Goal: Information Seeking & Learning: Learn about a topic

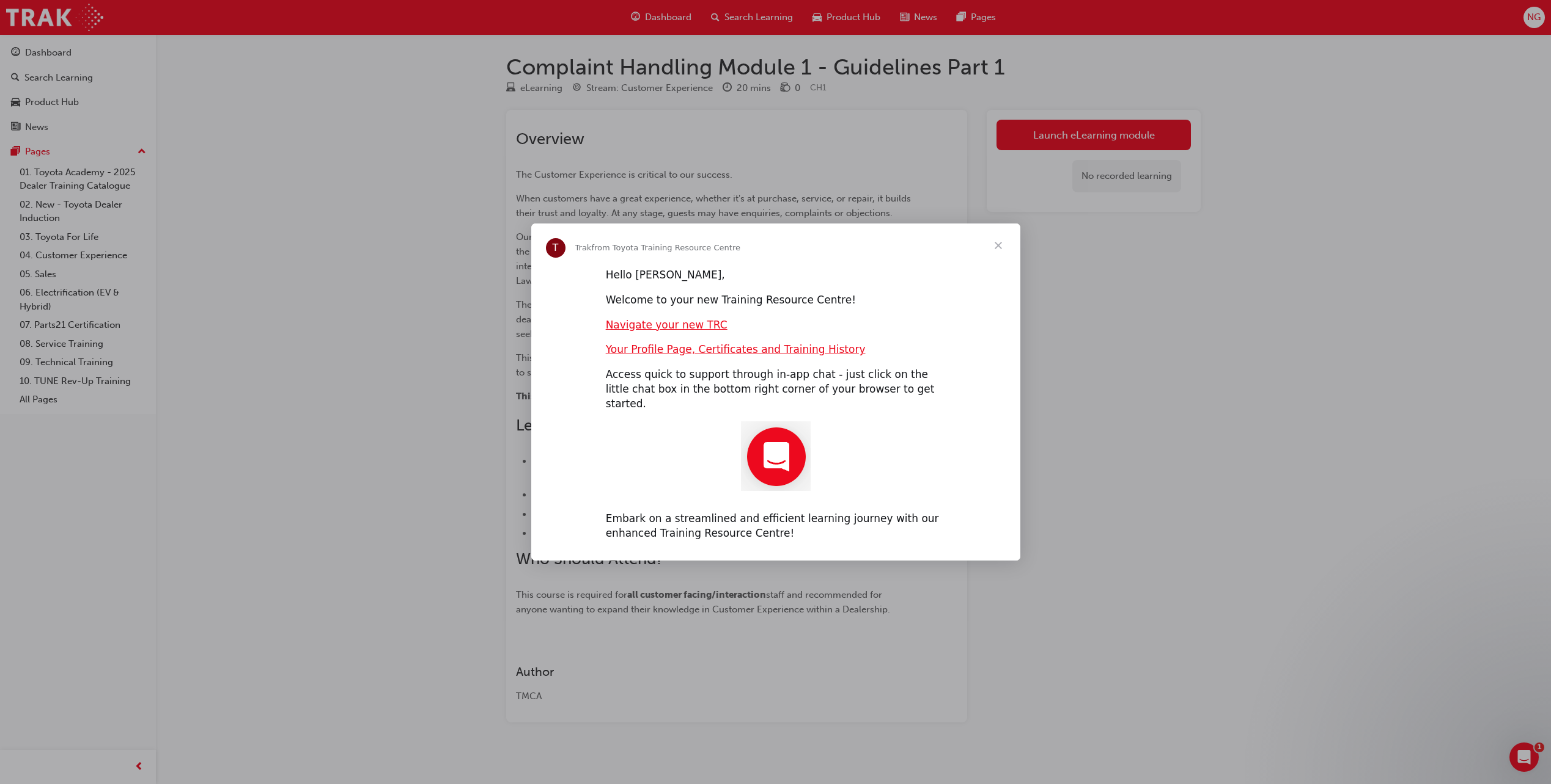
click at [998, 255] on span "Close" at bounding box center [998, 245] width 44 height 44
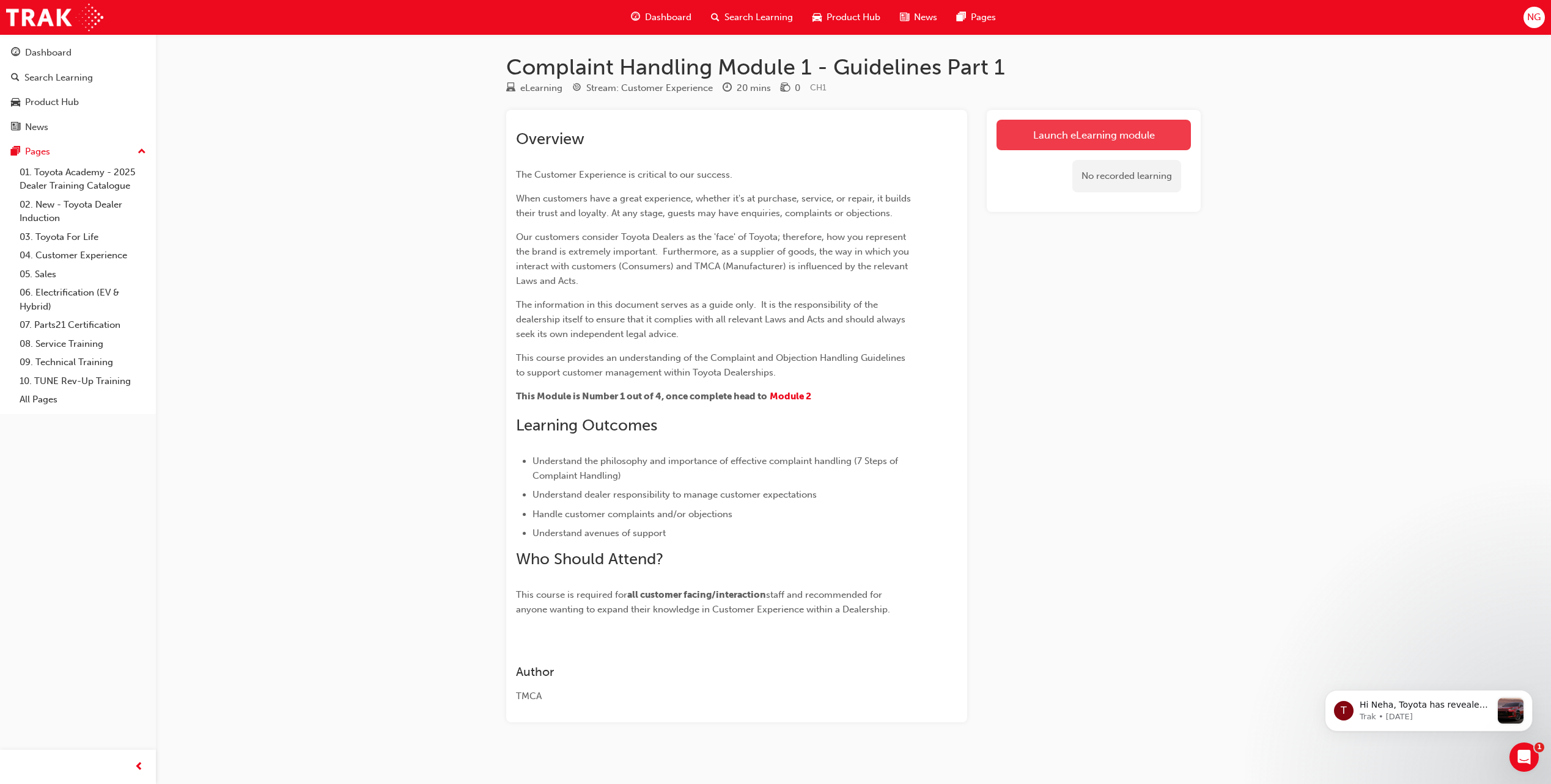
click at [1082, 130] on link "Launch eLearning module" at bounding box center [1094, 134] width 194 height 30
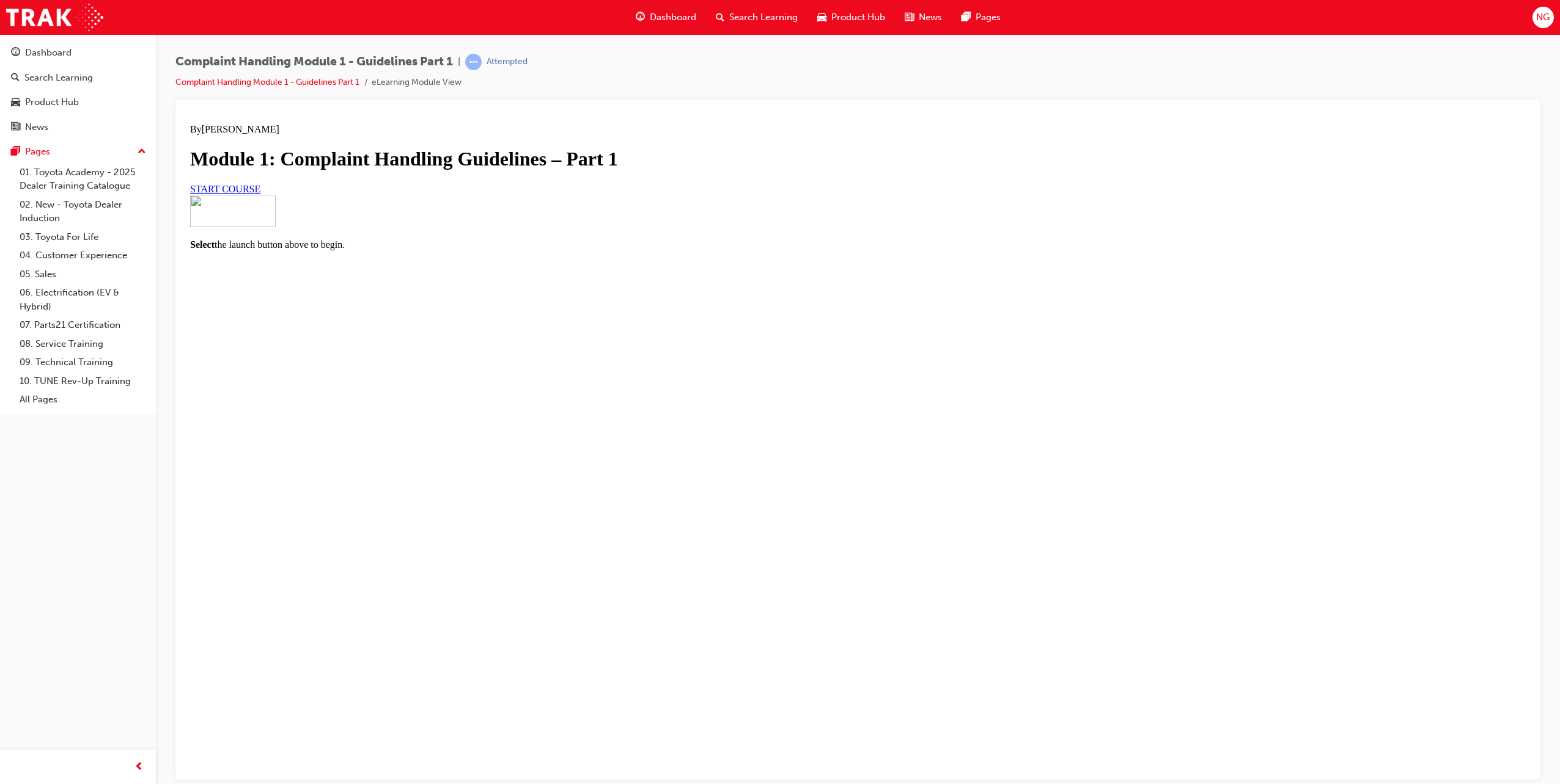
click at [260, 194] on span "START COURSE" at bounding box center [225, 188] width 70 height 11
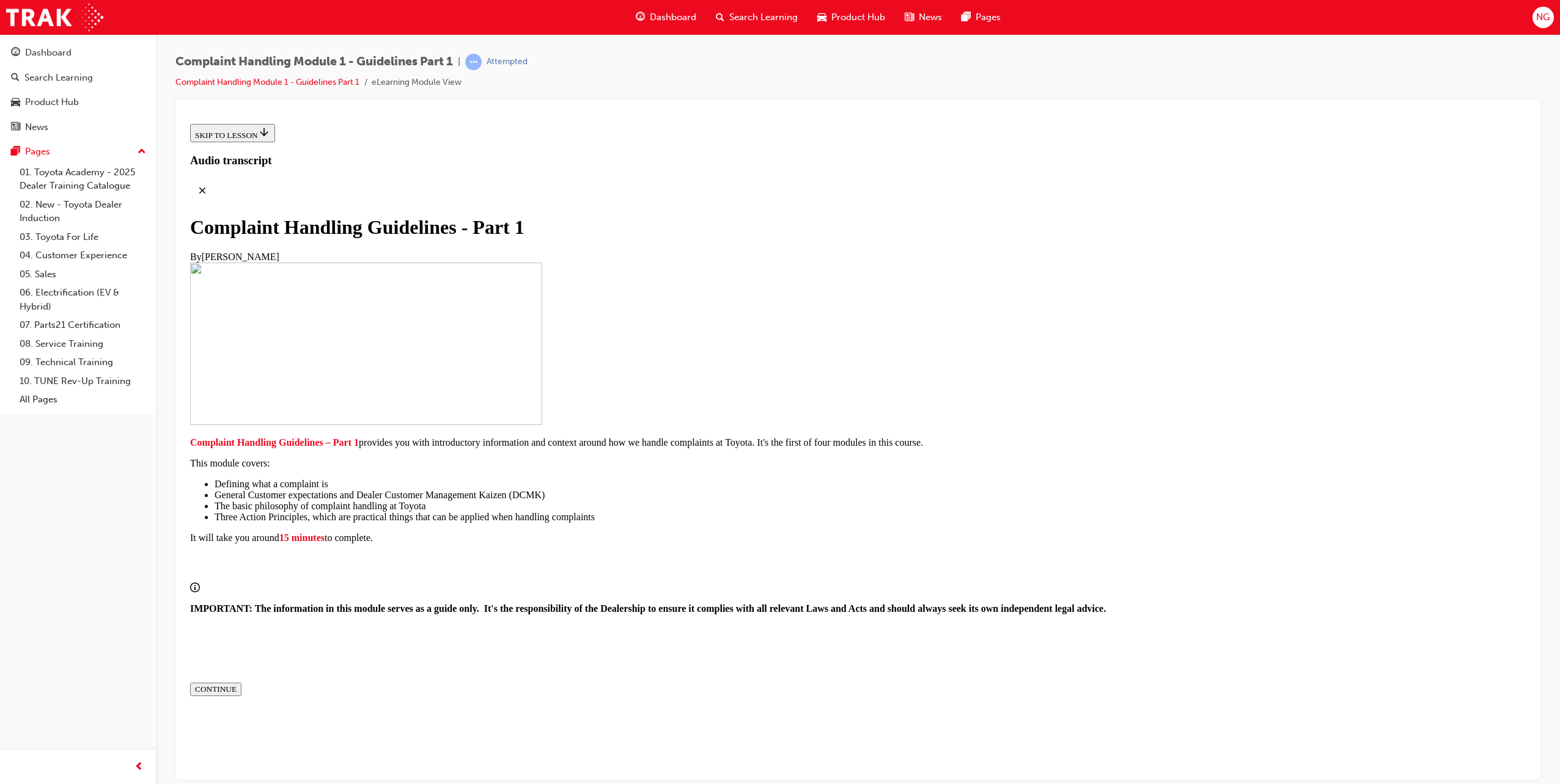
click at [236, 685] on div "CONTINUE" at bounding box center [215, 689] width 42 height 10
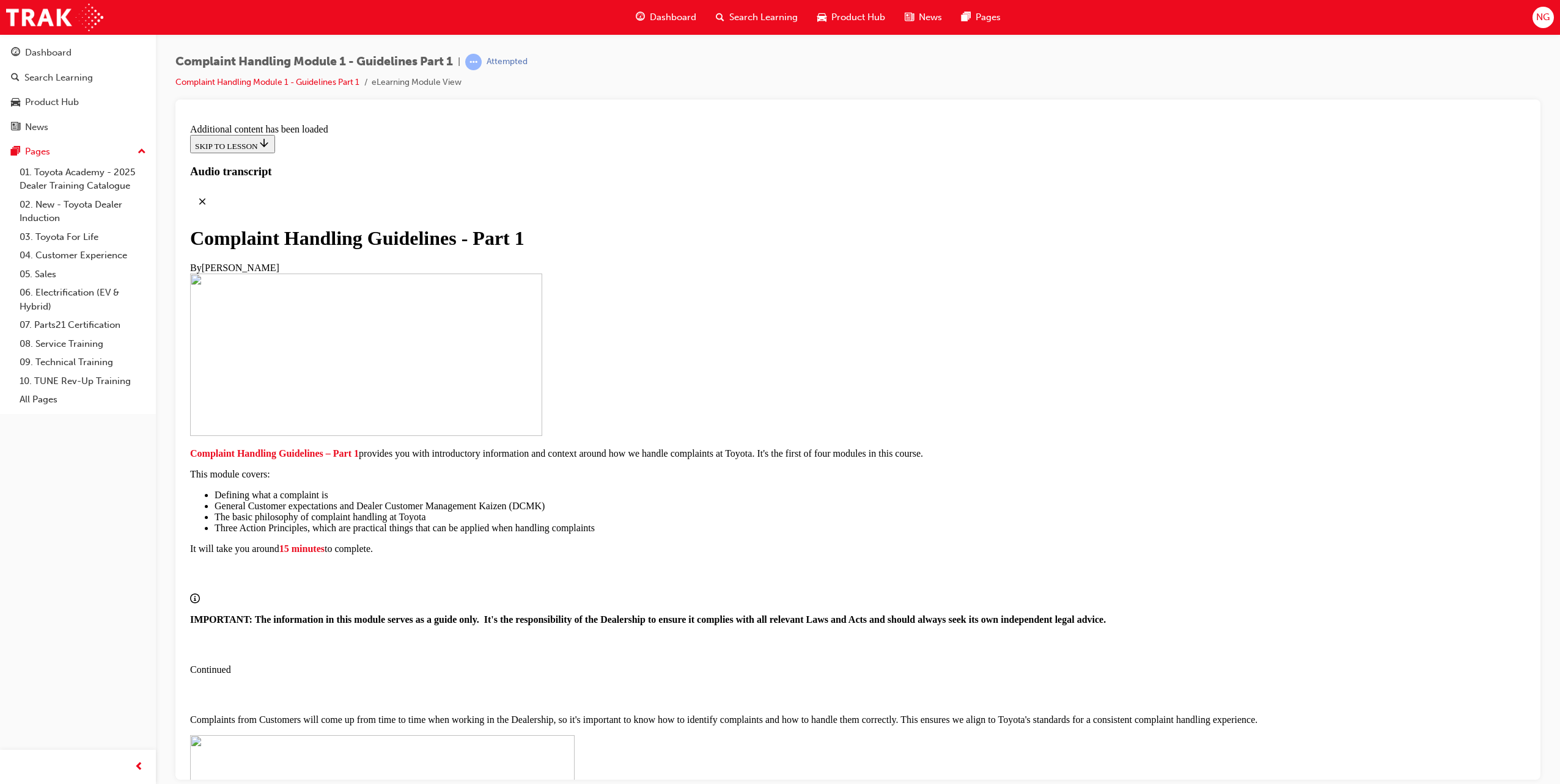
radio input "true"
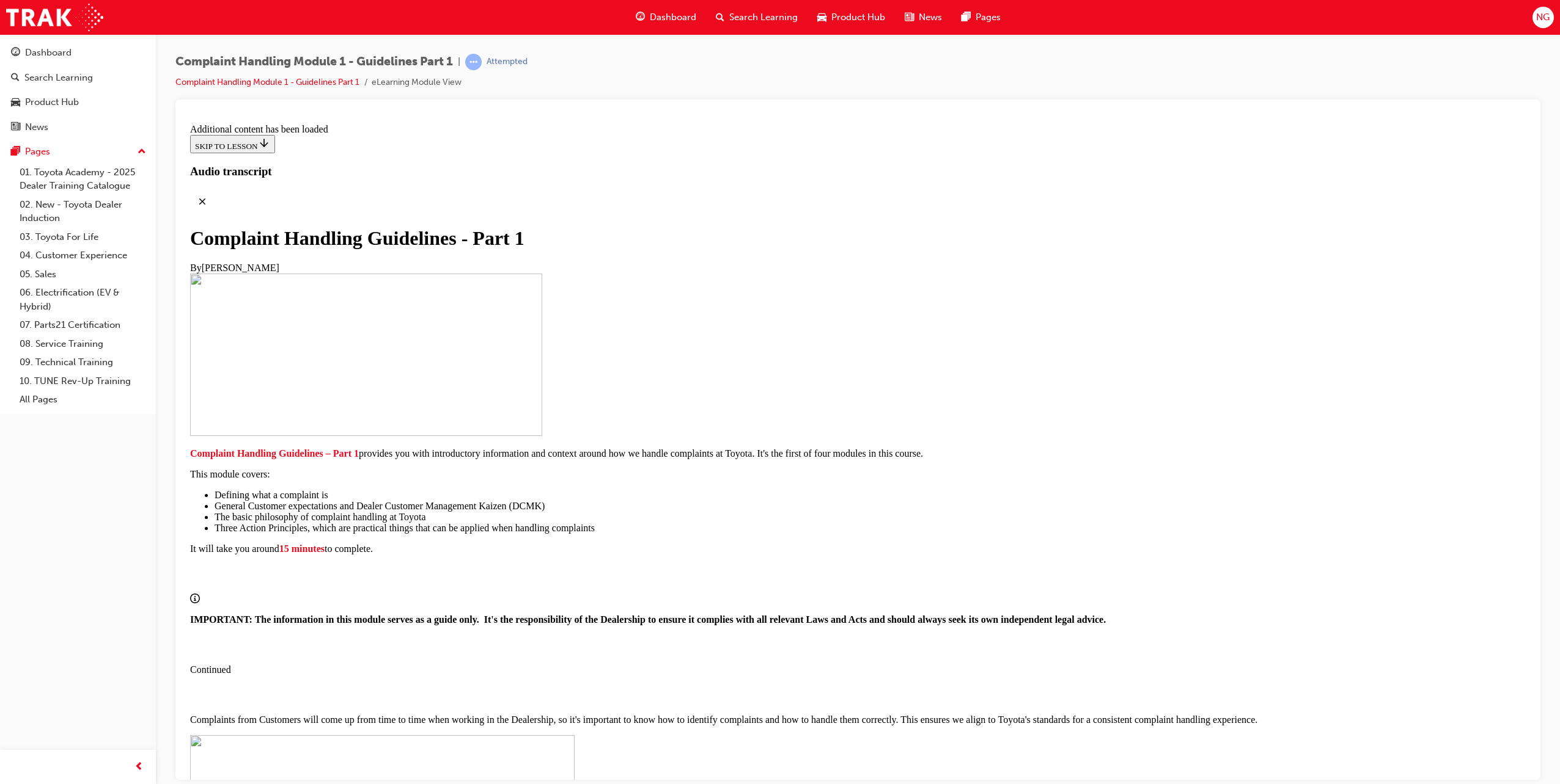
radio input "true"
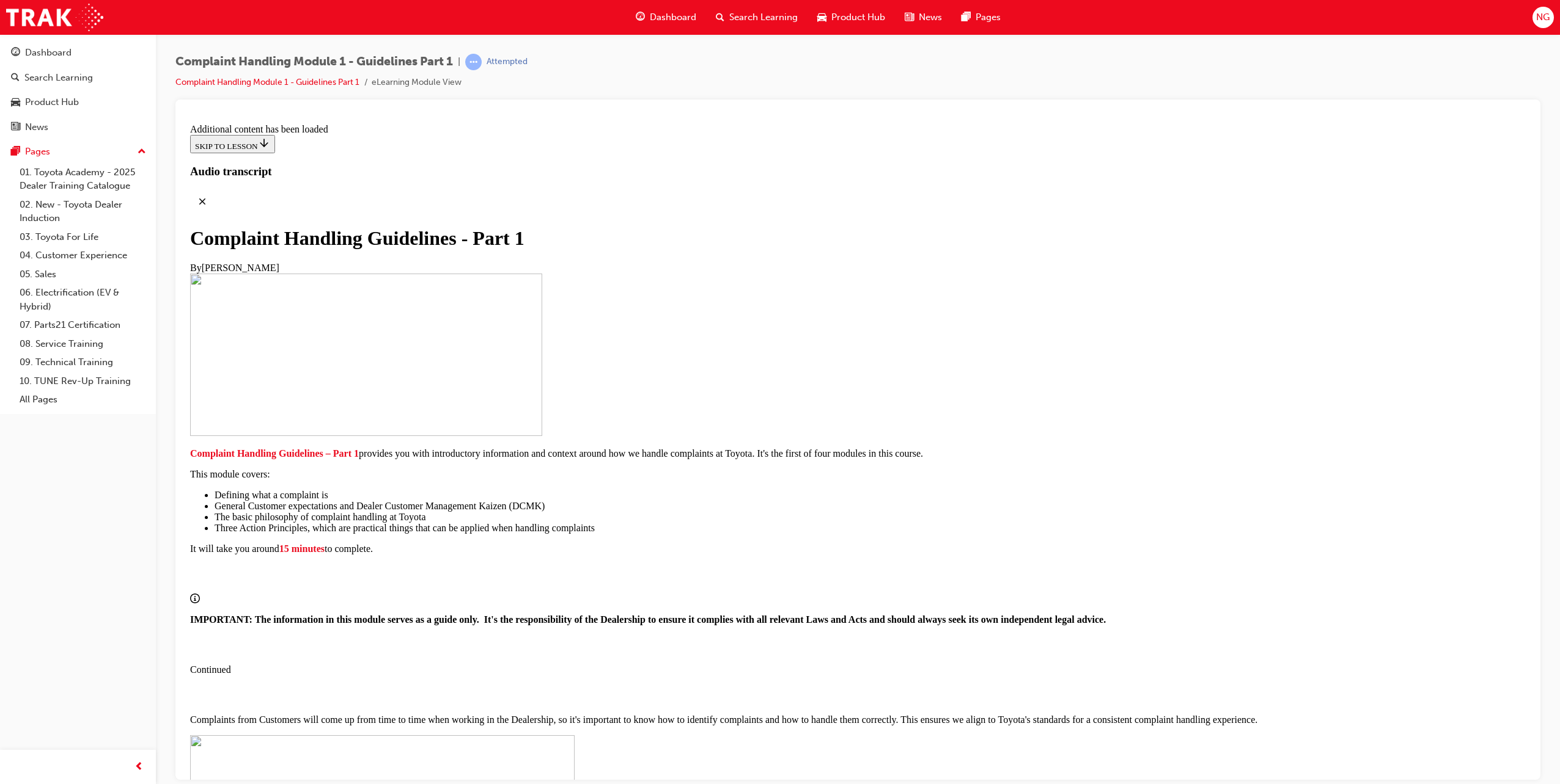
radio input "true"
drag, startPoint x: 874, startPoint y: 560, endPoint x: 877, endPoint y: 553, distance: 7.6
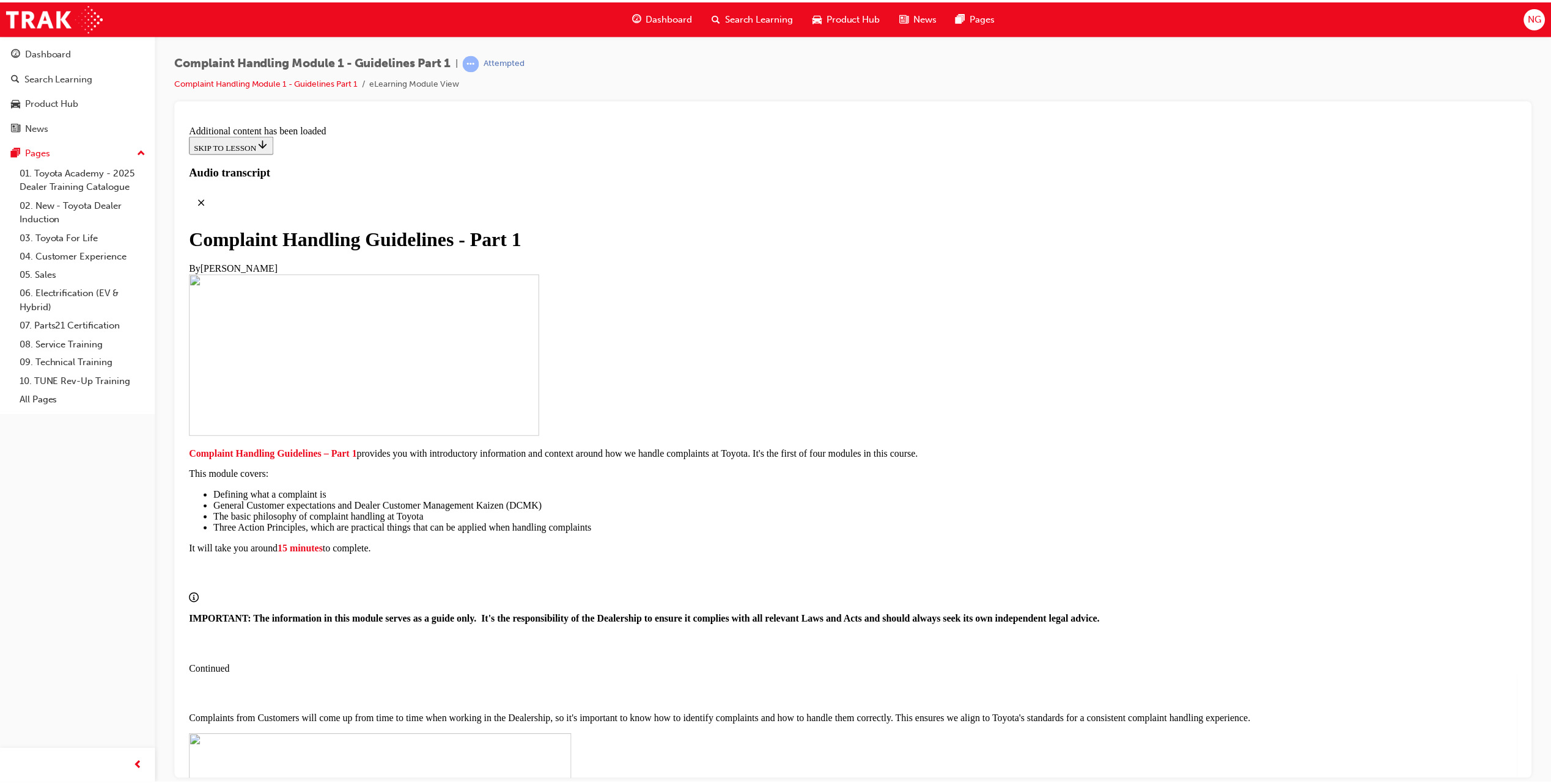
scroll to position [8811, 0]
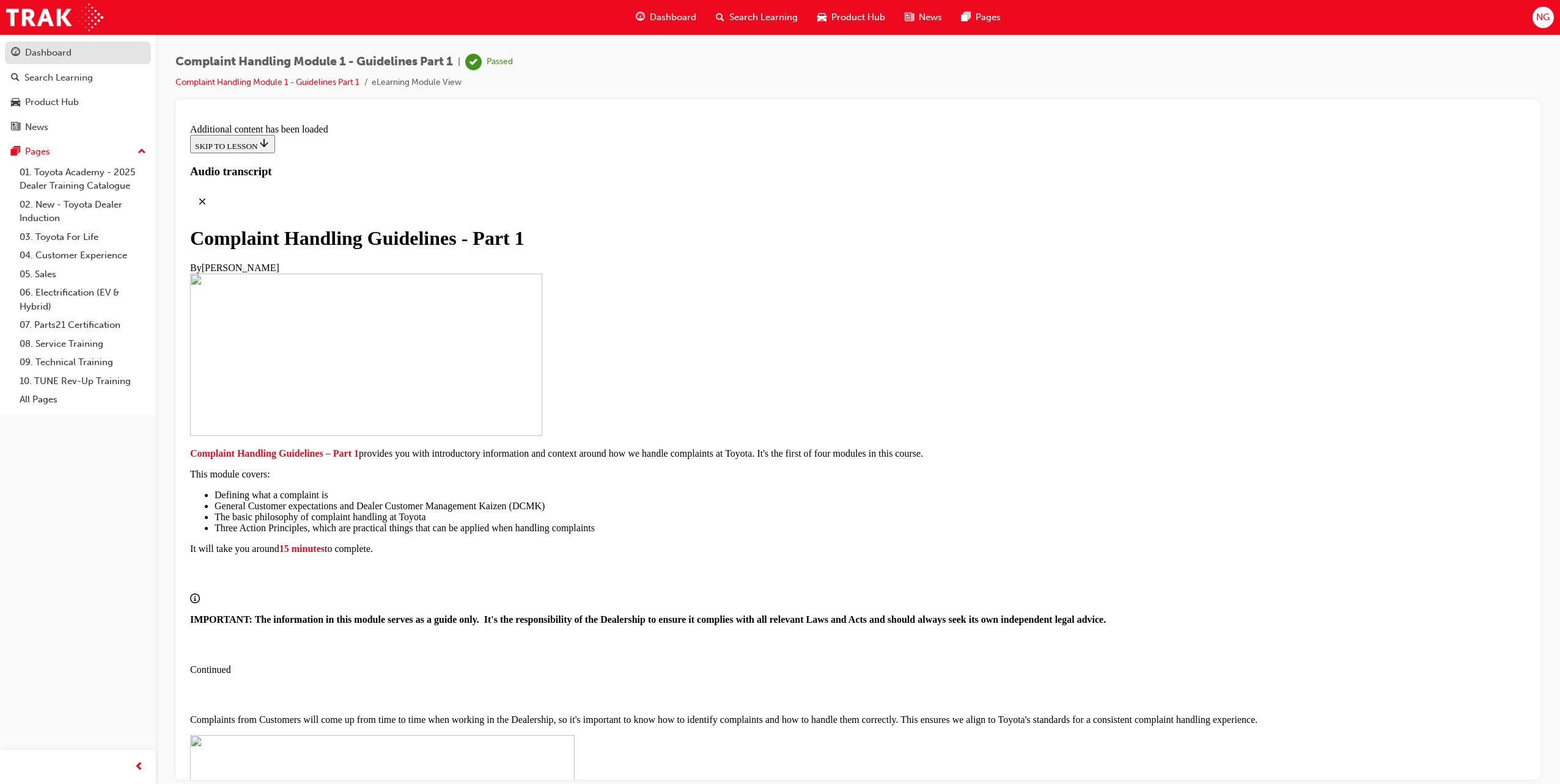
click at [61, 59] on div "Dashboard" at bounding box center [48, 52] width 46 height 14
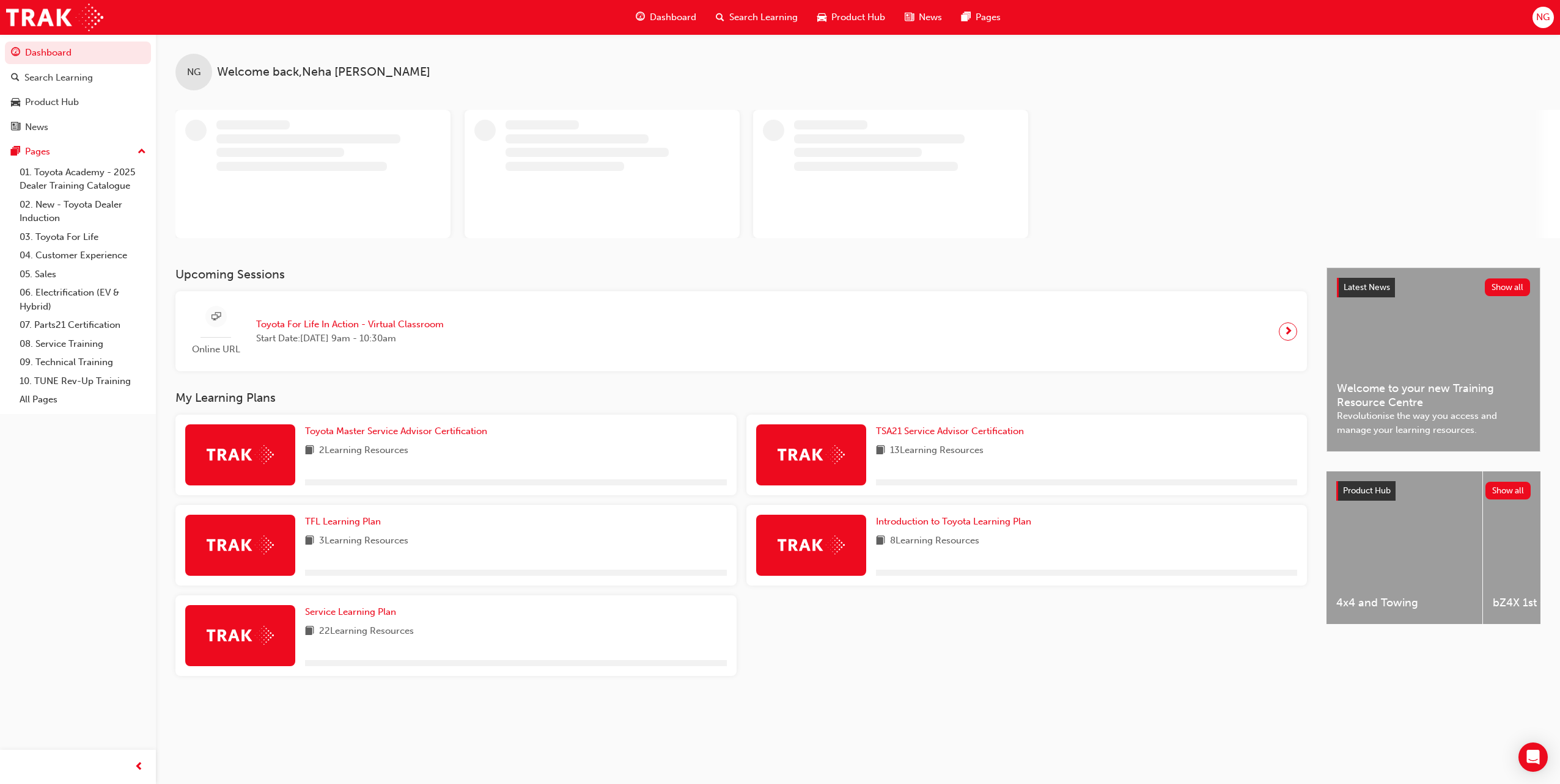
click at [758, 15] on span "Search Learning" at bounding box center [763, 17] width 68 height 14
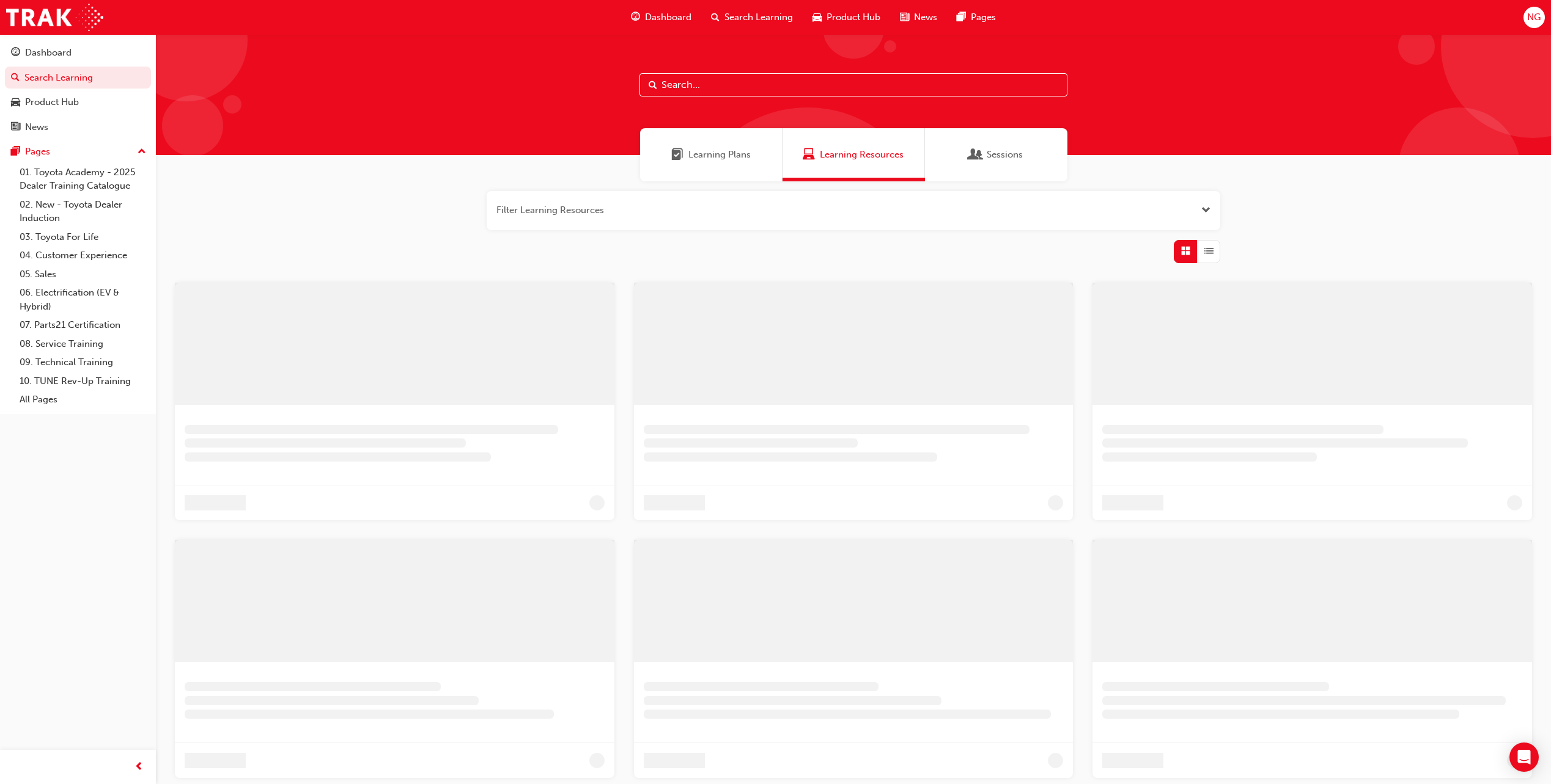
click at [757, 88] on input "text" at bounding box center [853, 85] width 428 height 23
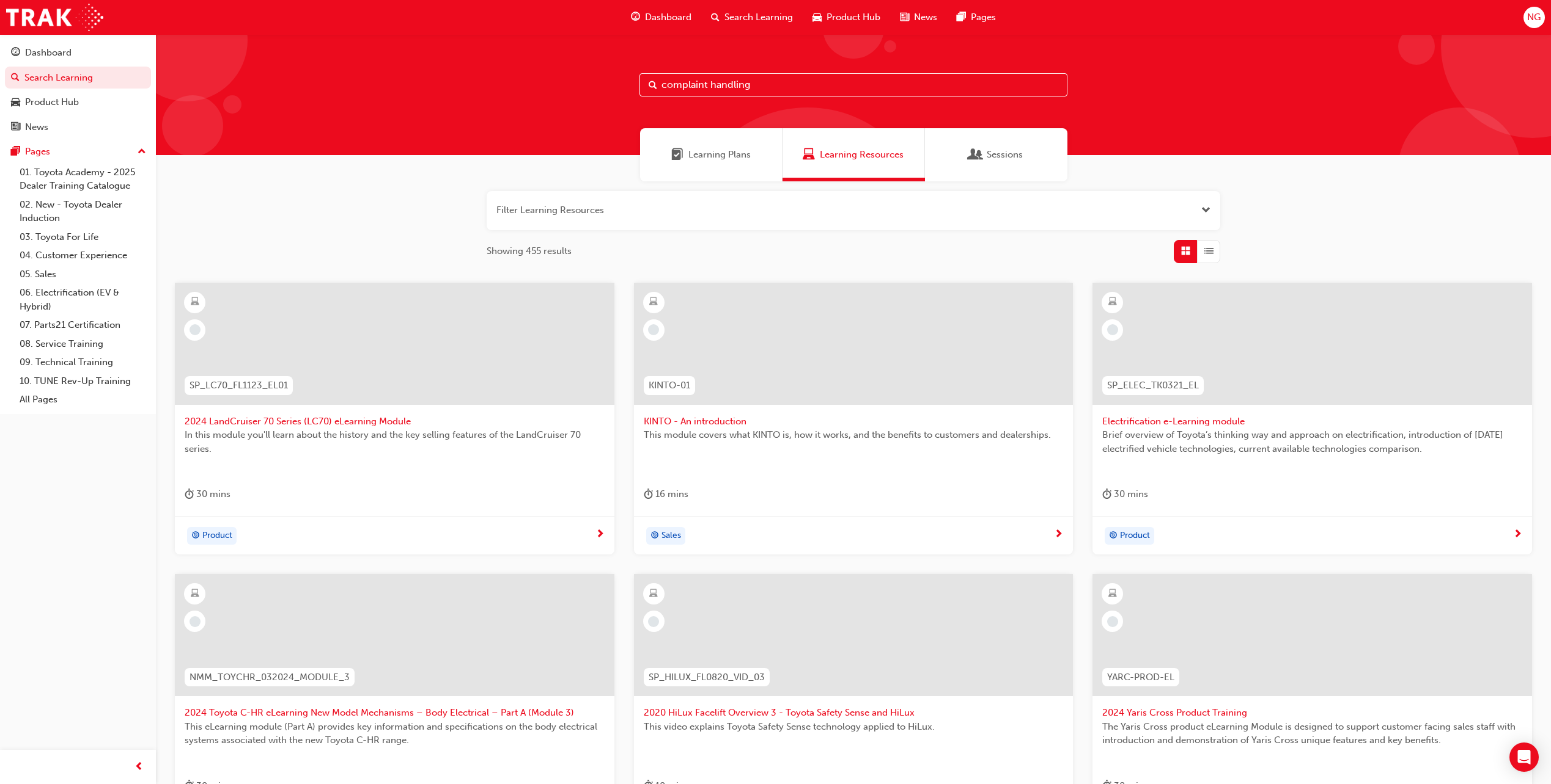
type input "complaint handling"
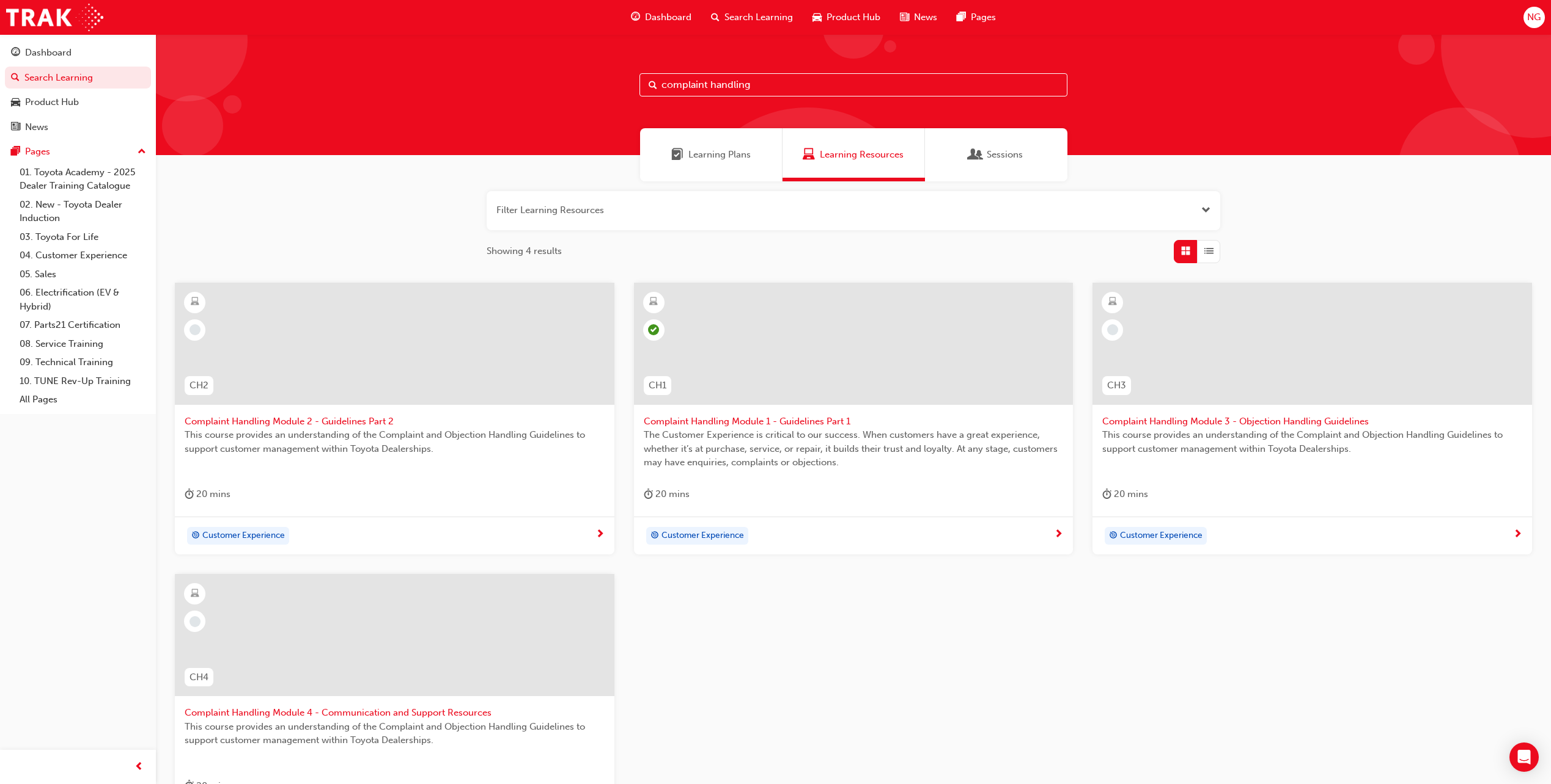
click at [357, 423] on span "Complaint Handling Module 2 - Guidelines Part 2" at bounding box center [394, 421] width 420 height 14
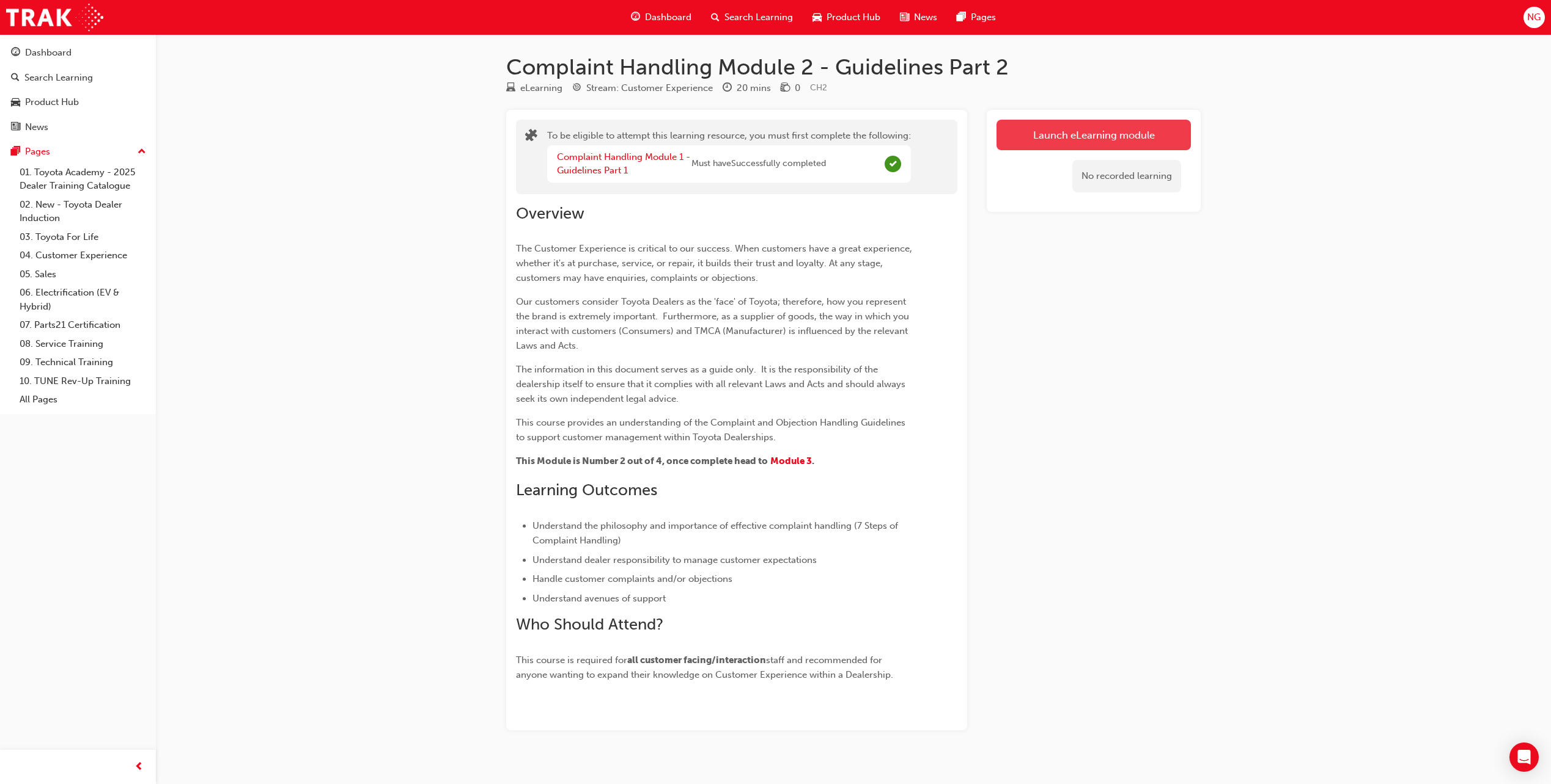
click at [1023, 132] on button "Launch eLearning module" at bounding box center [1094, 134] width 194 height 30
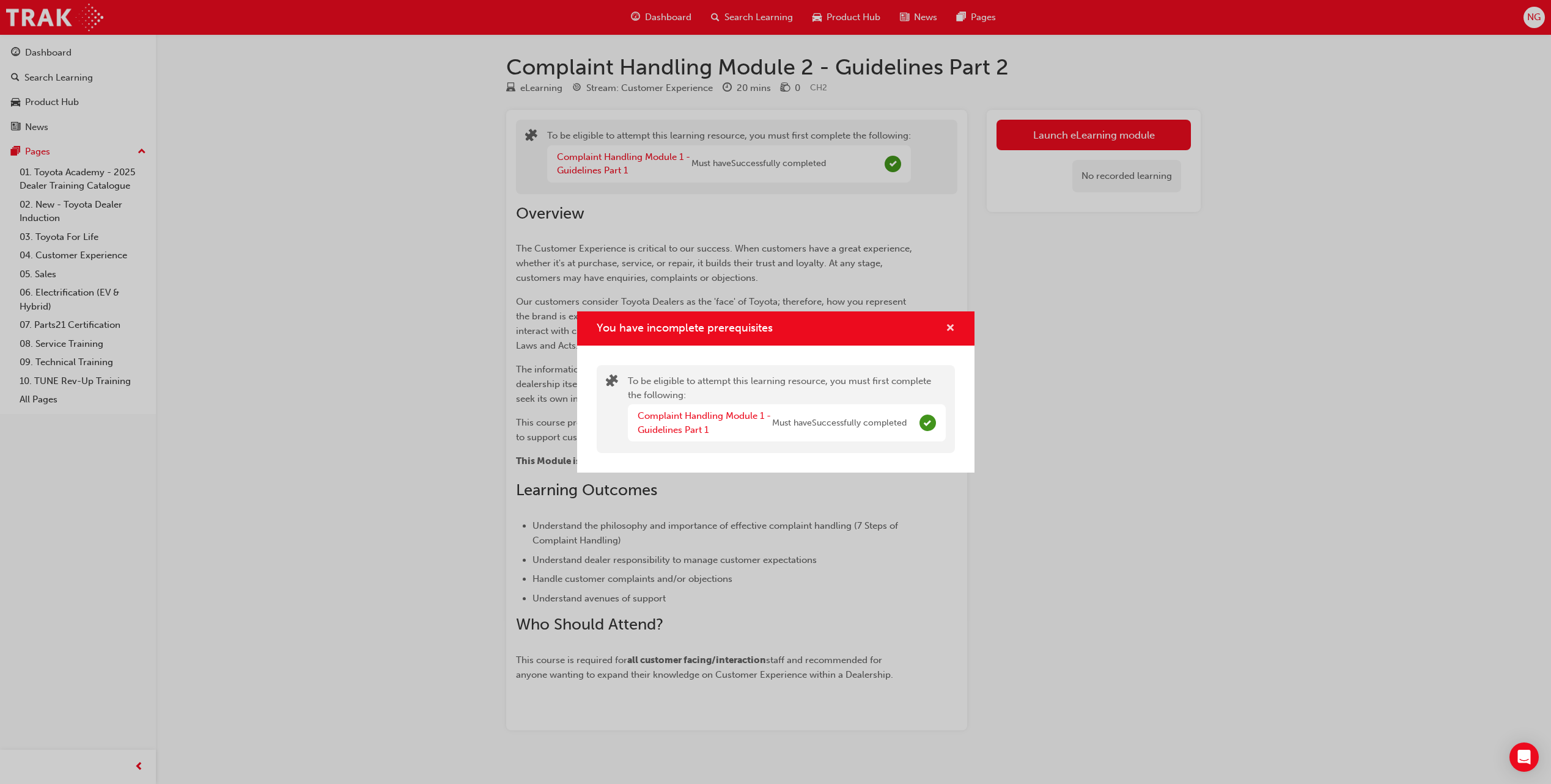
click at [949, 327] on span "cross-icon" at bounding box center [950, 328] width 9 height 11
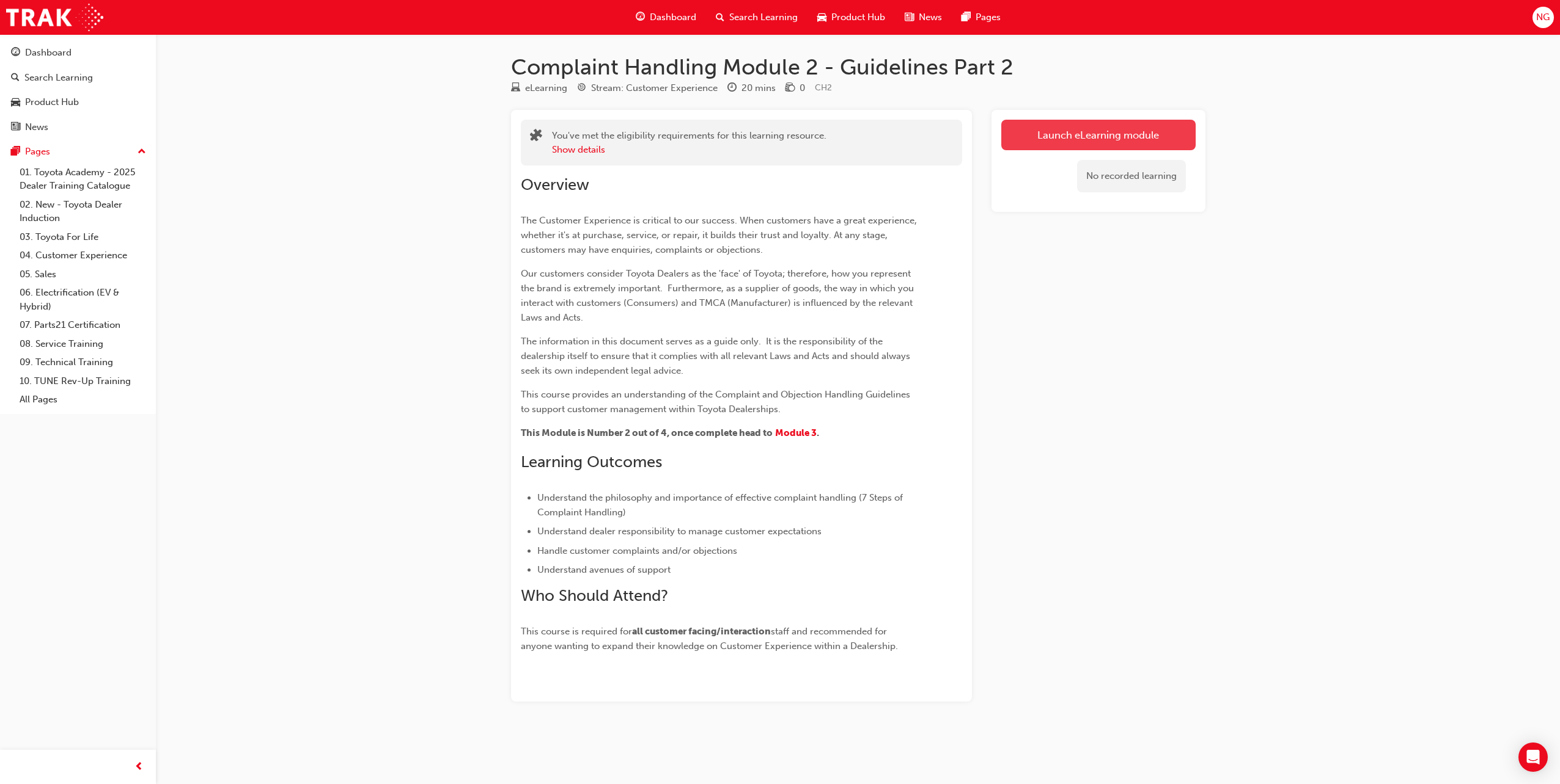
click at [1086, 131] on link "Launch eLearning module" at bounding box center [1098, 134] width 194 height 30
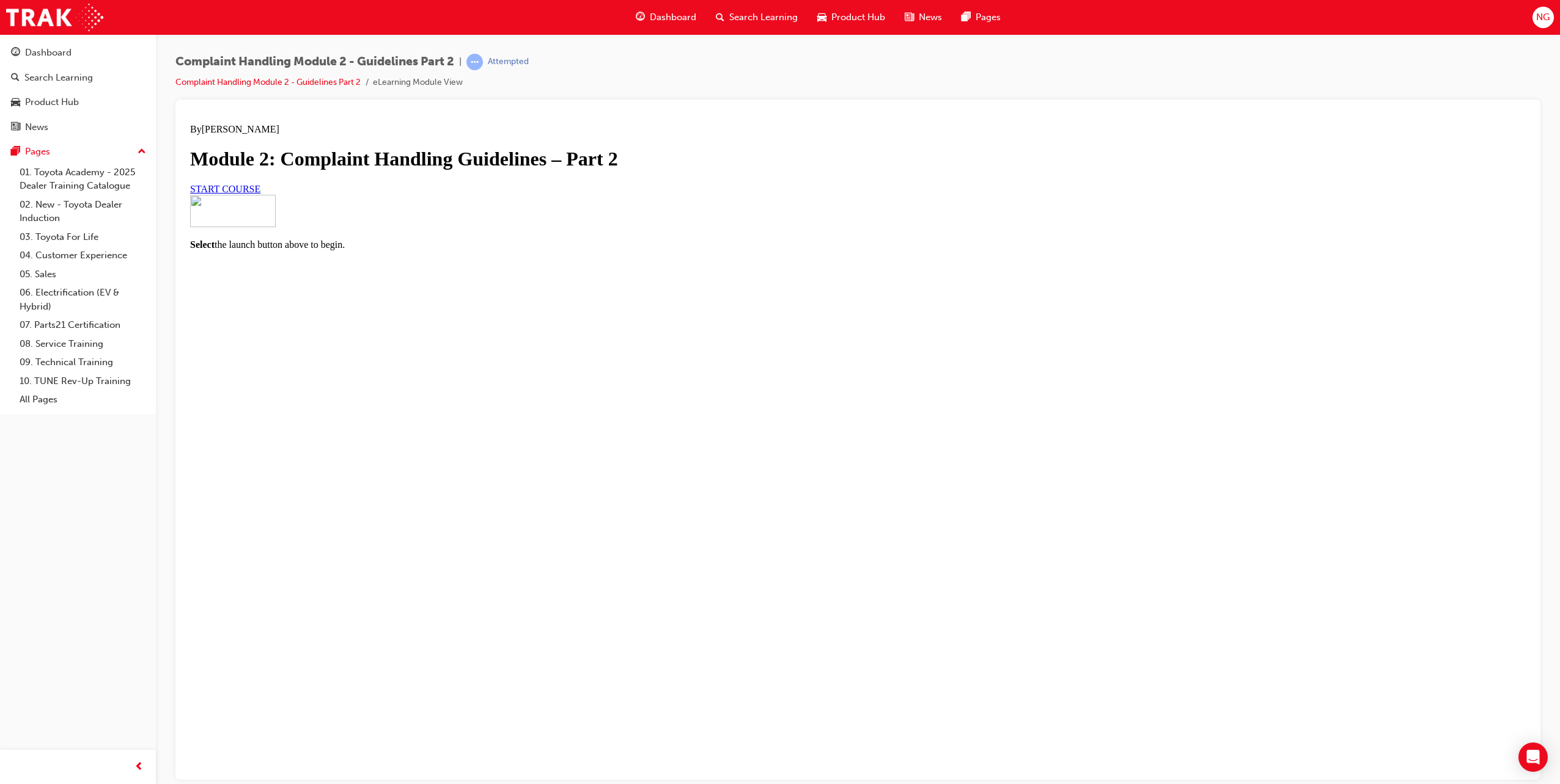
click at [260, 194] on link "START COURSE" at bounding box center [225, 188] width 70 height 11
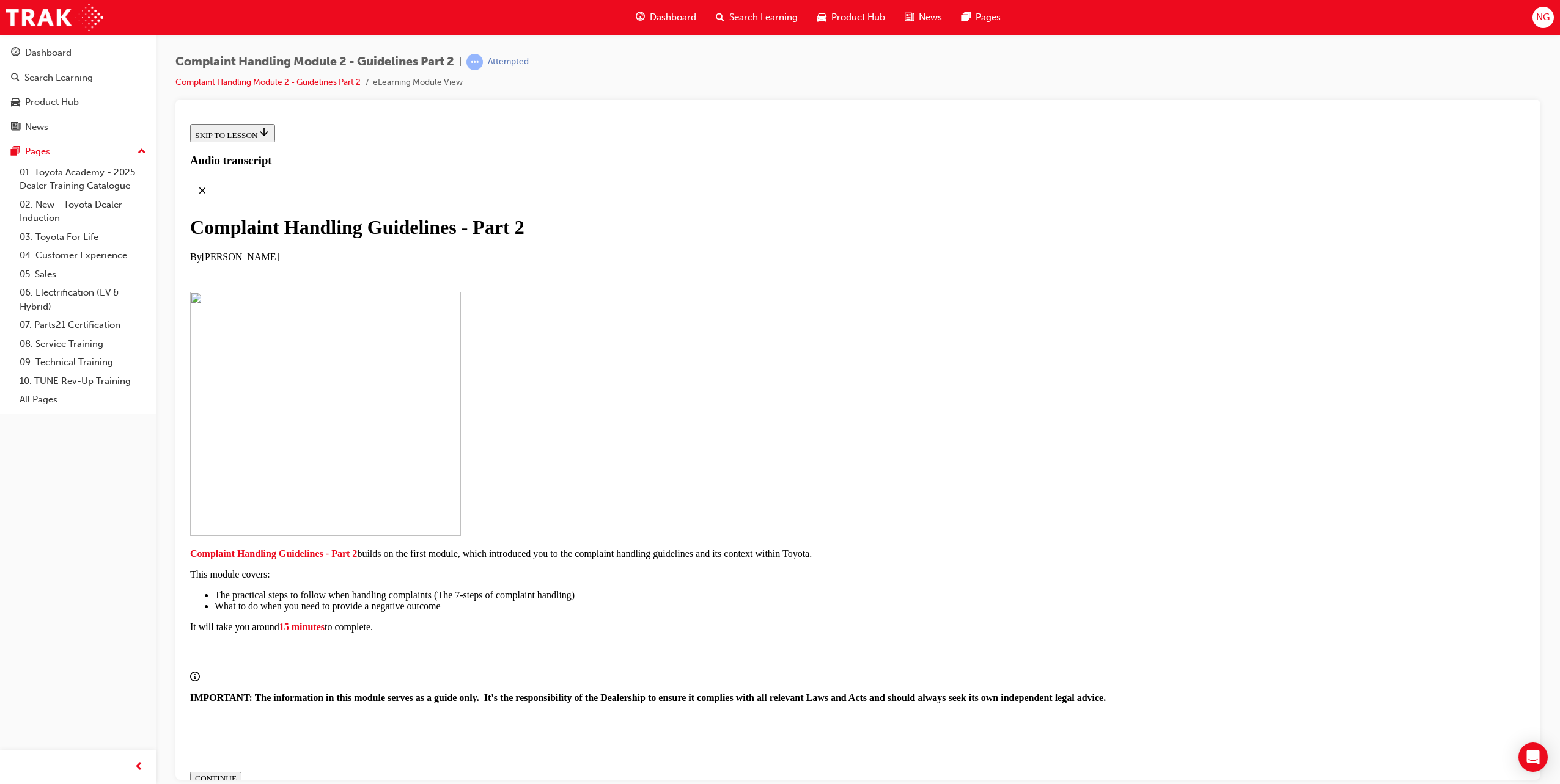
click at [236, 773] on div "CONTINUE" at bounding box center [215, 778] width 42 height 10
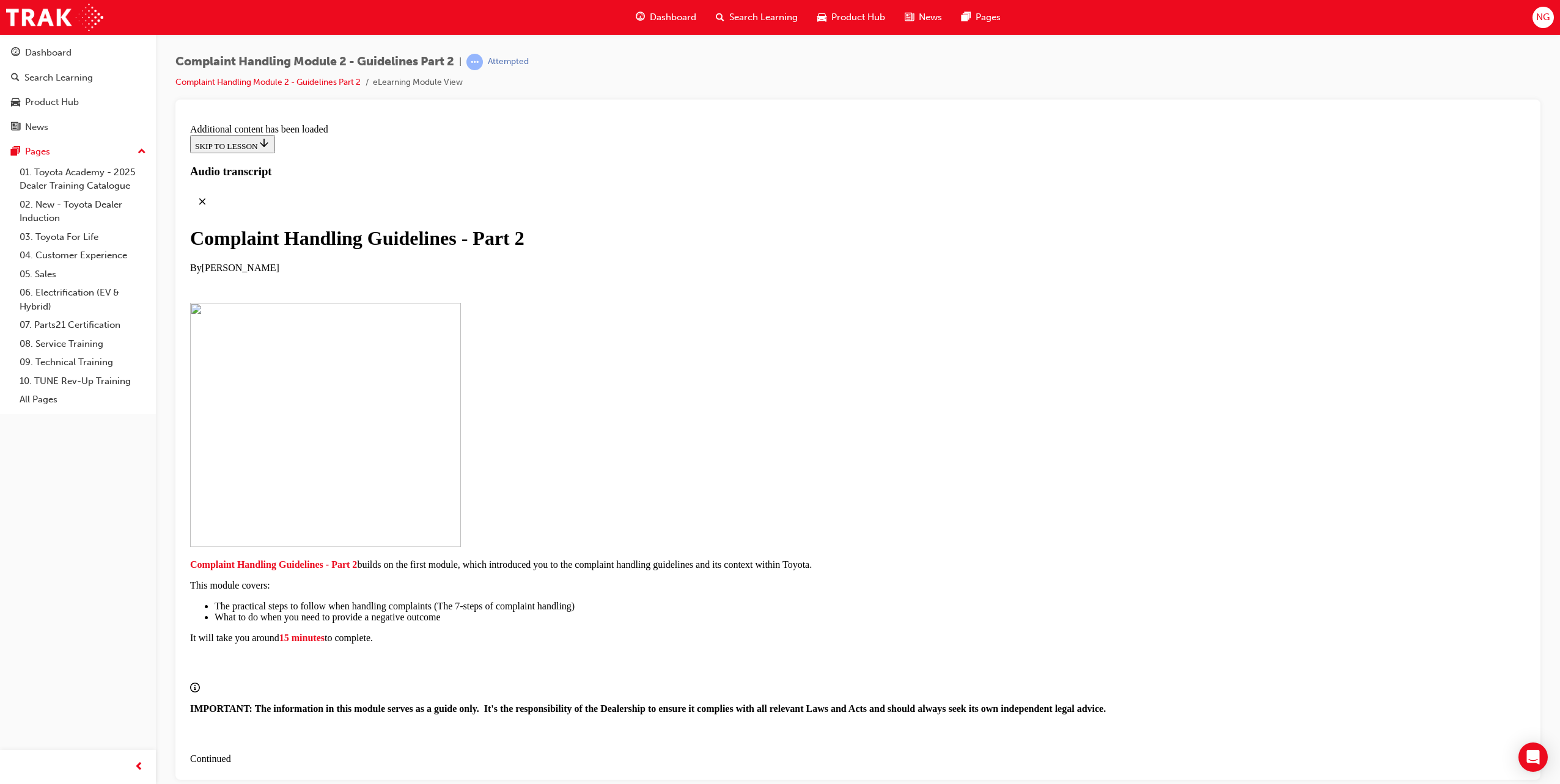
scroll to position [727, 0]
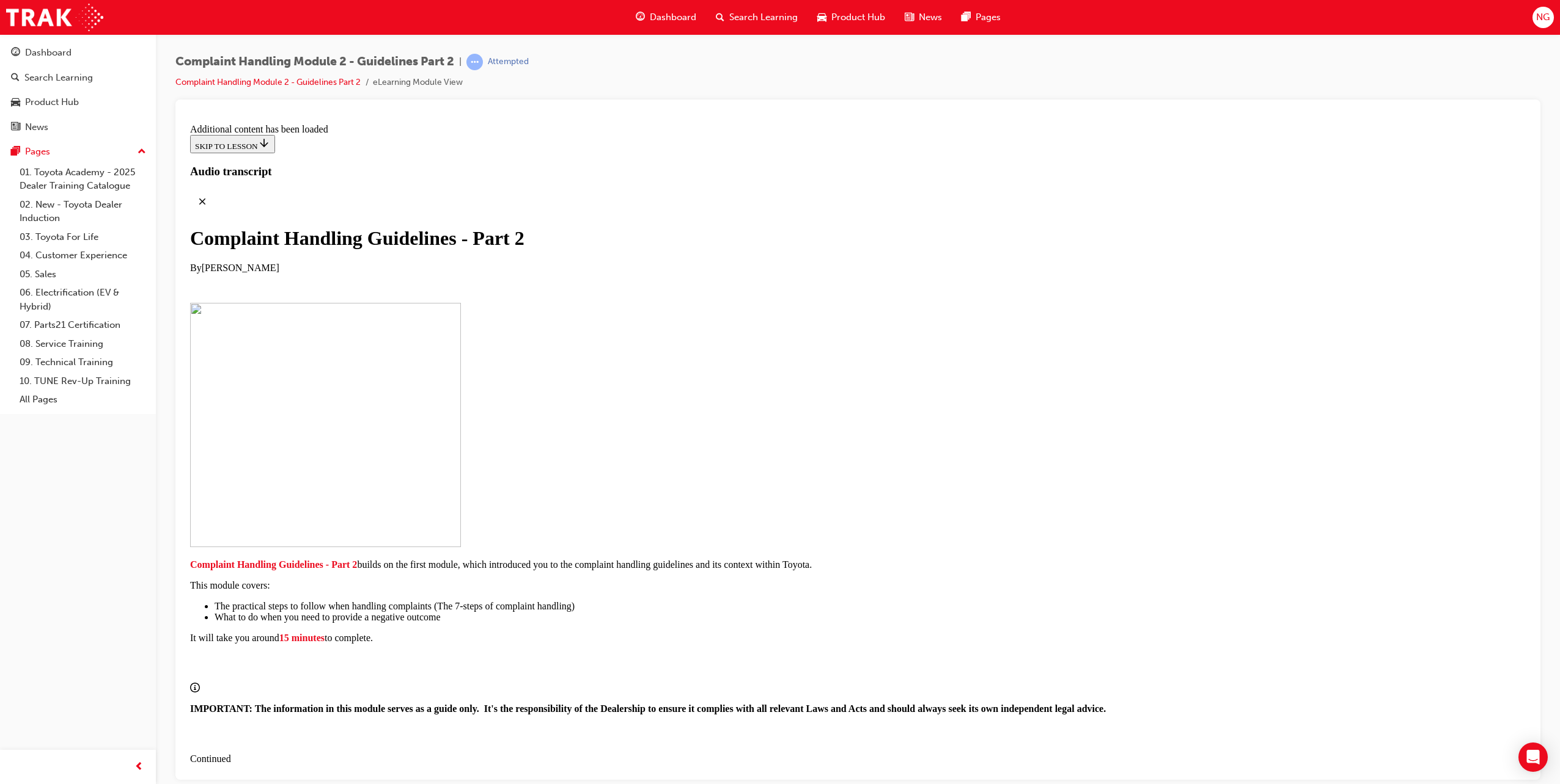
scroll to position [2328, 0]
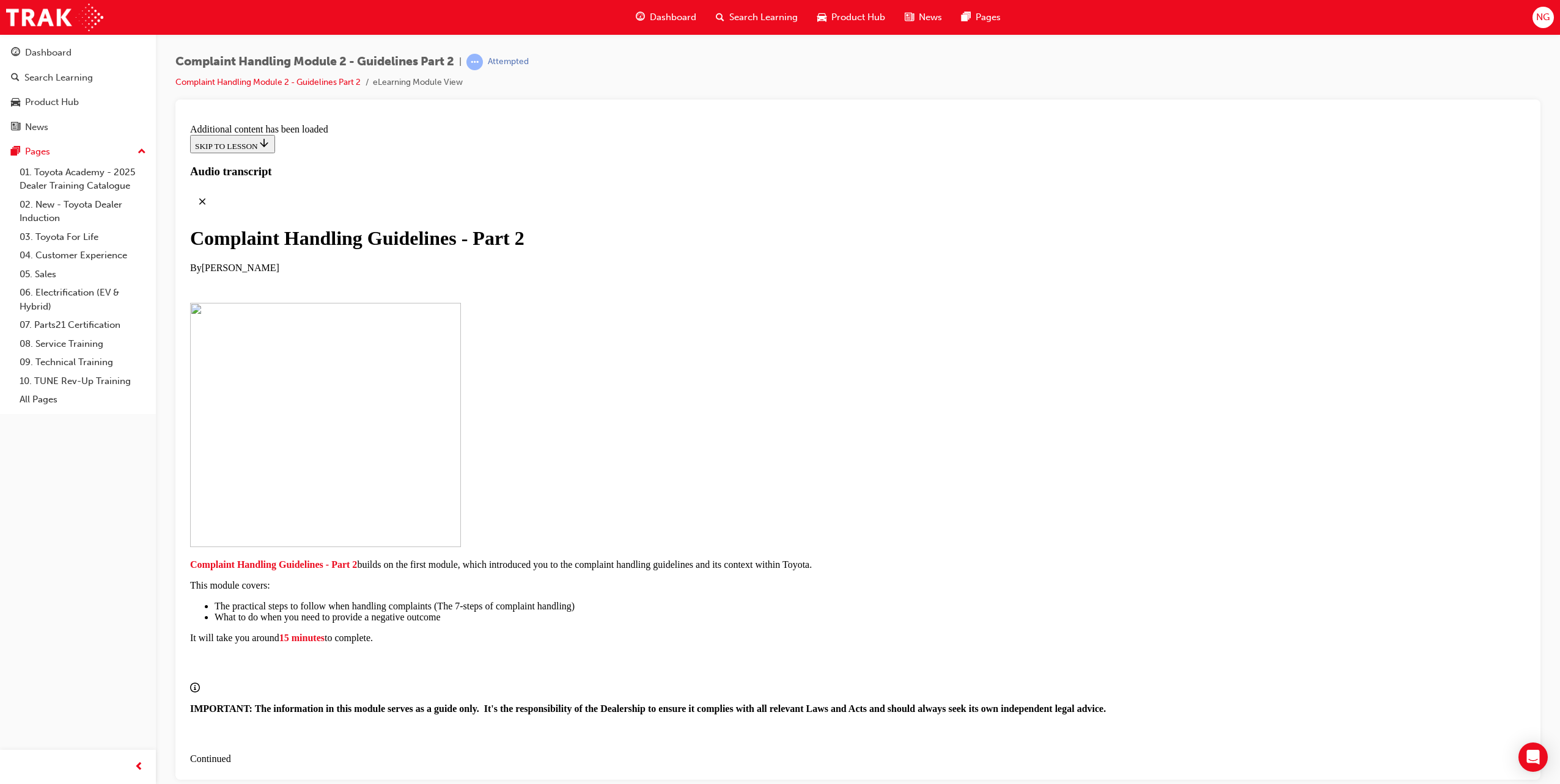
scroll to position [5638, 0]
drag, startPoint x: 814, startPoint y: 623, endPoint x: 833, endPoint y: 582, distance: 45.2
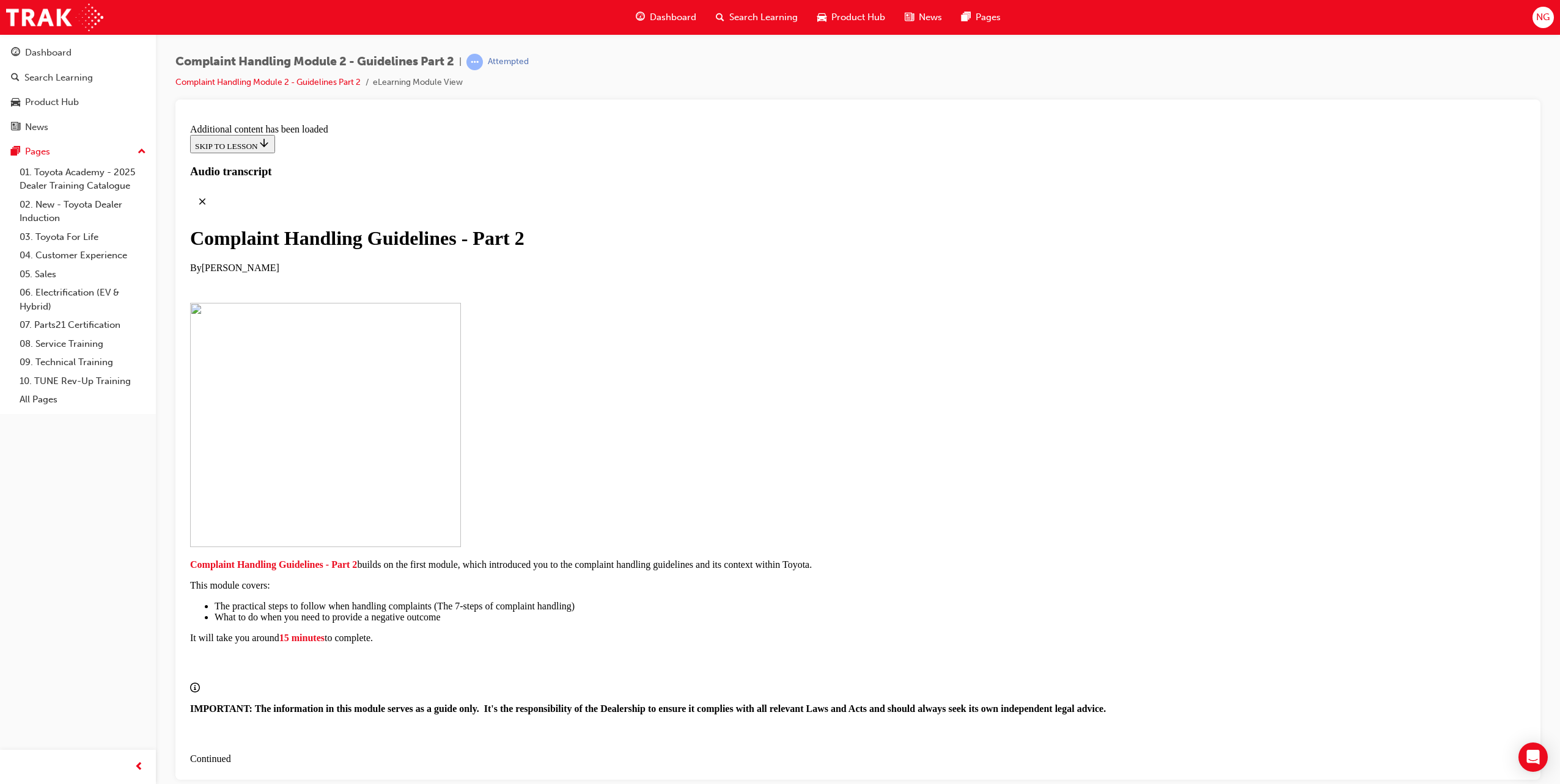
scroll to position [6972, 0]
drag, startPoint x: 754, startPoint y: 588, endPoint x: 767, endPoint y: 618, distance: 32.7
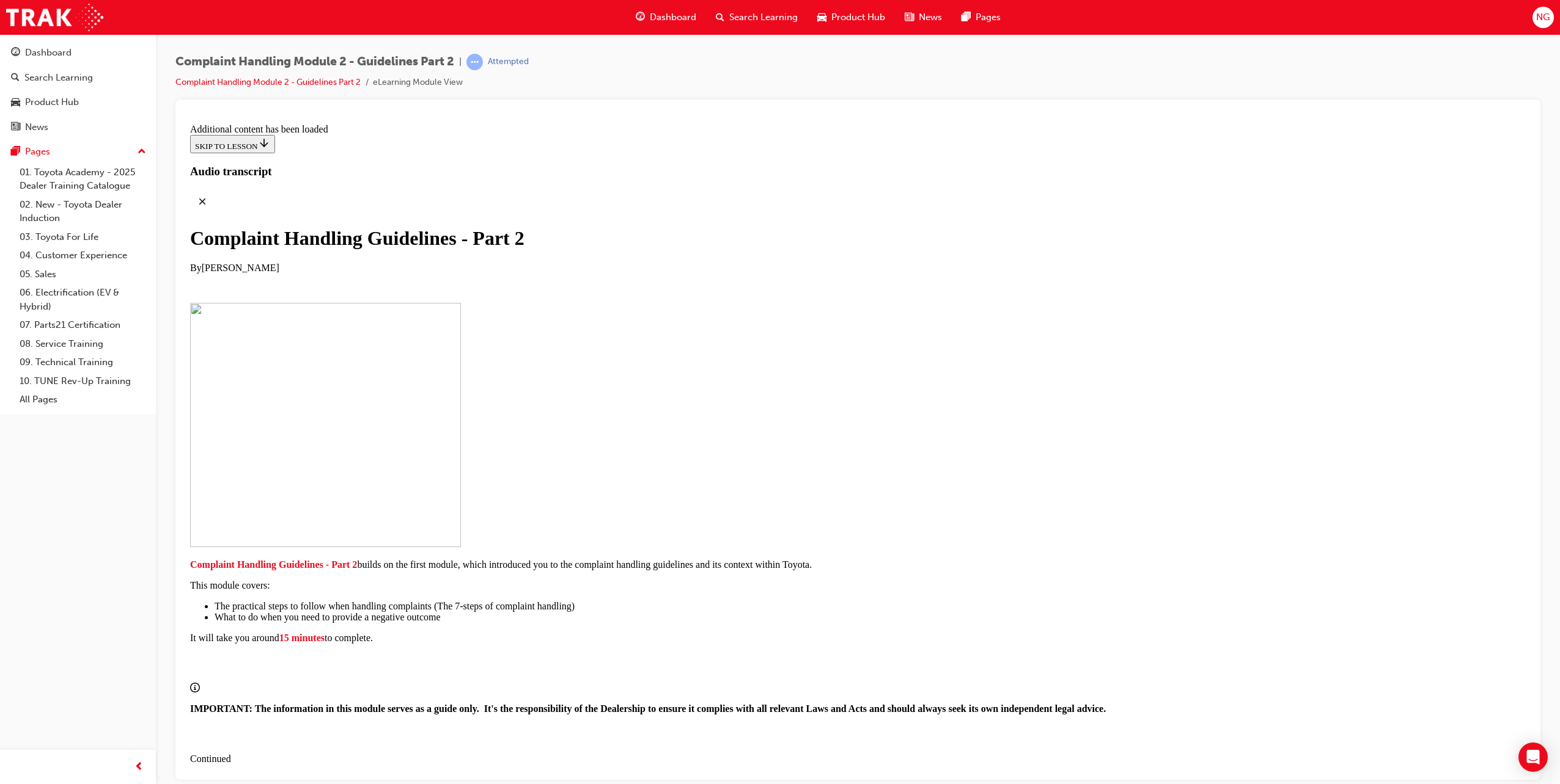
scroll to position [7114, 0]
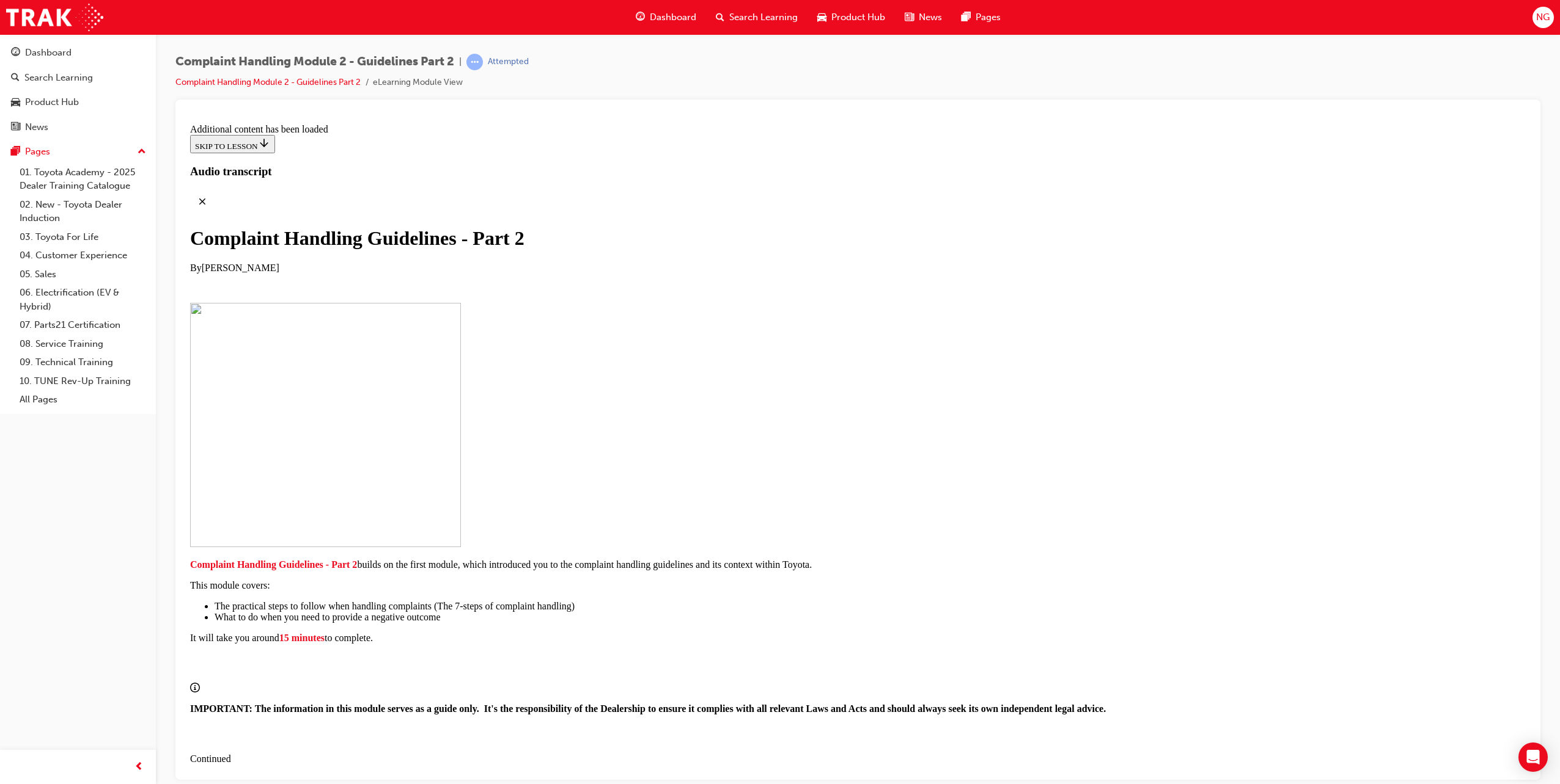
checkbox input "true"
drag, startPoint x: 799, startPoint y: 386, endPoint x: 960, endPoint y: 373, distance: 161.5
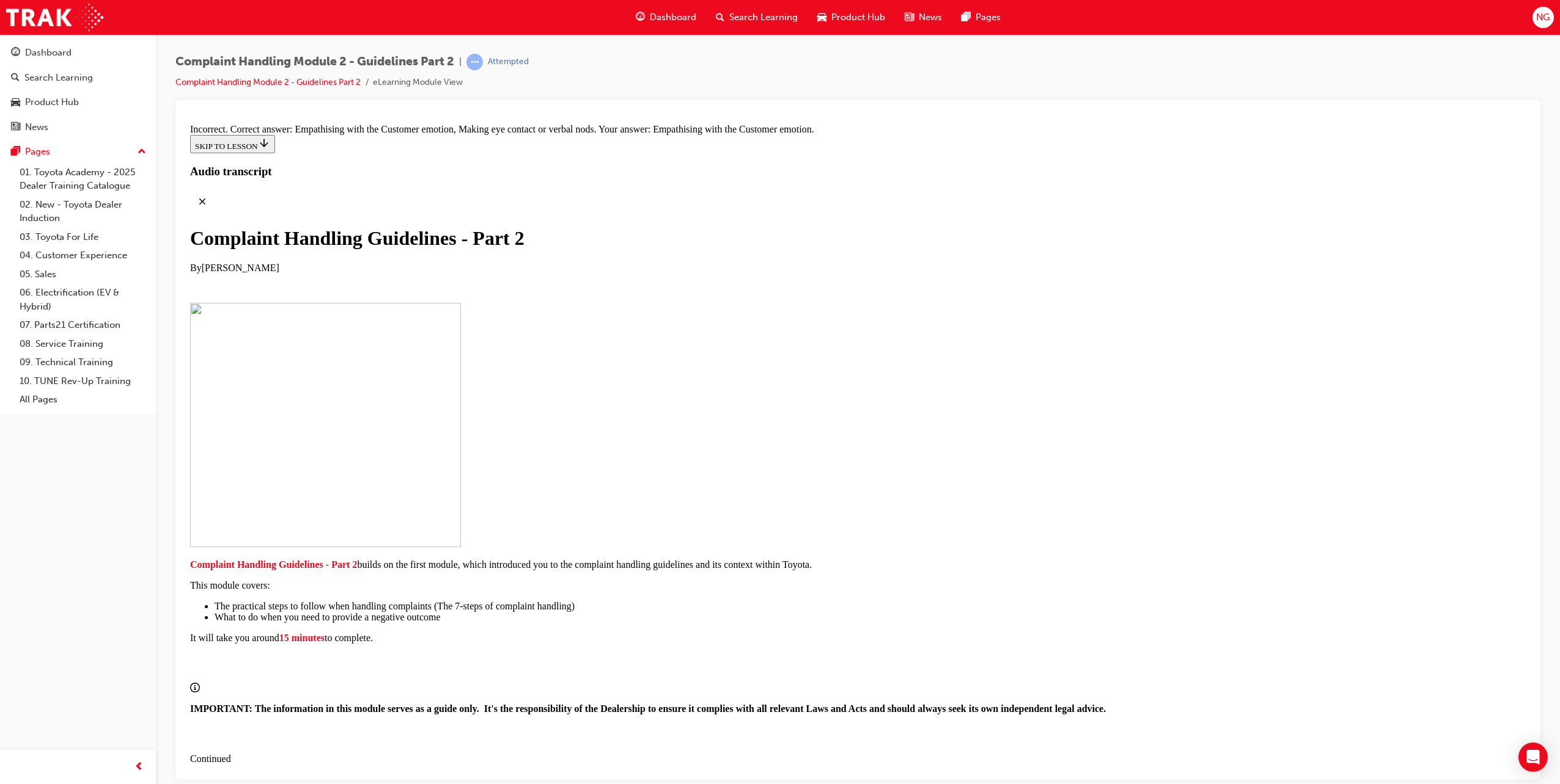
drag, startPoint x: 764, startPoint y: 427, endPoint x: 1022, endPoint y: 430, distance: 258.0
drag, startPoint x: 778, startPoint y: 687, endPoint x: 983, endPoint y: 487, distance: 286.4
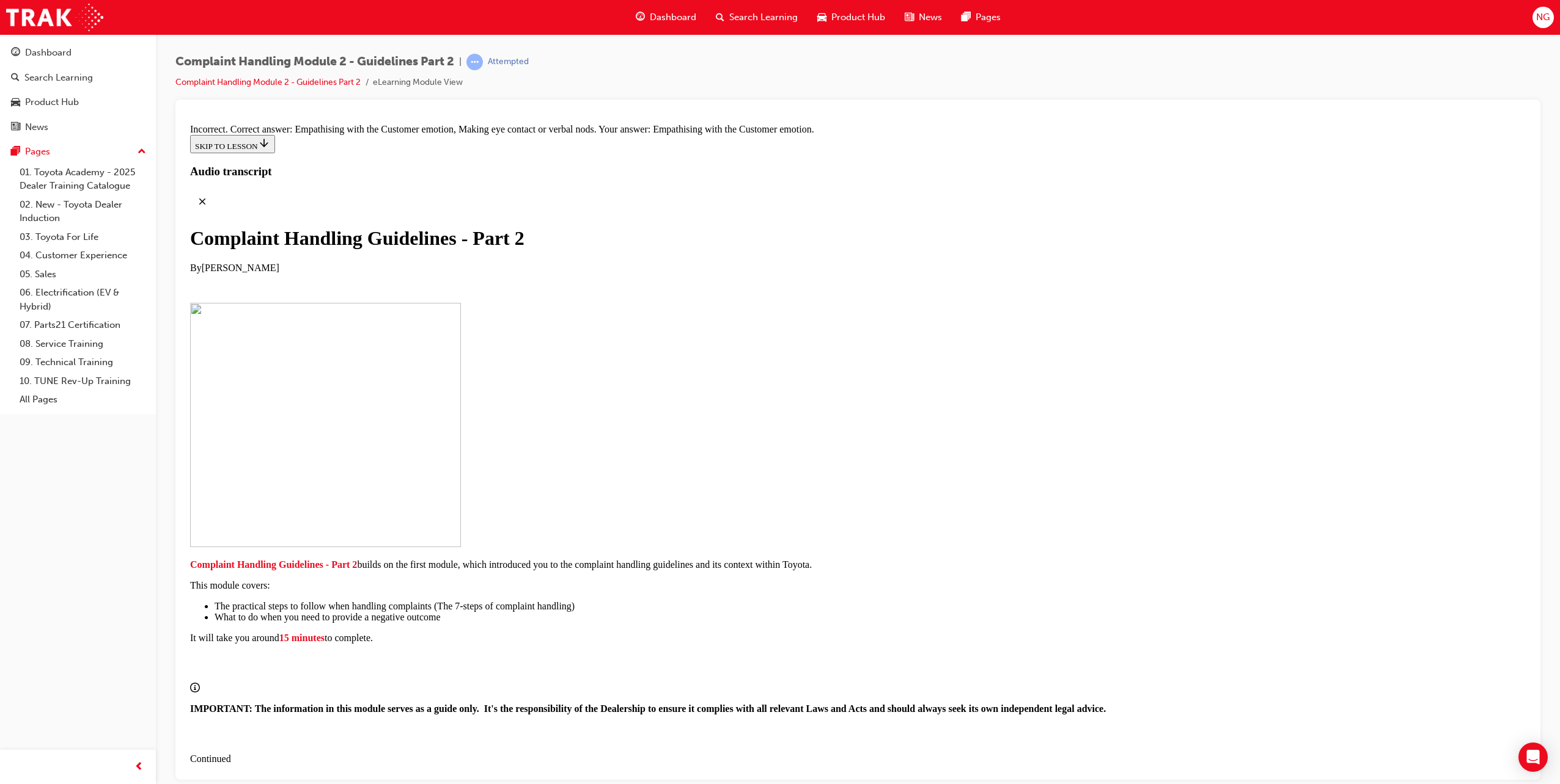
drag, startPoint x: 784, startPoint y: 696, endPoint x: 966, endPoint y: 561, distance: 226.6
drag, startPoint x: 789, startPoint y: 745, endPoint x: 950, endPoint y: 677, distance: 174.8
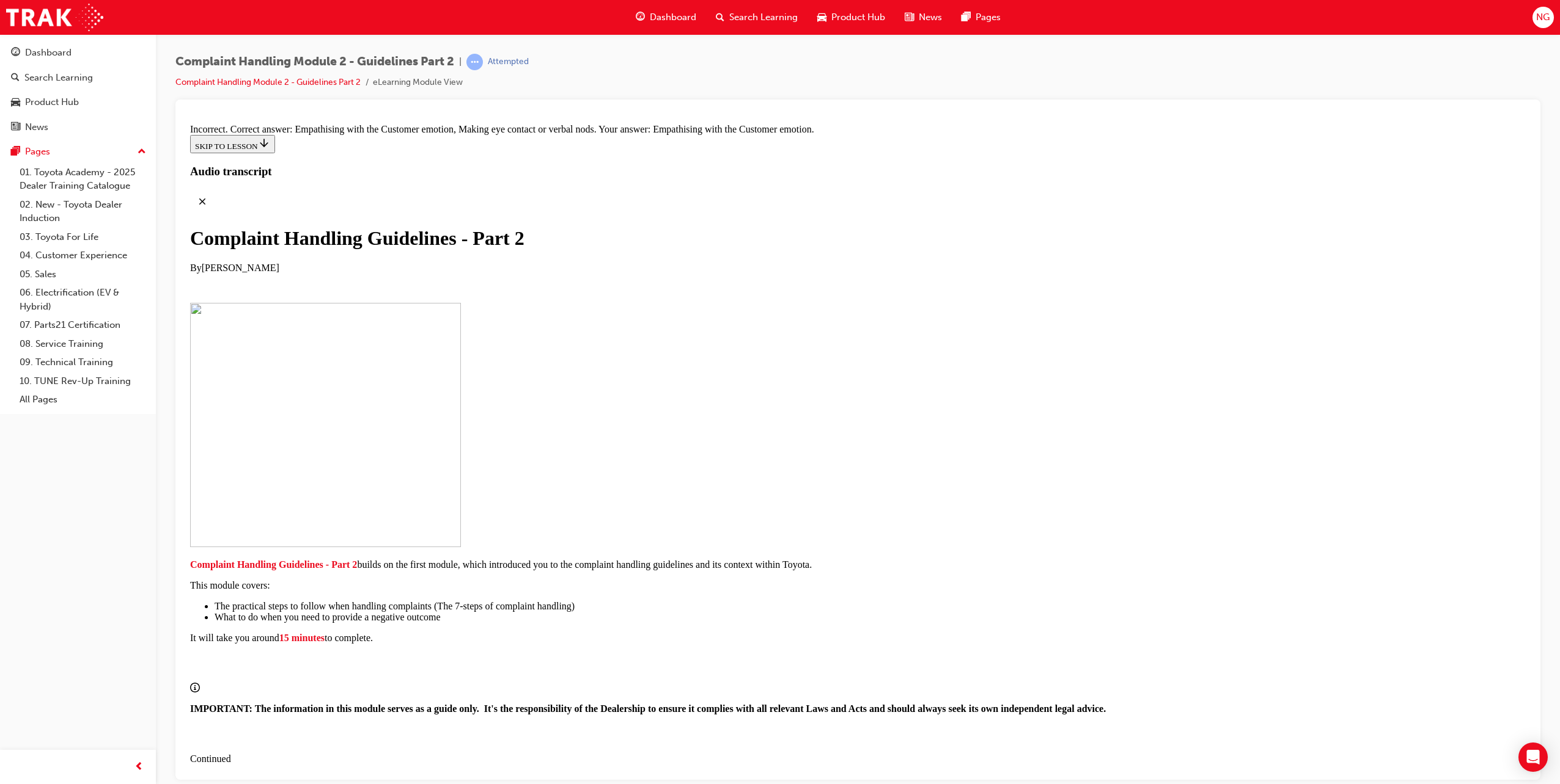
drag, startPoint x: 758, startPoint y: 618, endPoint x: 963, endPoint y: 742, distance: 239.6
drag, startPoint x: 757, startPoint y: 279, endPoint x: 988, endPoint y: 293, distance: 231.4
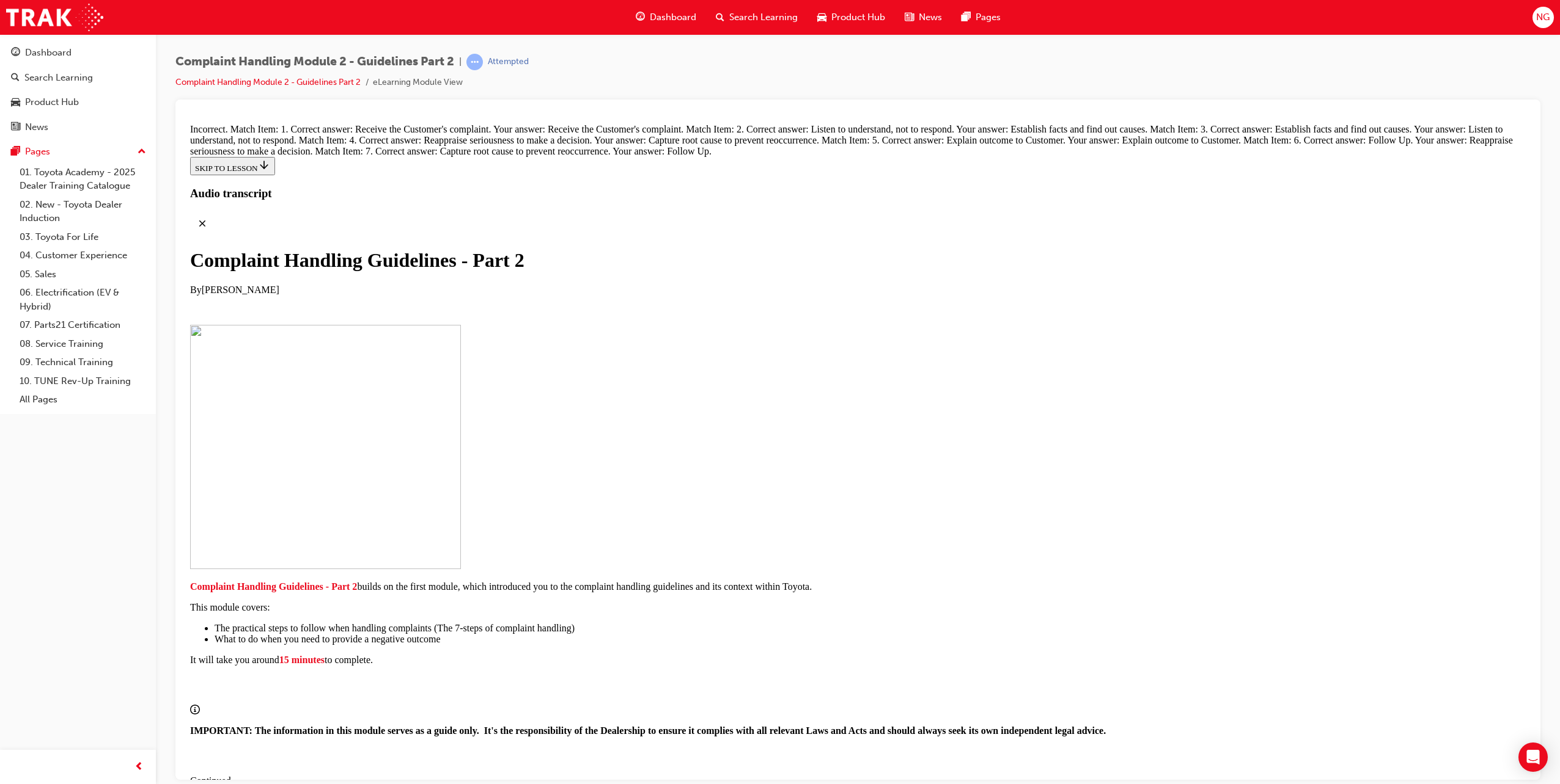
scroll to position [9093, 0]
radio input "true"
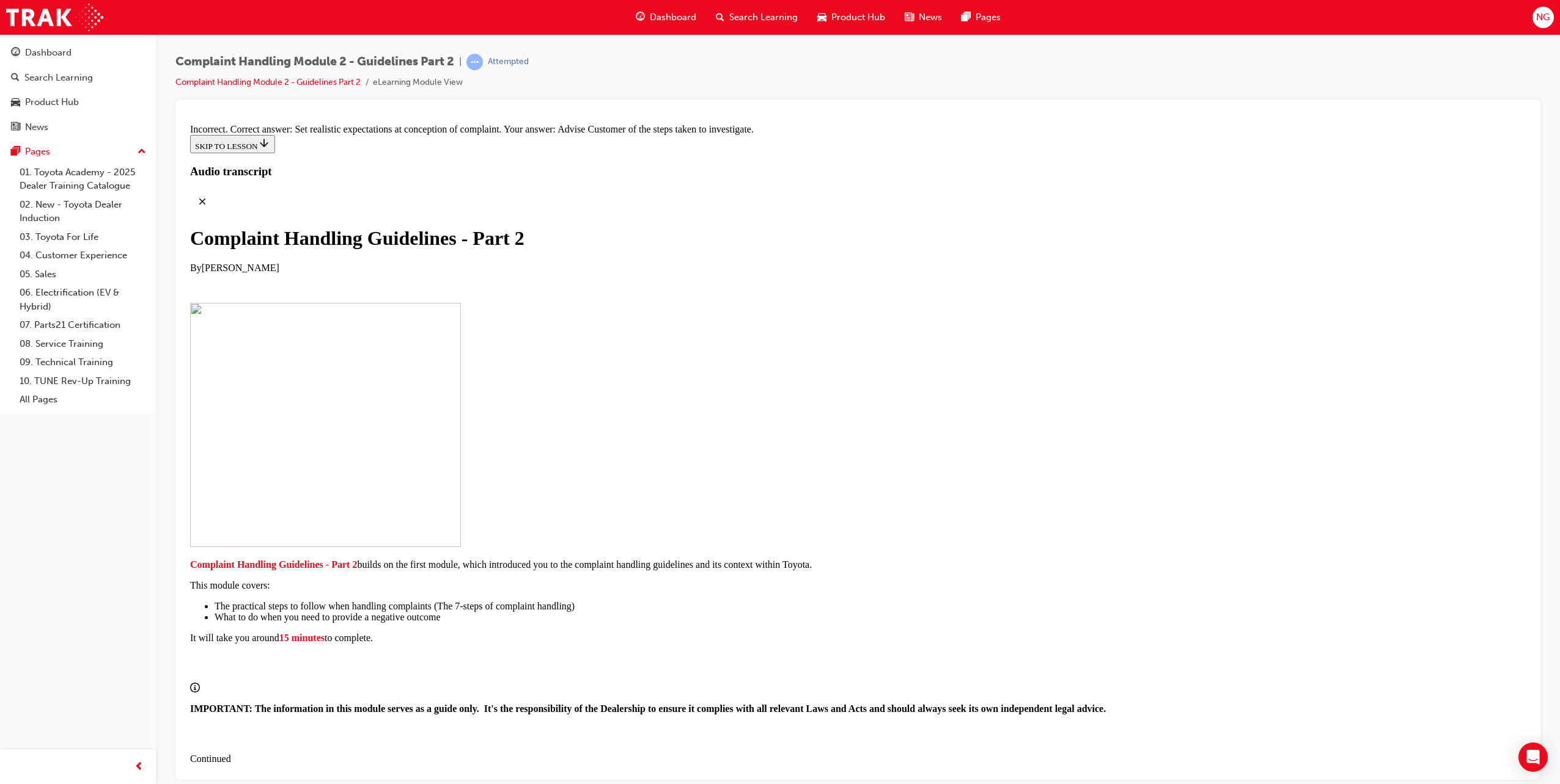
scroll to position [9263, 0]
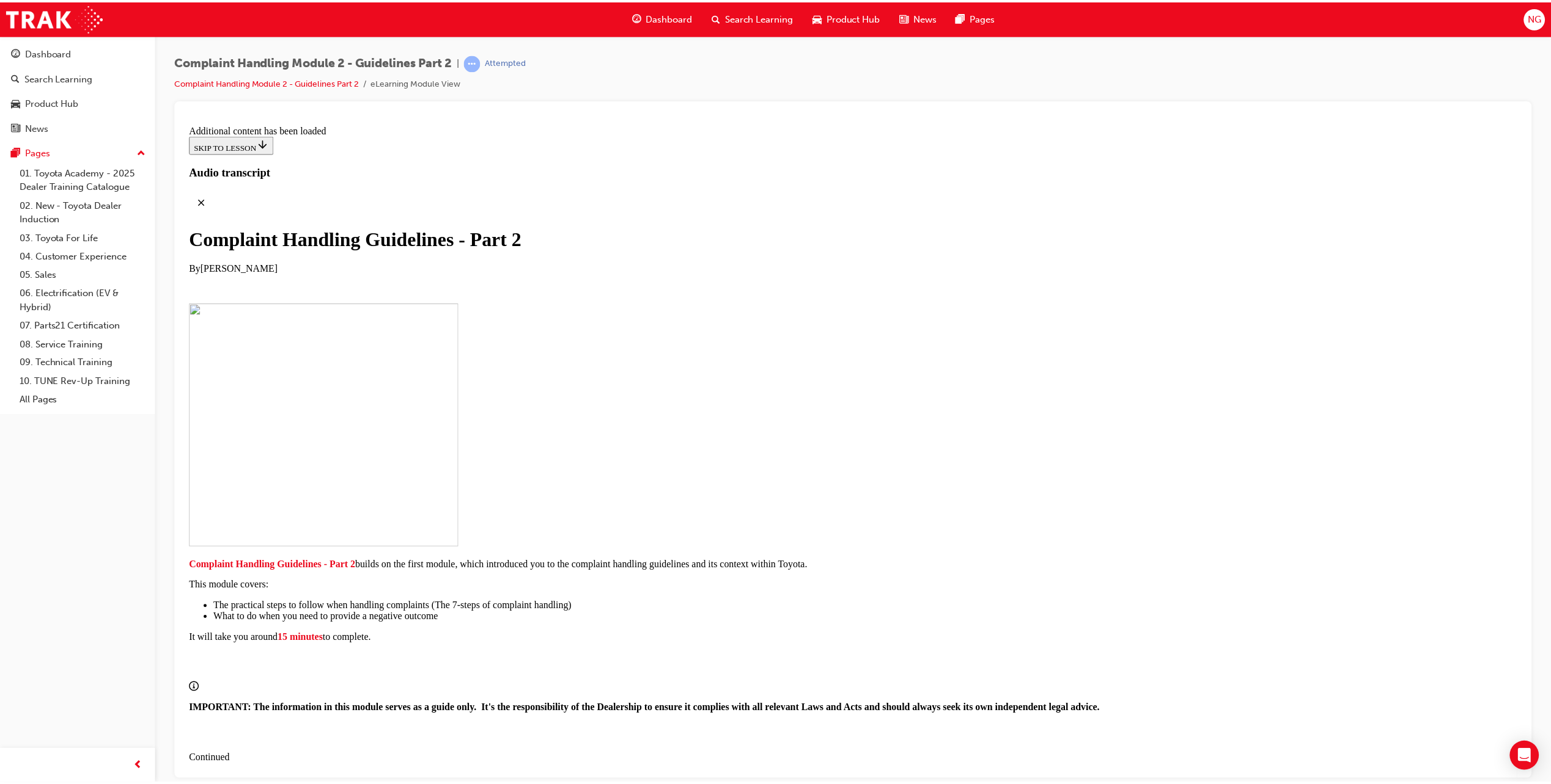
scroll to position [9766, 0]
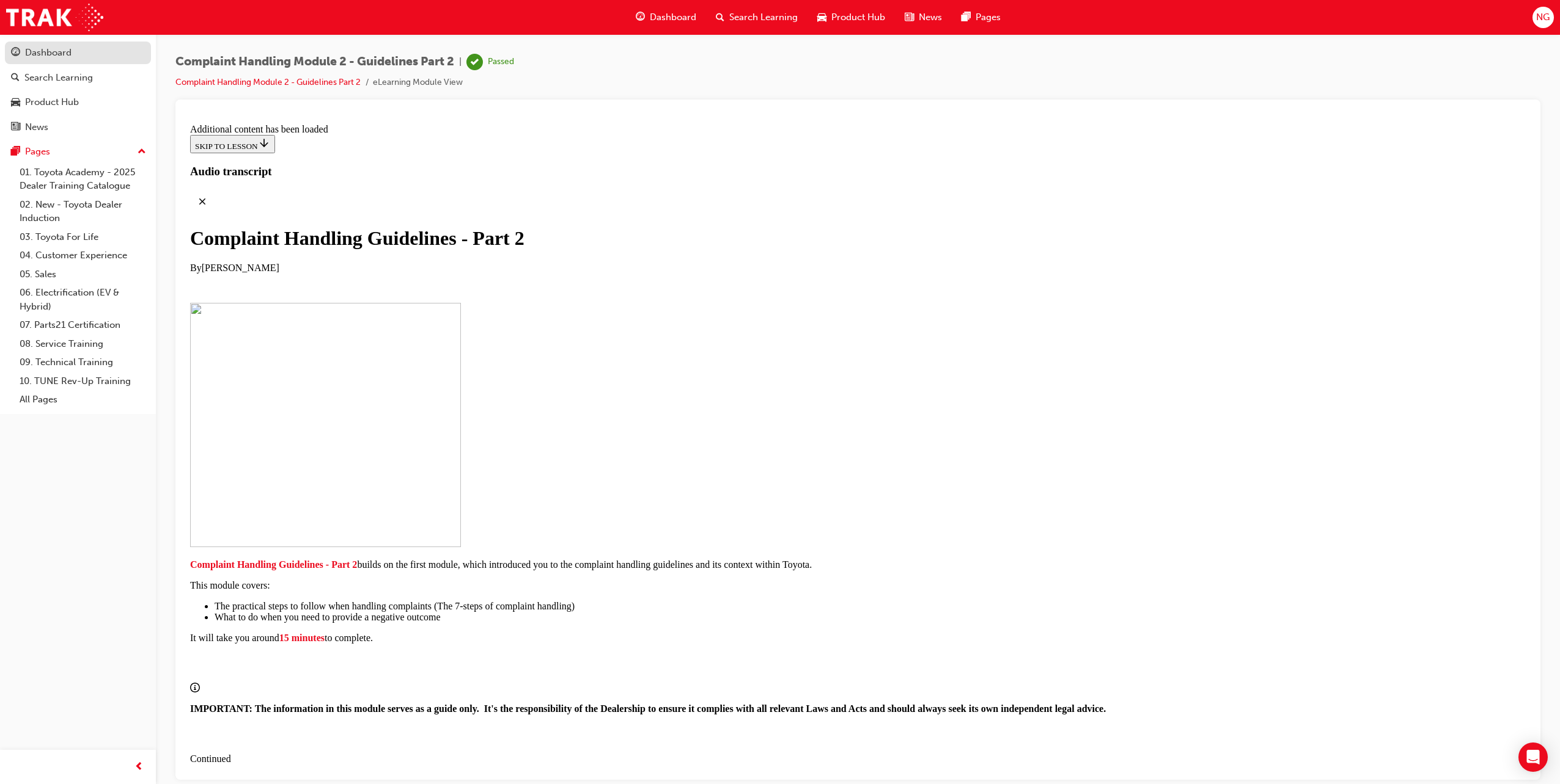
click at [77, 56] on div "Dashboard" at bounding box center [77, 52] width 134 height 15
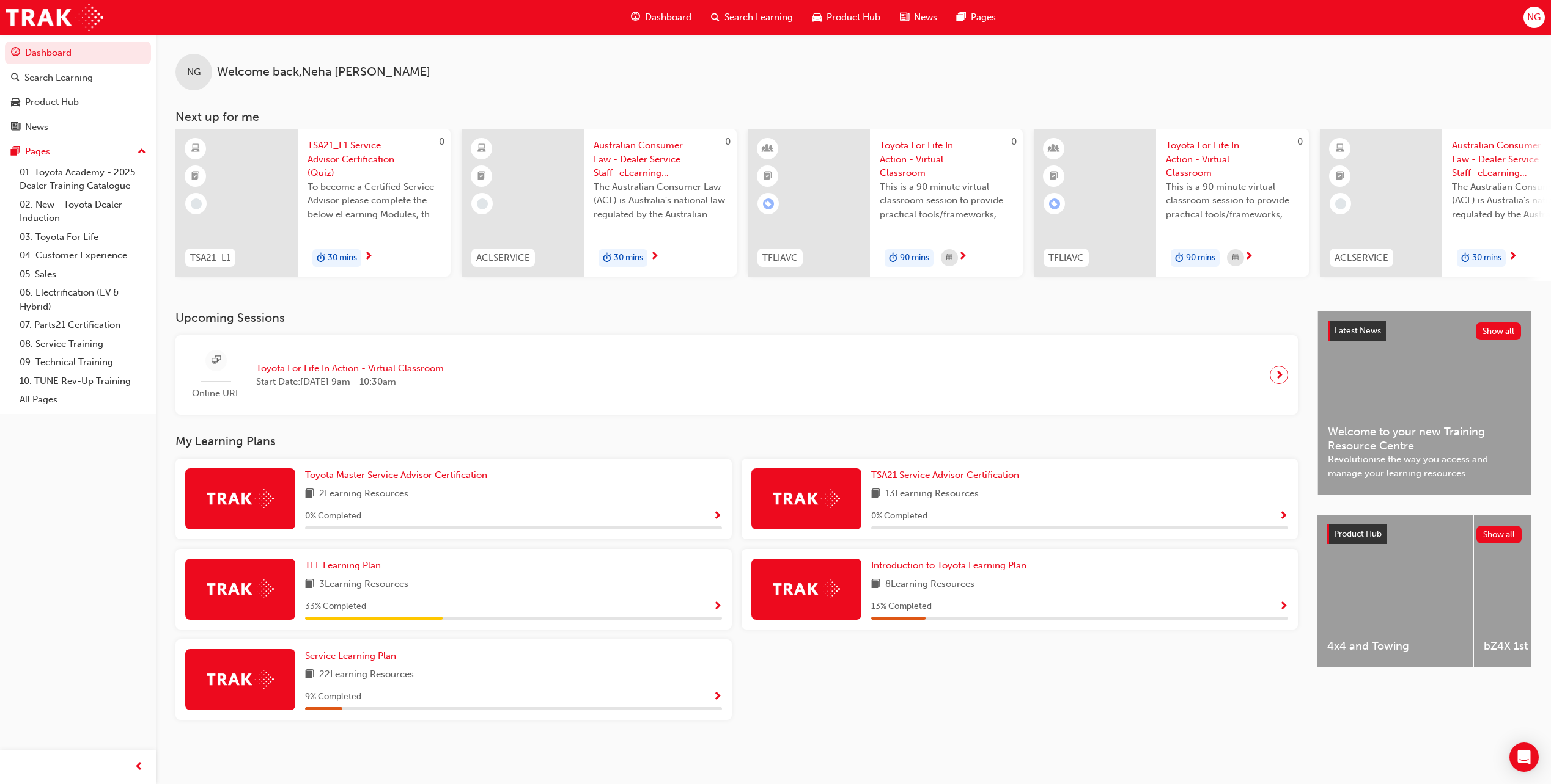
click at [760, 15] on span "Search Learning" at bounding box center [758, 17] width 68 height 14
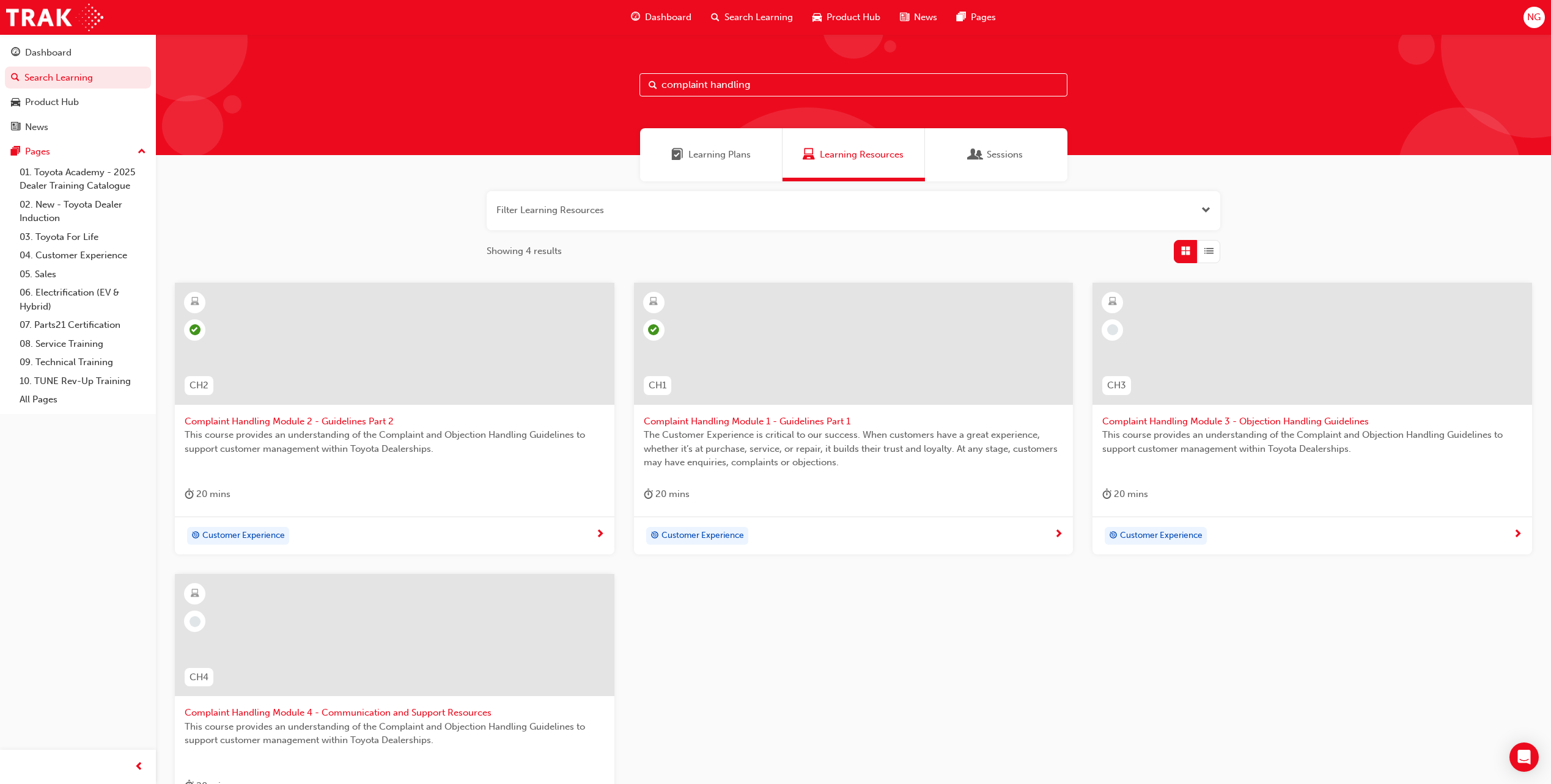
click at [1232, 421] on span "Complaint Handling Module 3 - Objection Handling Guidelines" at bounding box center [1311, 421] width 420 height 14
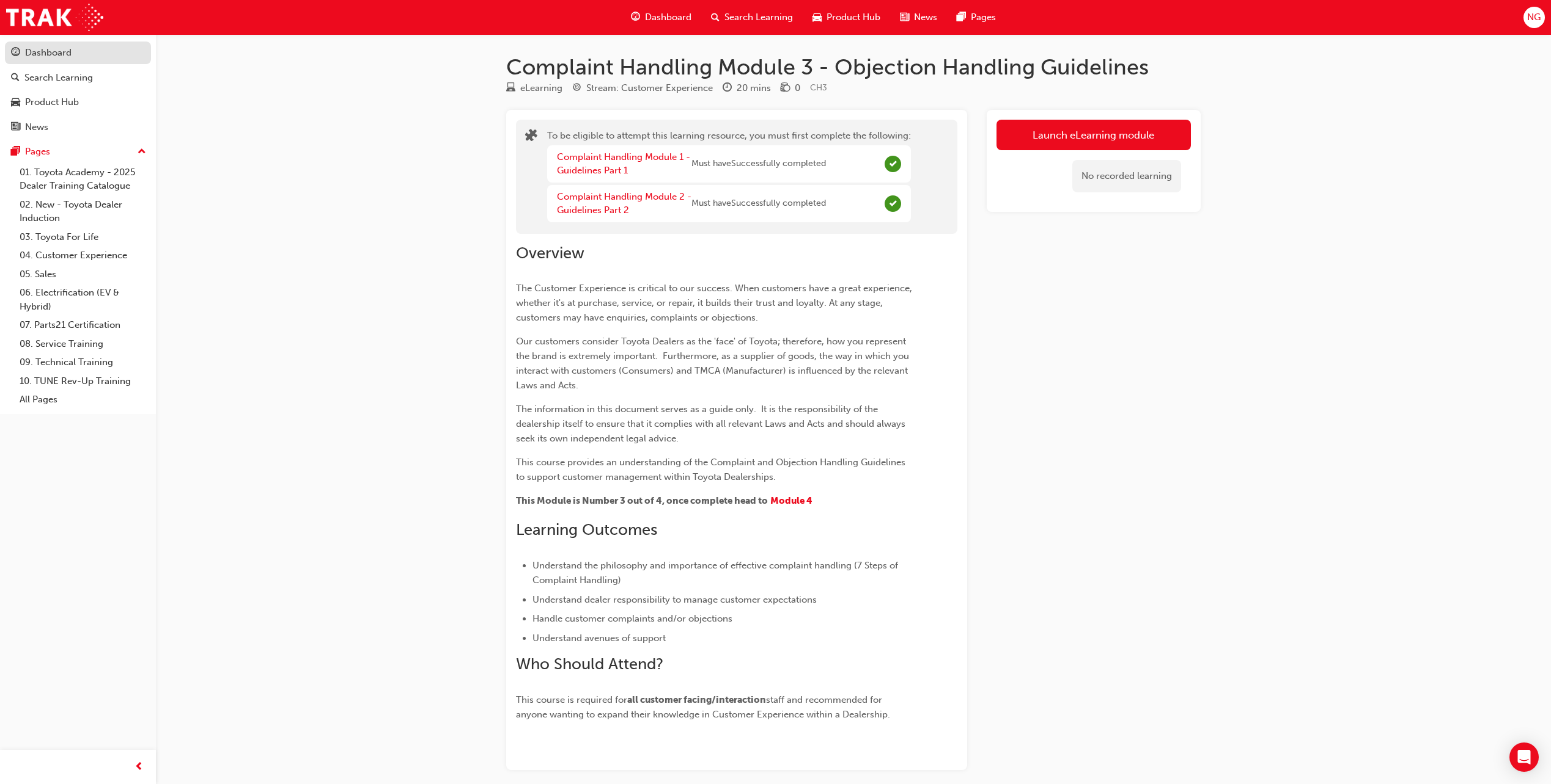
click at [82, 47] on div "Dashboard" at bounding box center [77, 52] width 134 height 15
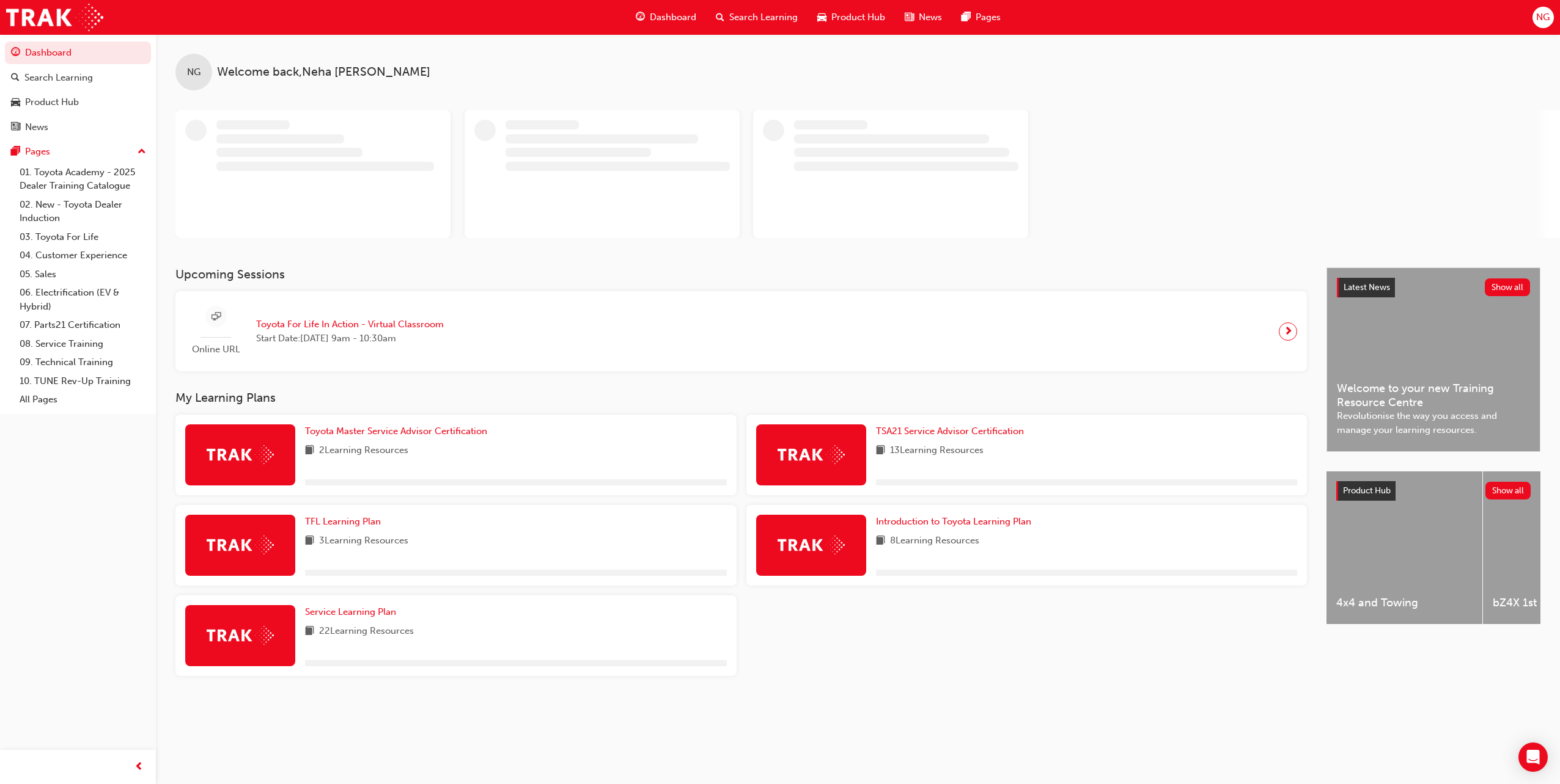
click at [739, 20] on span "Search Learning" at bounding box center [763, 17] width 68 height 14
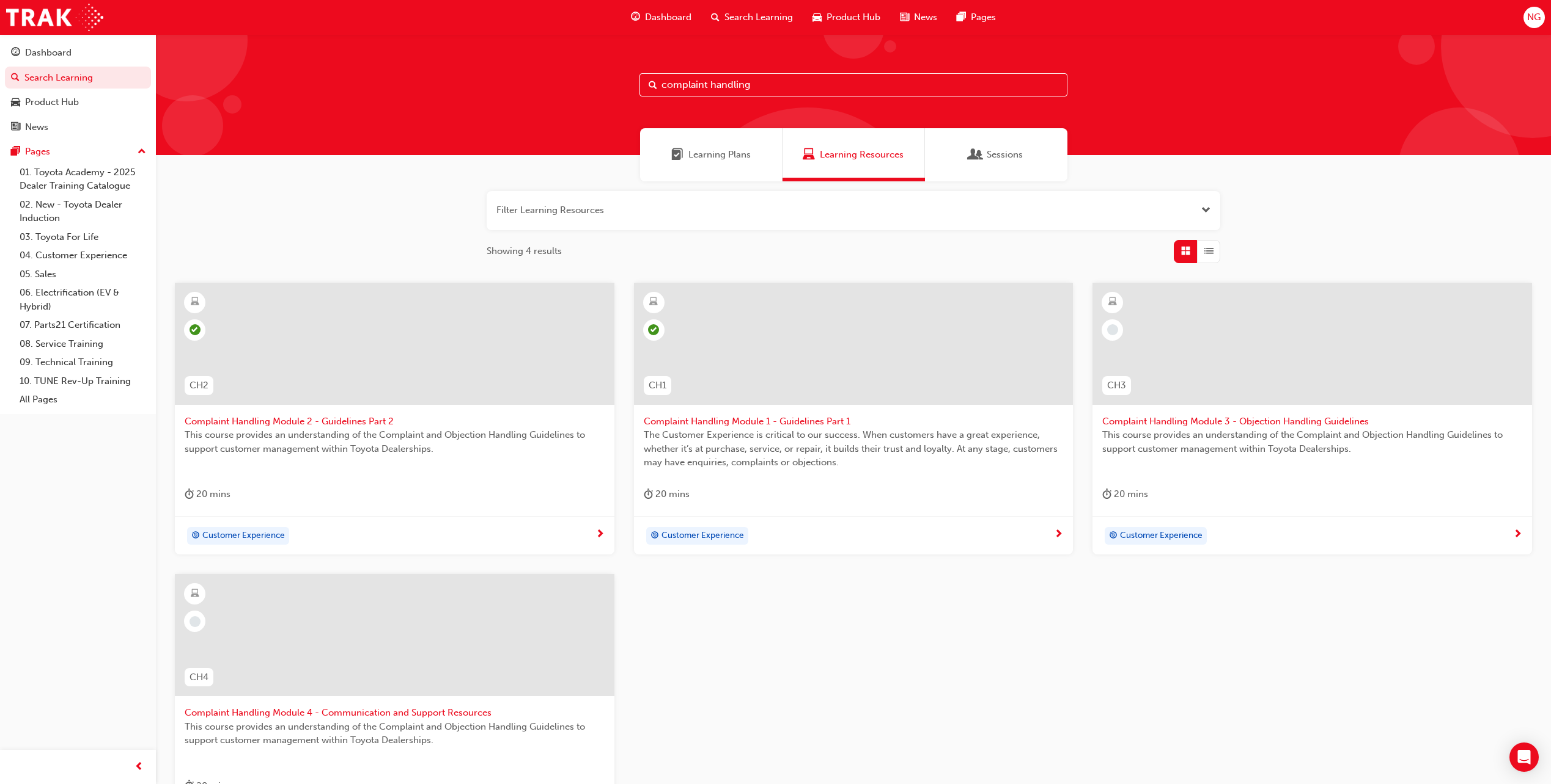
click at [1213, 421] on span "Complaint Handling Module 3 - Objection Handling Guidelines" at bounding box center [1311, 421] width 420 height 14
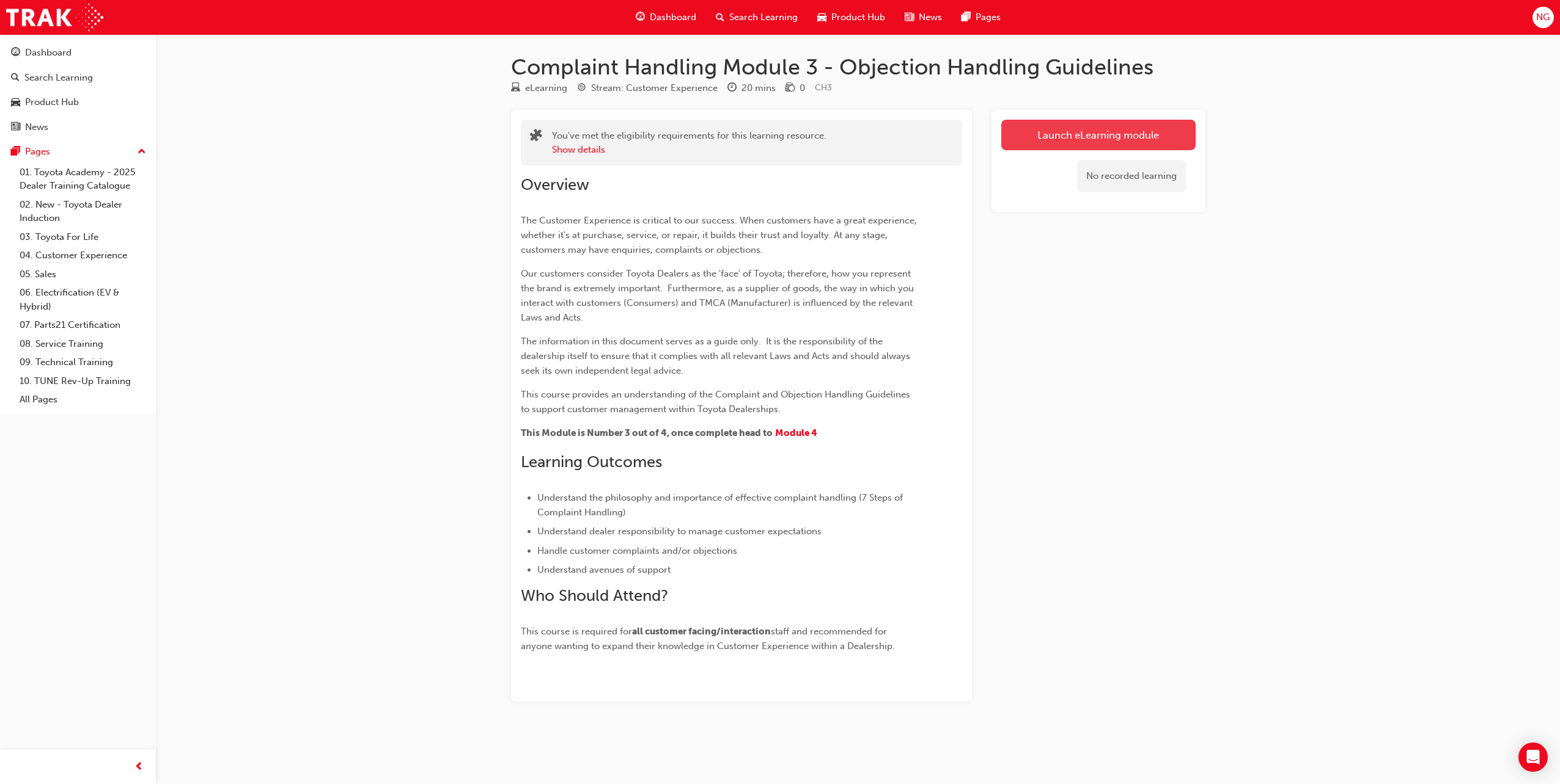
click at [1084, 138] on link "Launch eLearning module" at bounding box center [1098, 134] width 194 height 30
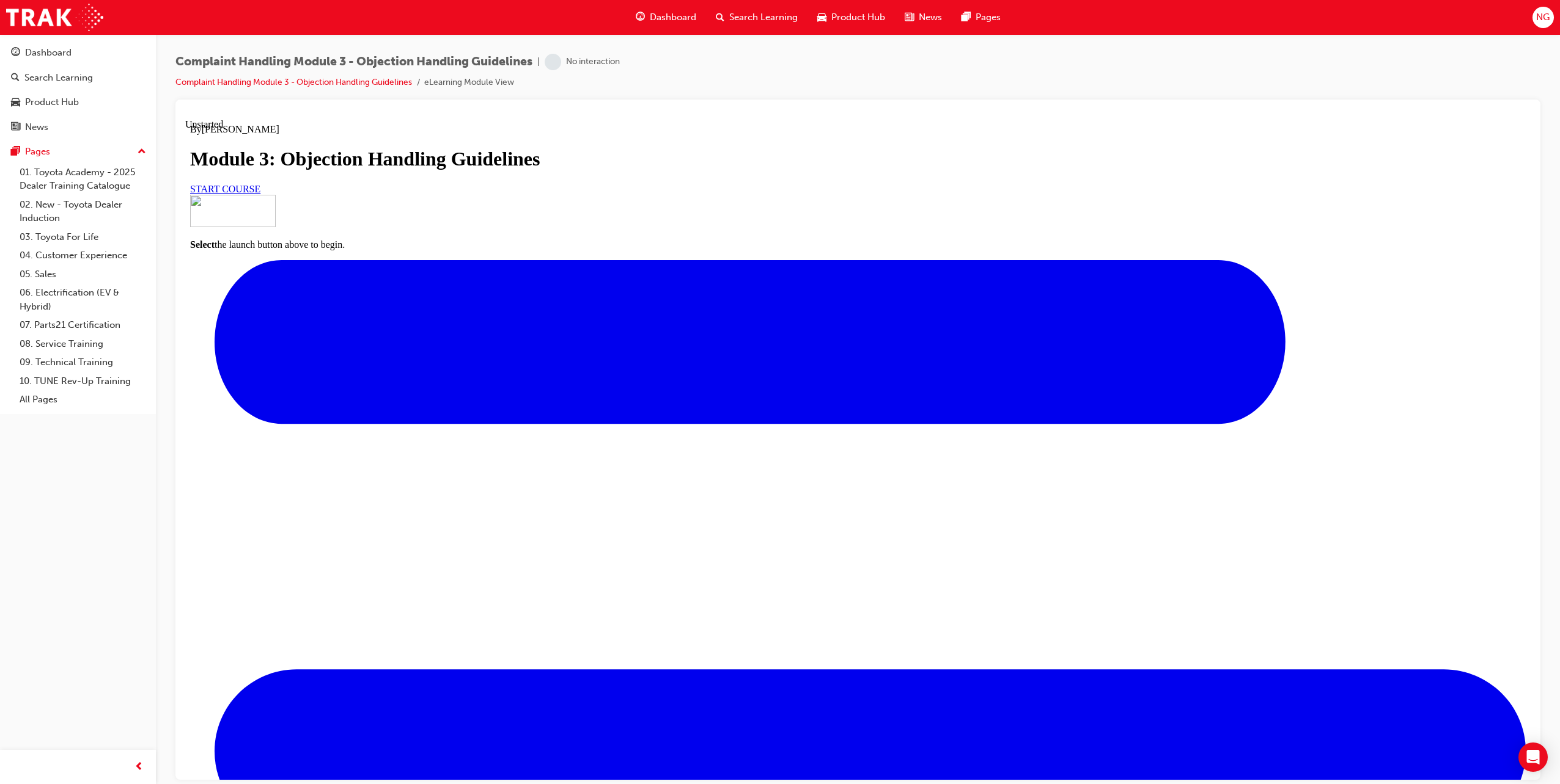
click at [260, 194] on span "START COURSE" at bounding box center [225, 188] width 70 height 11
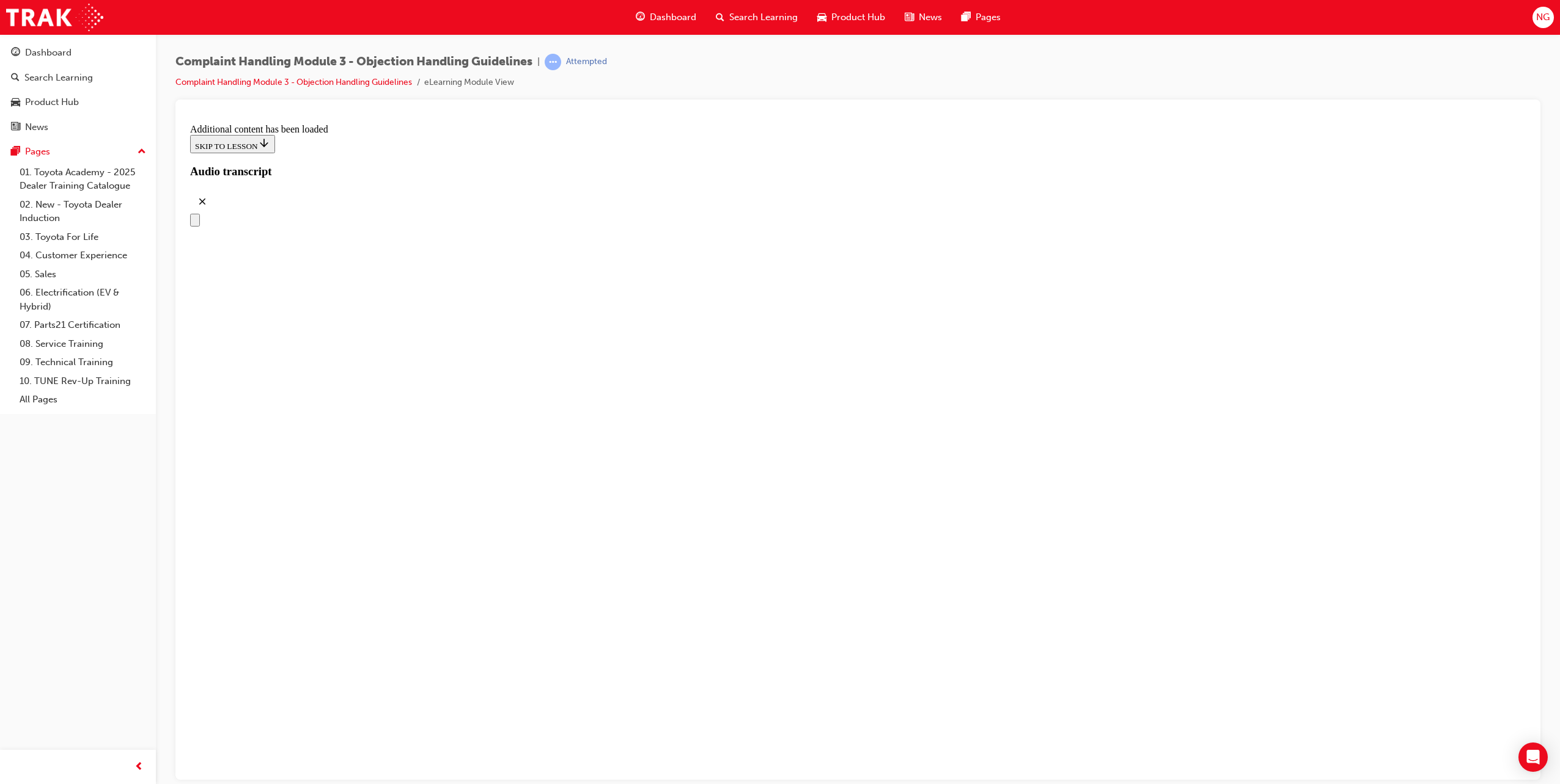
scroll to position [3782, 0]
drag, startPoint x: 735, startPoint y: 319, endPoint x: 963, endPoint y: 248, distance: 238.8
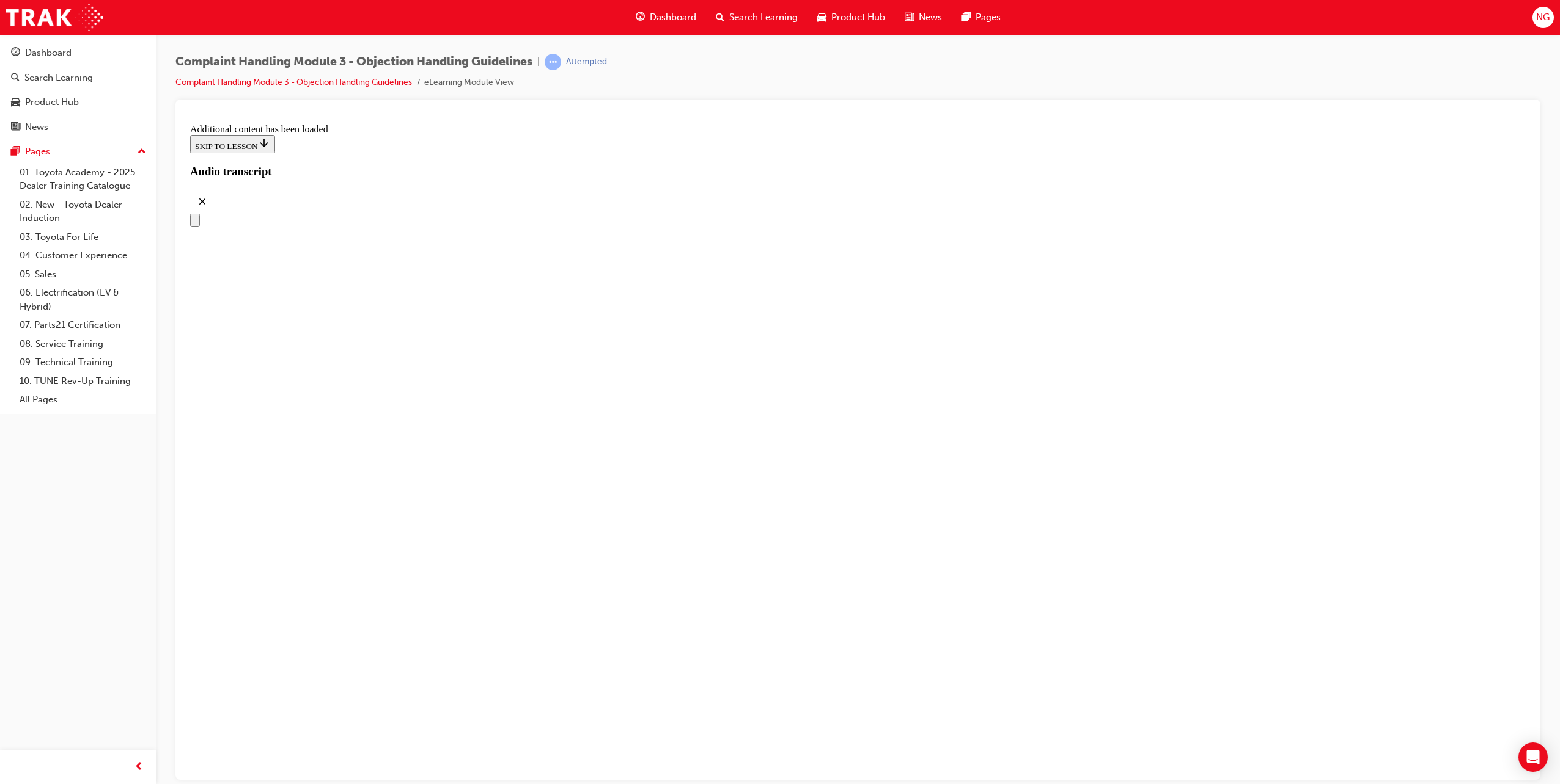
drag, startPoint x: 767, startPoint y: 381, endPoint x: 997, endPoint y: 321, distance: 237.7
drag, startPoint x: 760, startPoint y: 443, endPoint x: 989, endPoint y: 389, distance: 235.3
drag, startPoint x: 844, startPoint y: 452, endPoint x: 973, endPoint y: 438, distance: 129.8
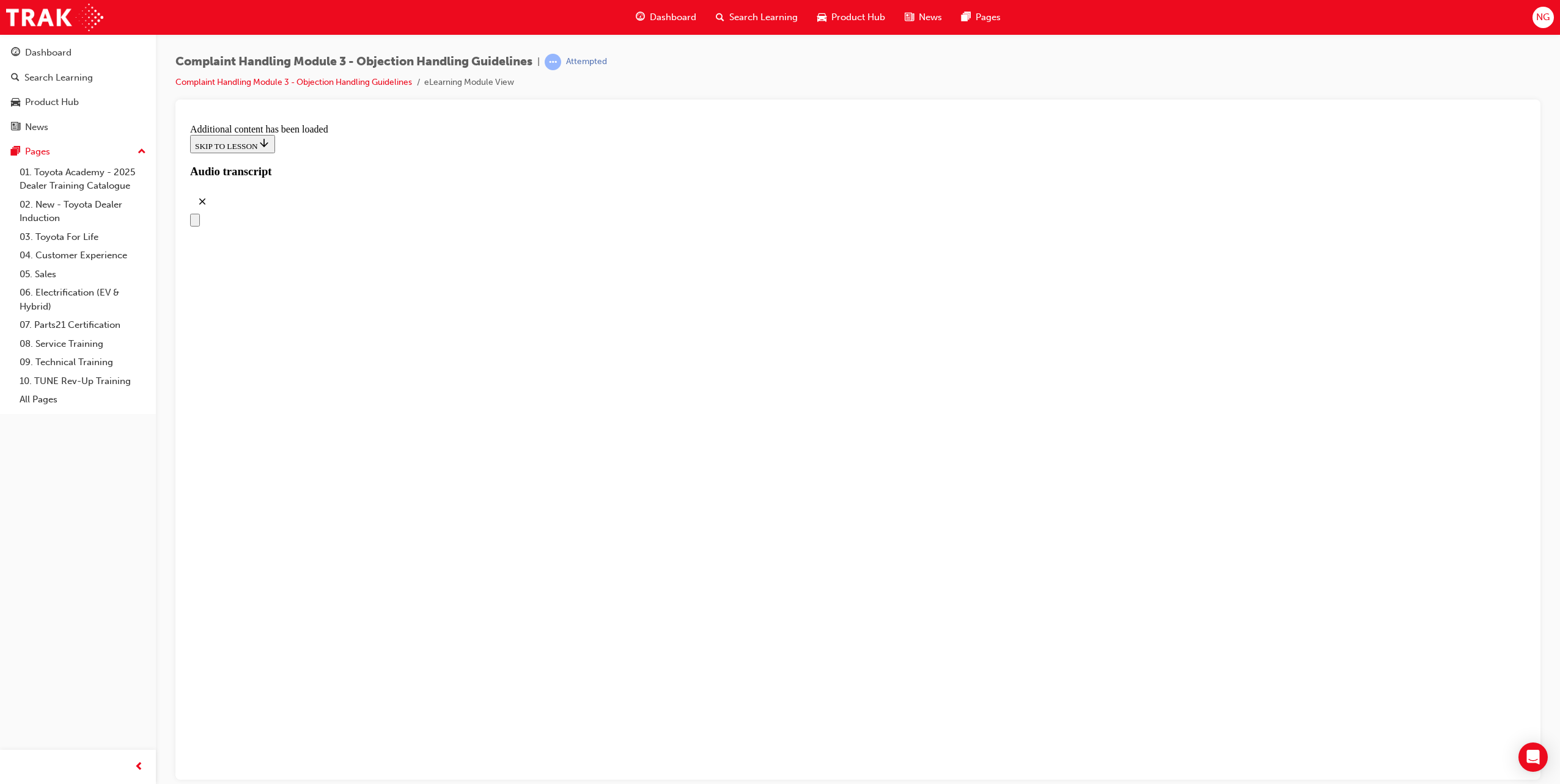
drag, startPoint x: 775, startPoint y: 516, endPoint x: 948, endPoint y: 517, distance: 173.0
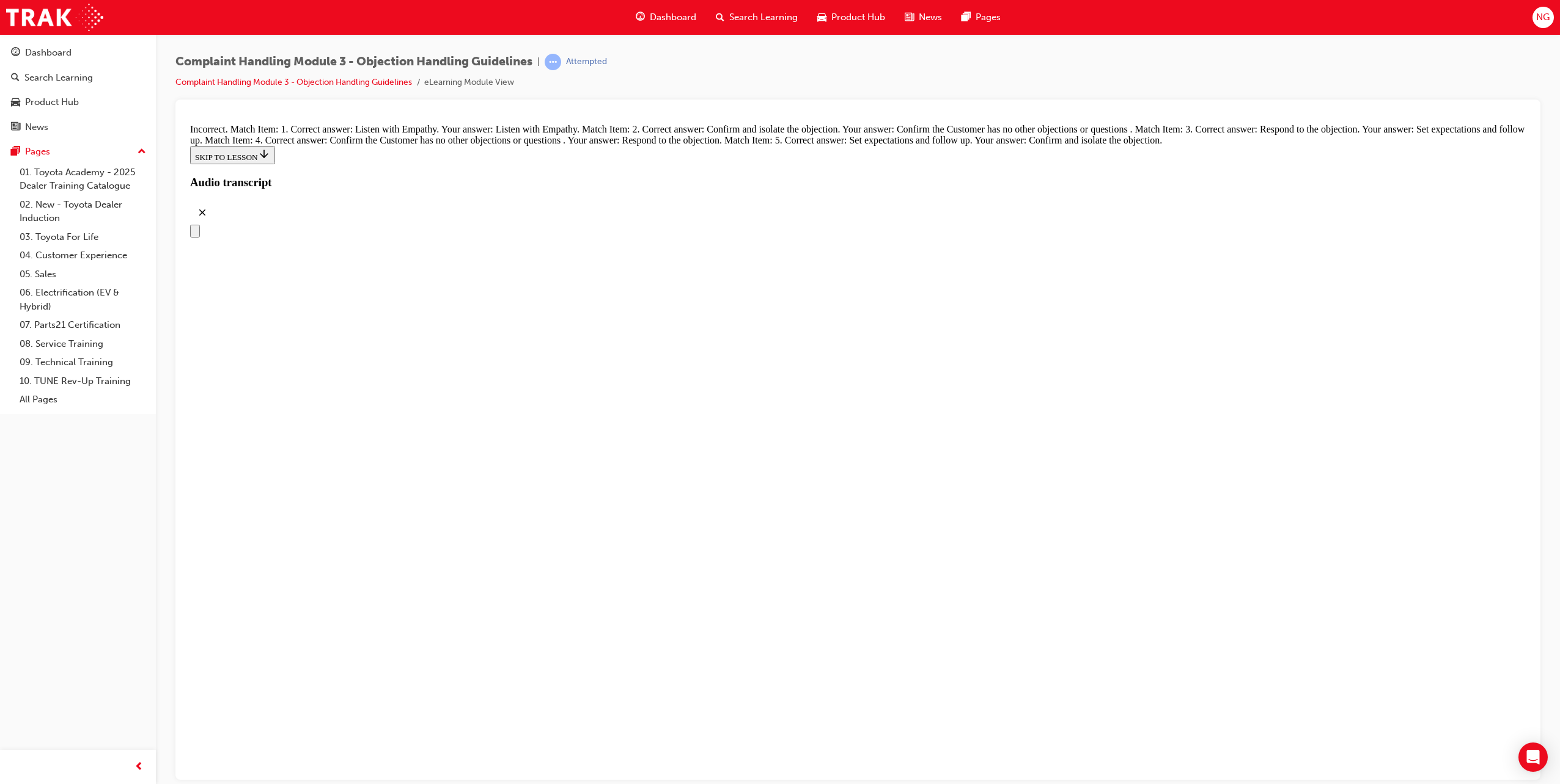
scroll to position [5169, 0]
radio input "true"
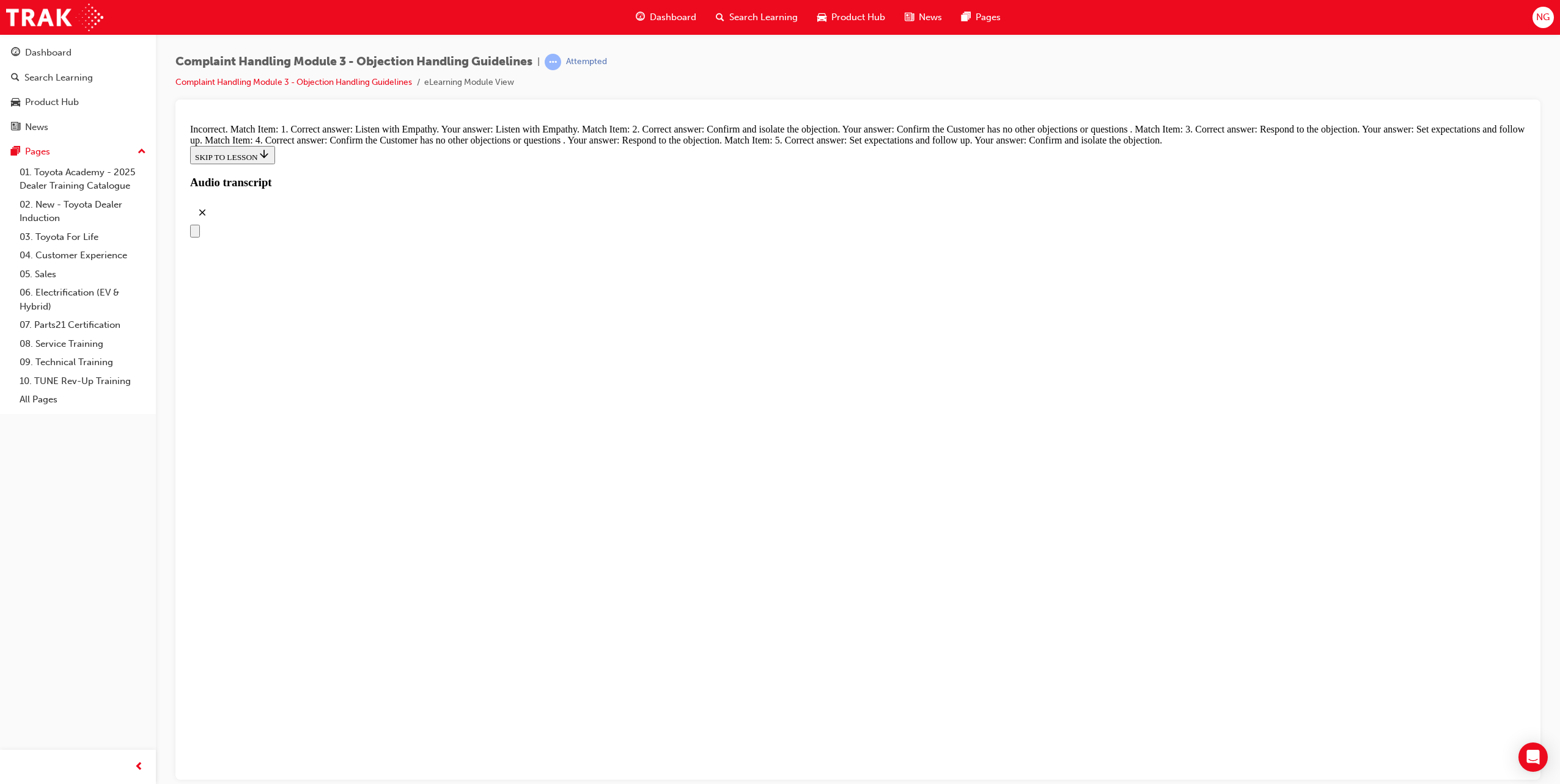
radio input "true"
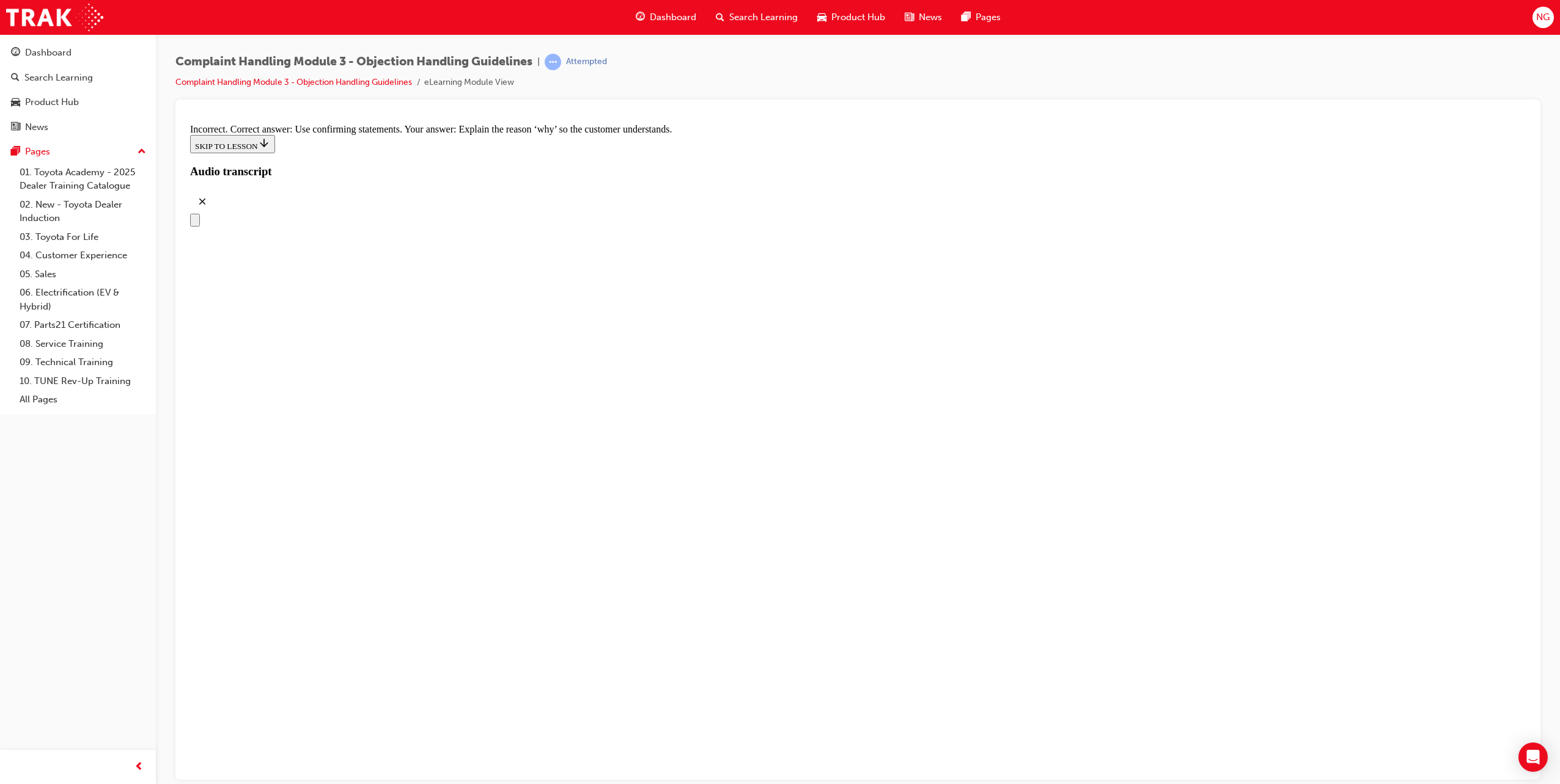
scroll to position [5841, 0]
radio input "true"
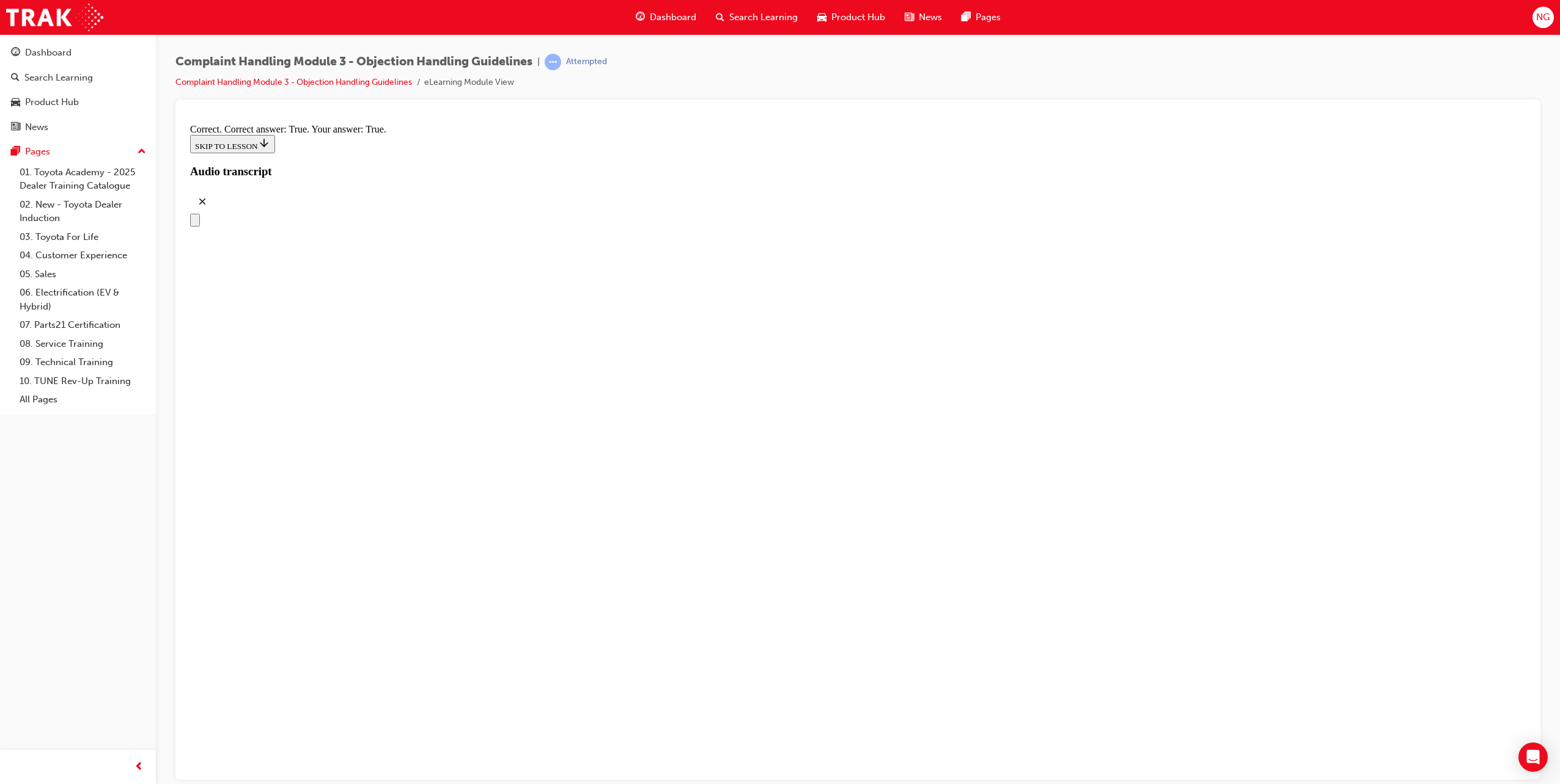
scroll to position [6199, 0]
checkbox input "true"
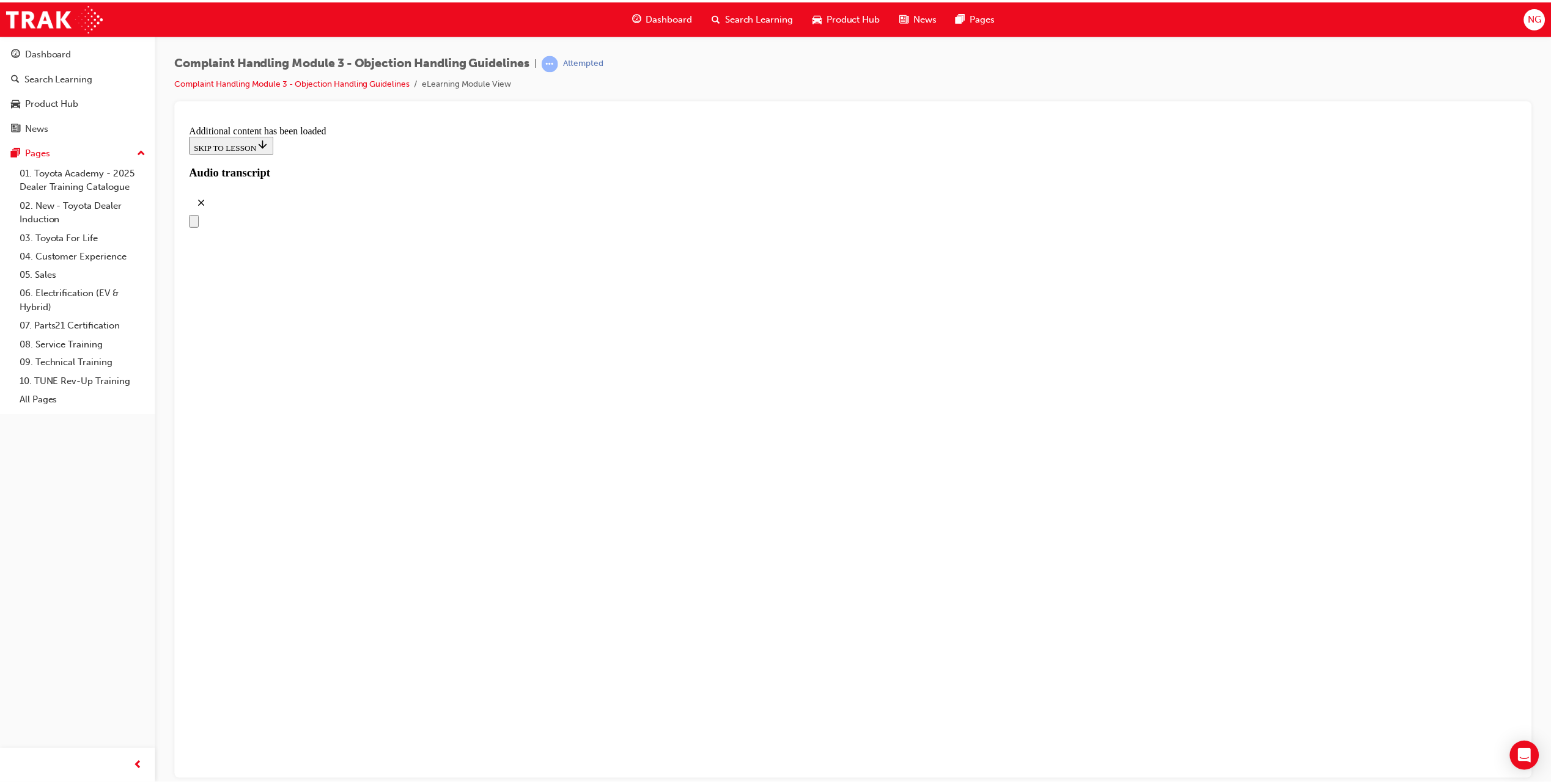
scroll to position [6779, 0]
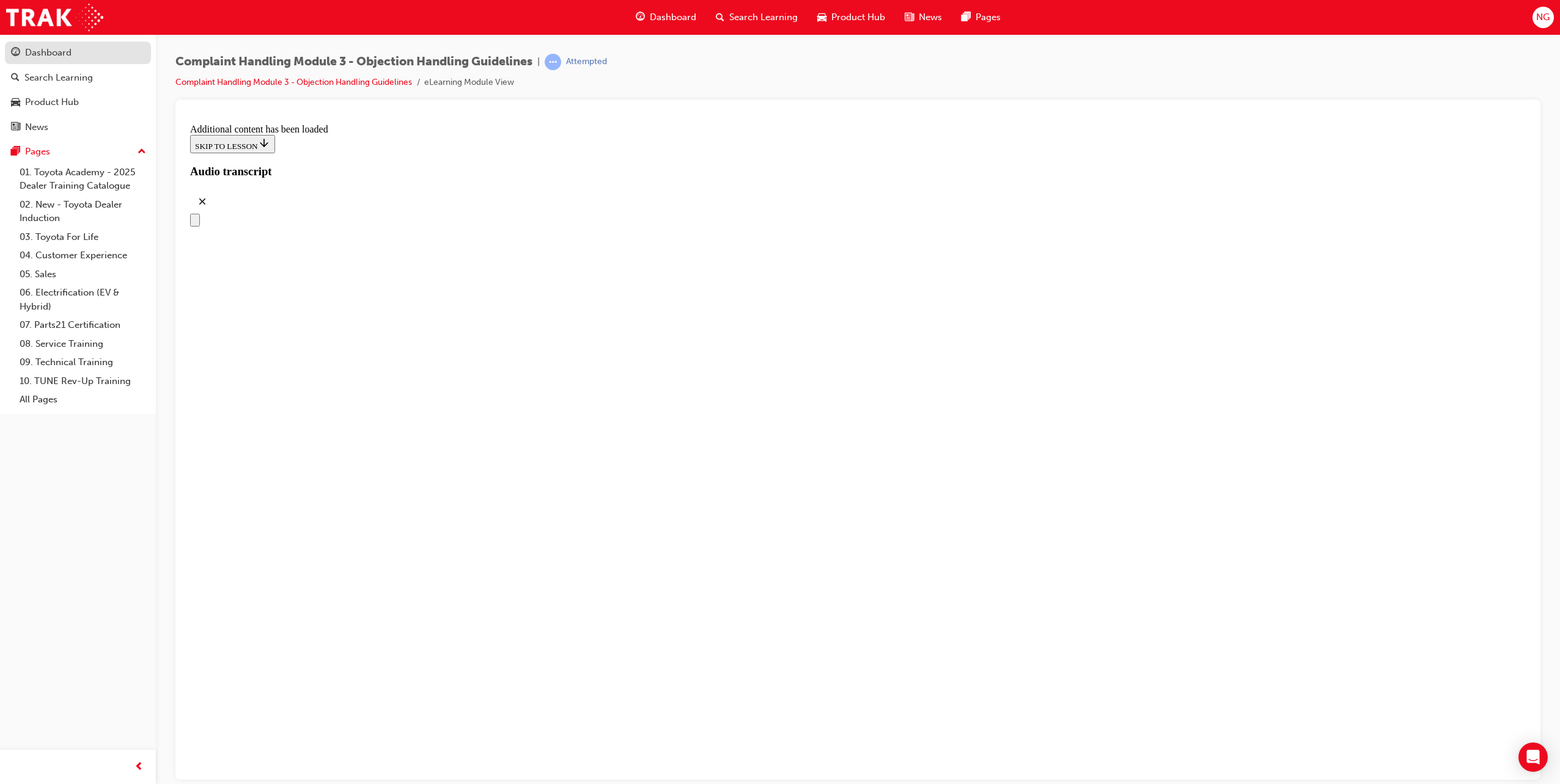
click at [51, 51] on div "Dashboard" at bounding box center [48, 52] width 46 height 14
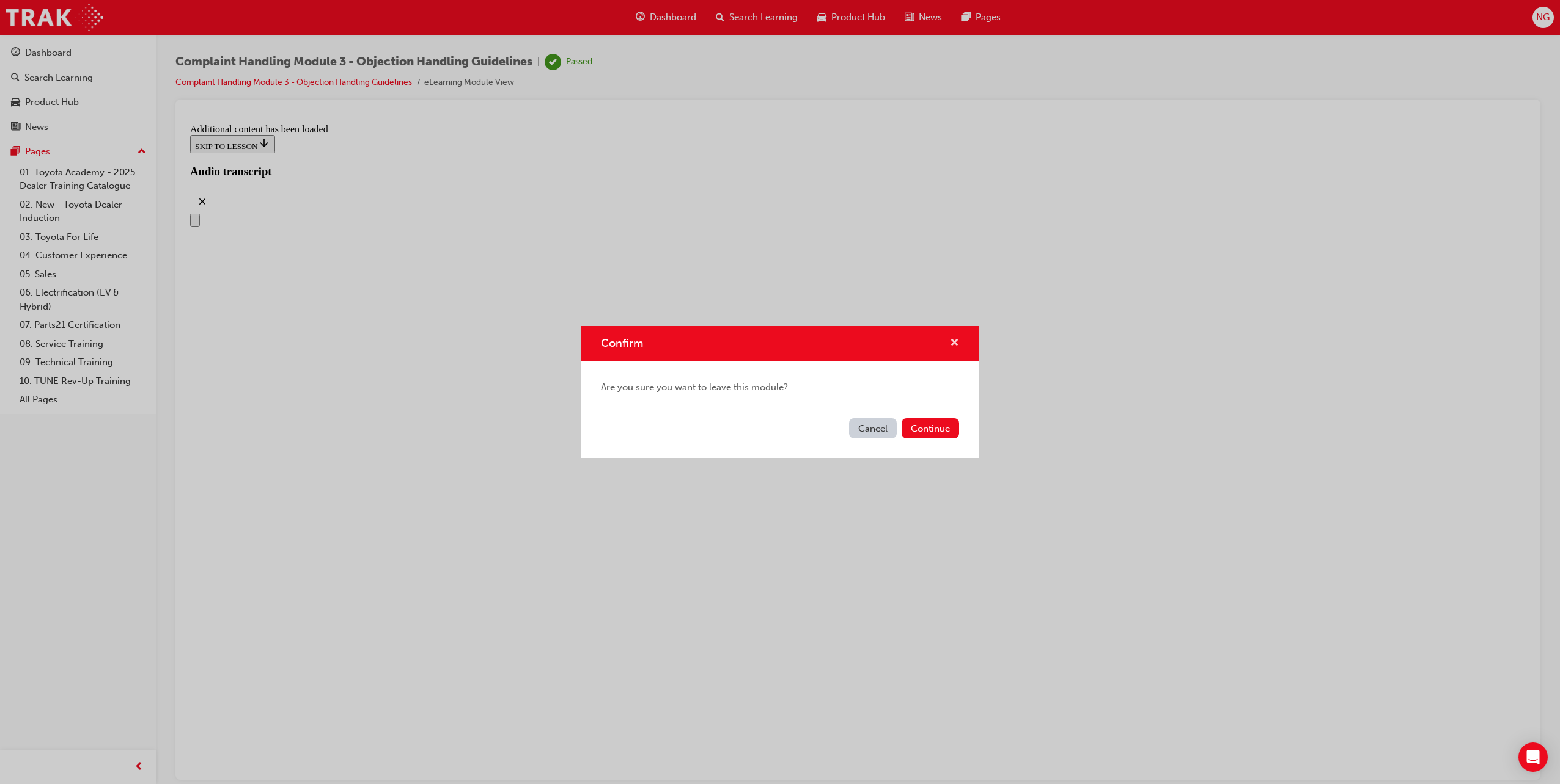
click at [955, 338] on span "cross-icon" at bounding box center [954, 343] width 9 height 11
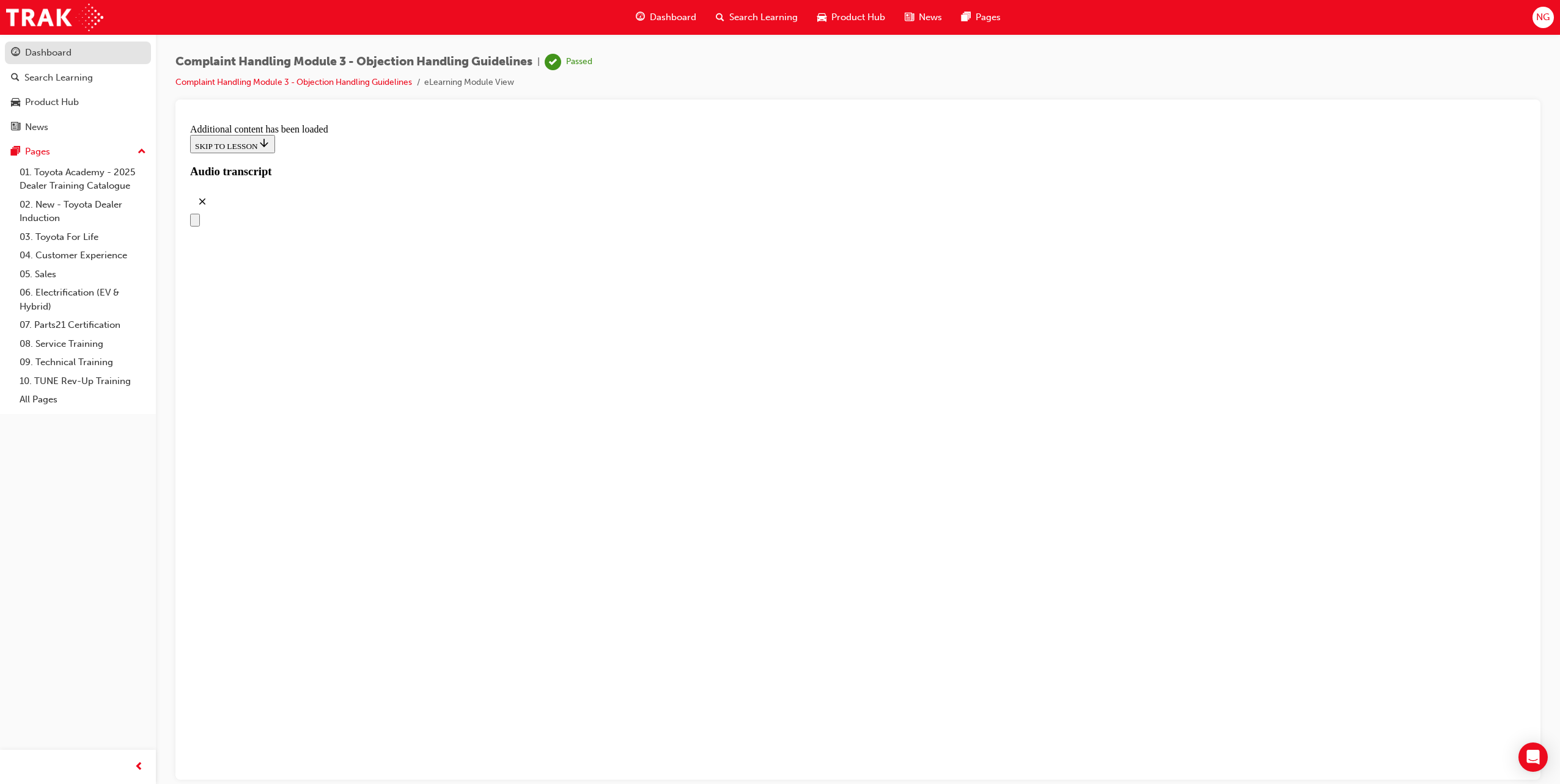
click at [39, 49] on div "Dashboard" at bounding box center [48, 52] width 46 height 14
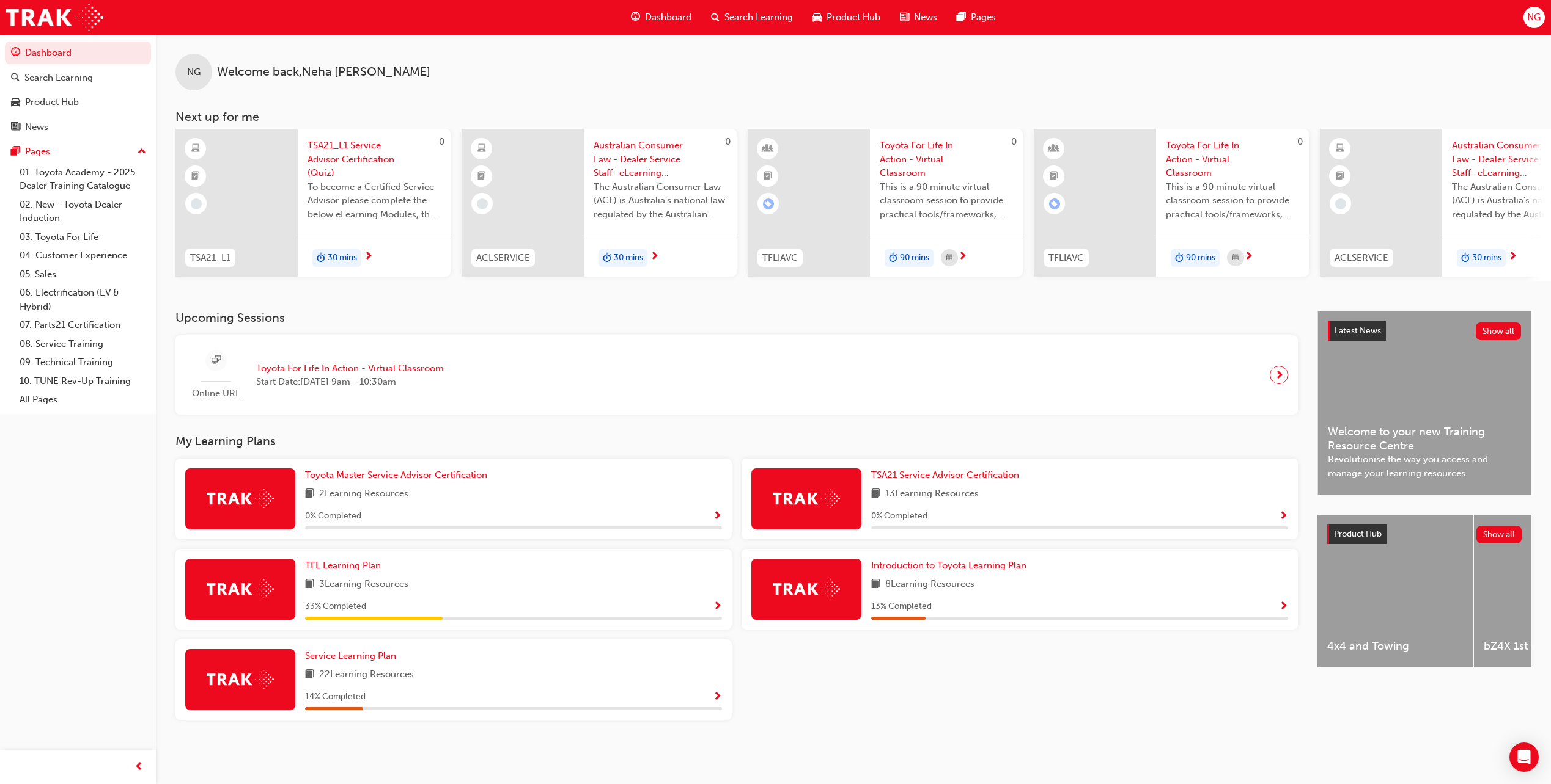
click at [731, 17] on span "Search Learning" at bounding box center [758, 17] width 68 height 14
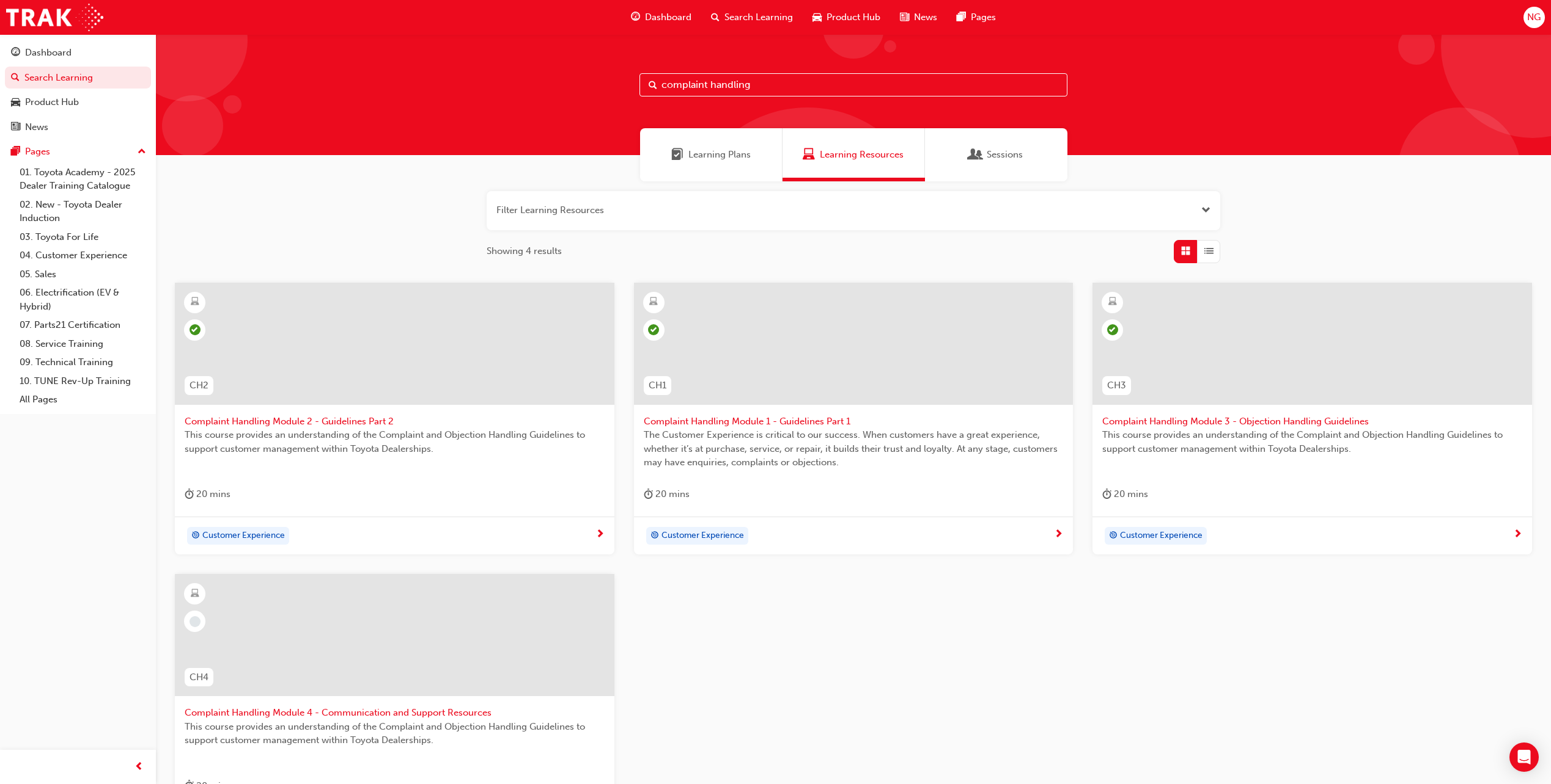
click at [352, 712] on span "Complaint Handling Module 4 - Communication and Support Resources" at bounding box center [394, 712] width 420 height 14
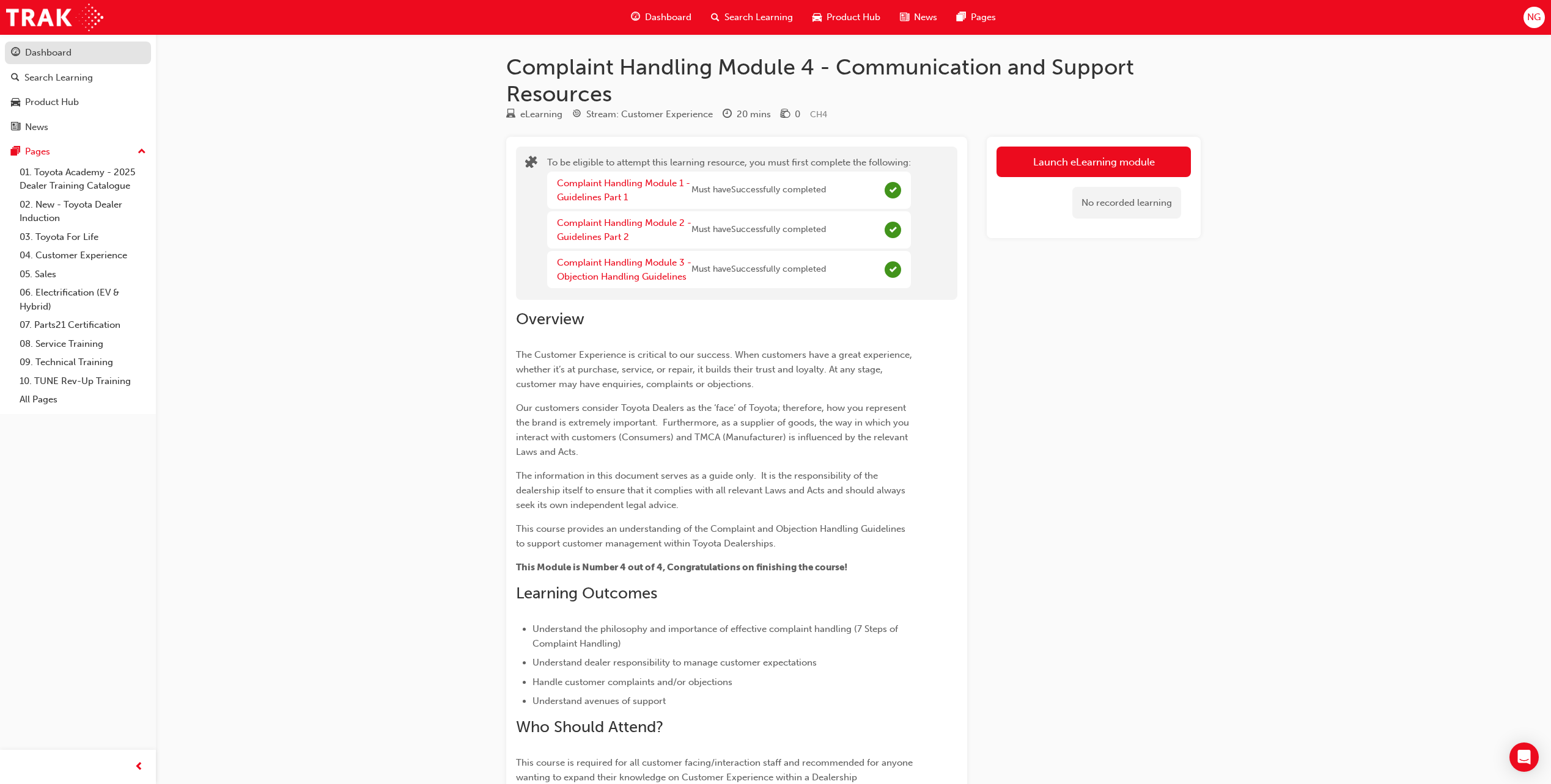
click at [56, 46] on div "Dashboard" at bounding box center [48, 52] width 46 height 14
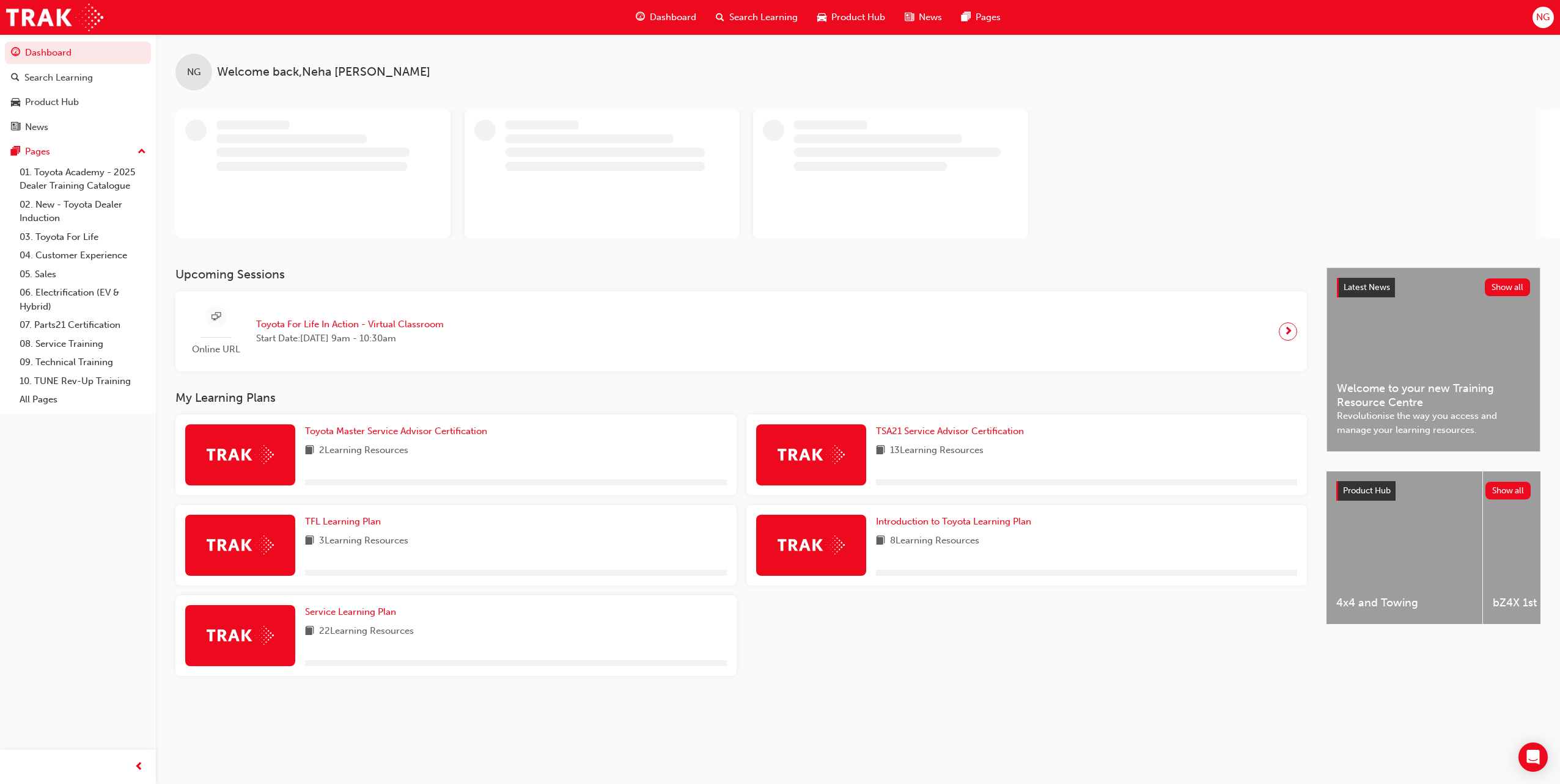
click at [771, 11] on span "Search Learning" at bounding box center [763, 17] width 68 height 14
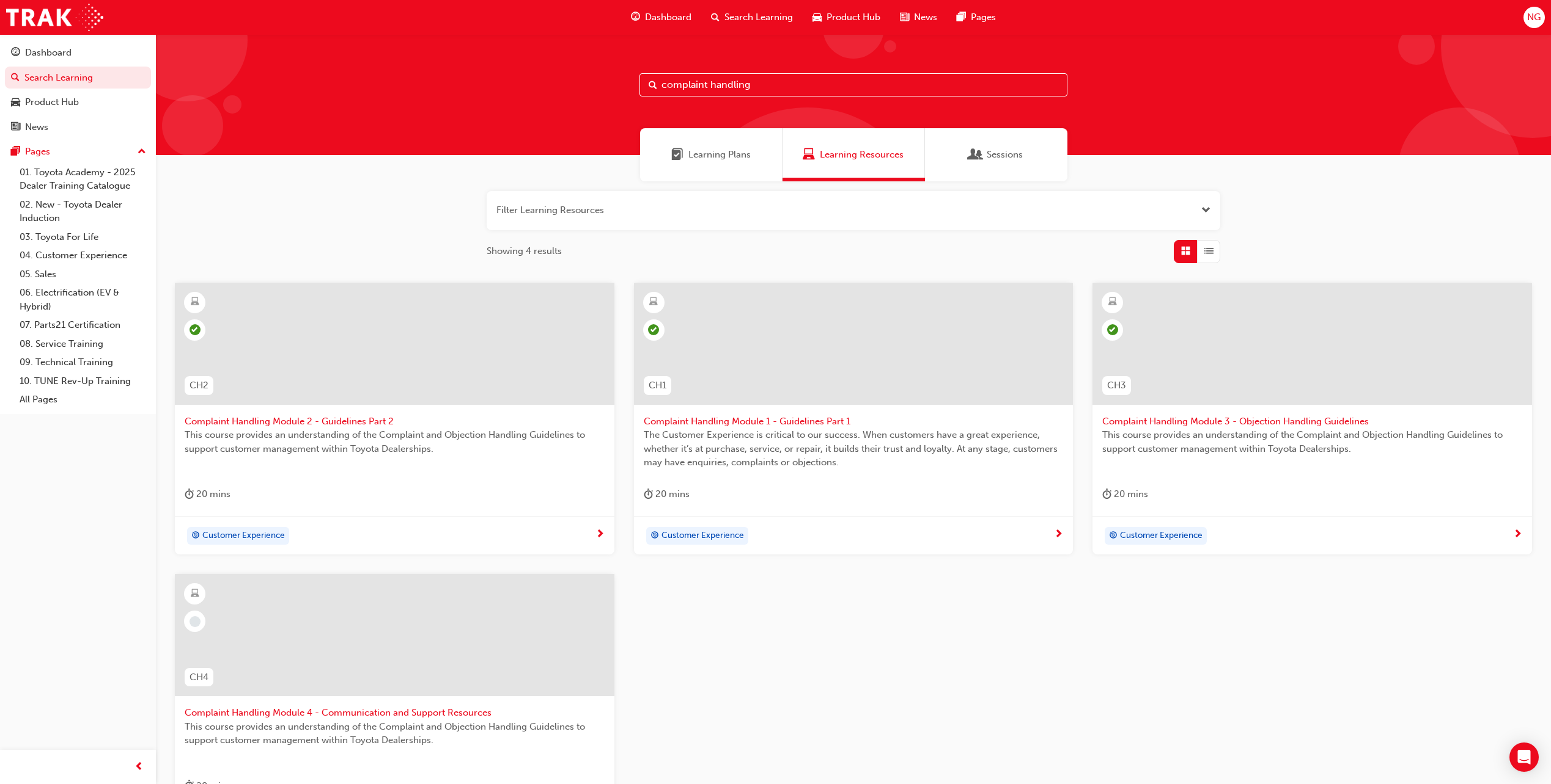
click at [762, 82] on input "complaint handling" at bounding box center [853, 85] width 428 height 23
click at [352, 710] on span "Complaint Handling Module 4 - Communication and Support Resources" at bounding box center [394, 712] width 420 height 14
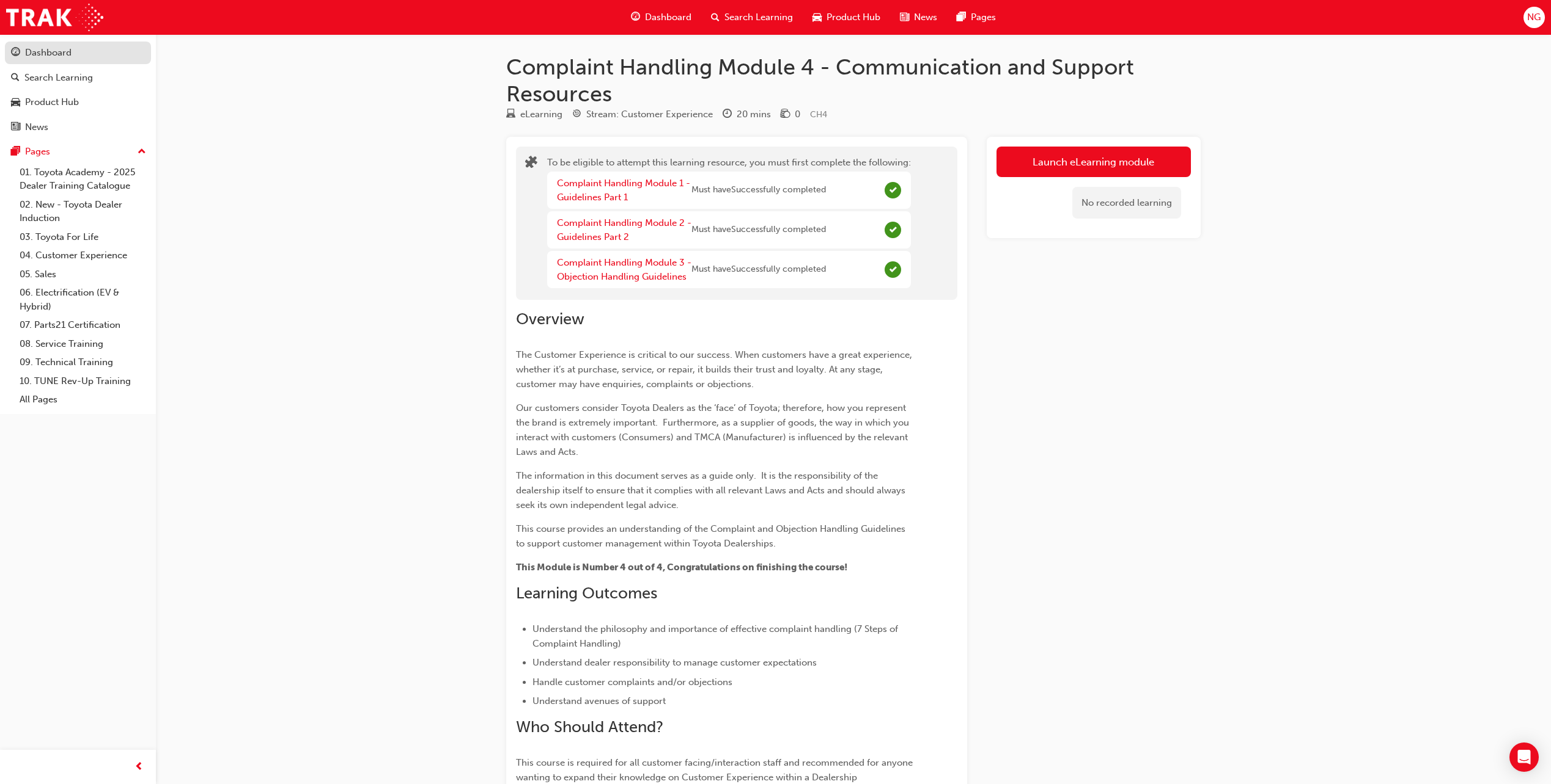
click at [69, 49] on div "Dashboard" at bounding box center [48, 52] width 46 height 14
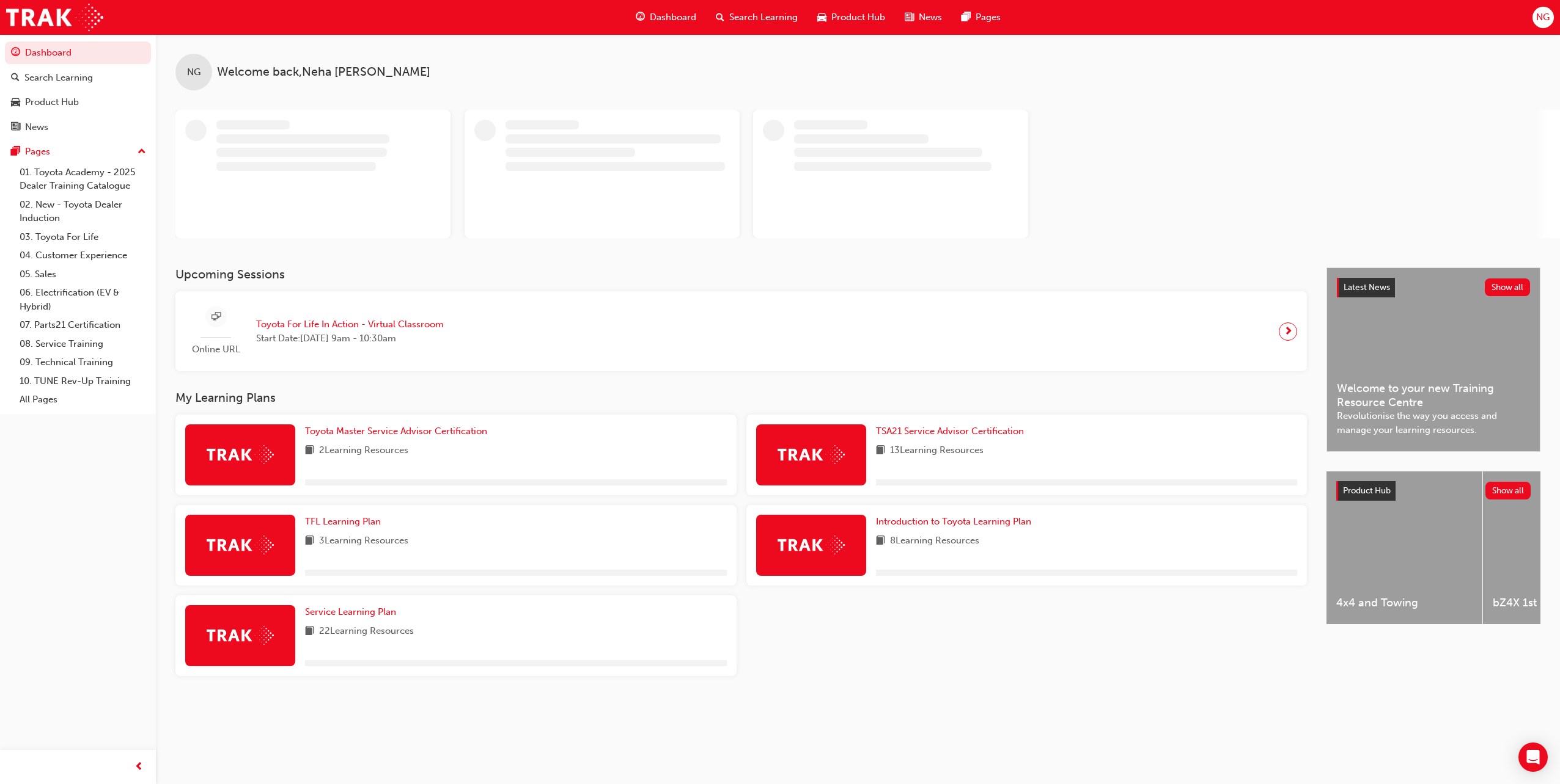
click at [755, 11] on span "Search Learning" at bounding box center [763, 17] width 68 height 14
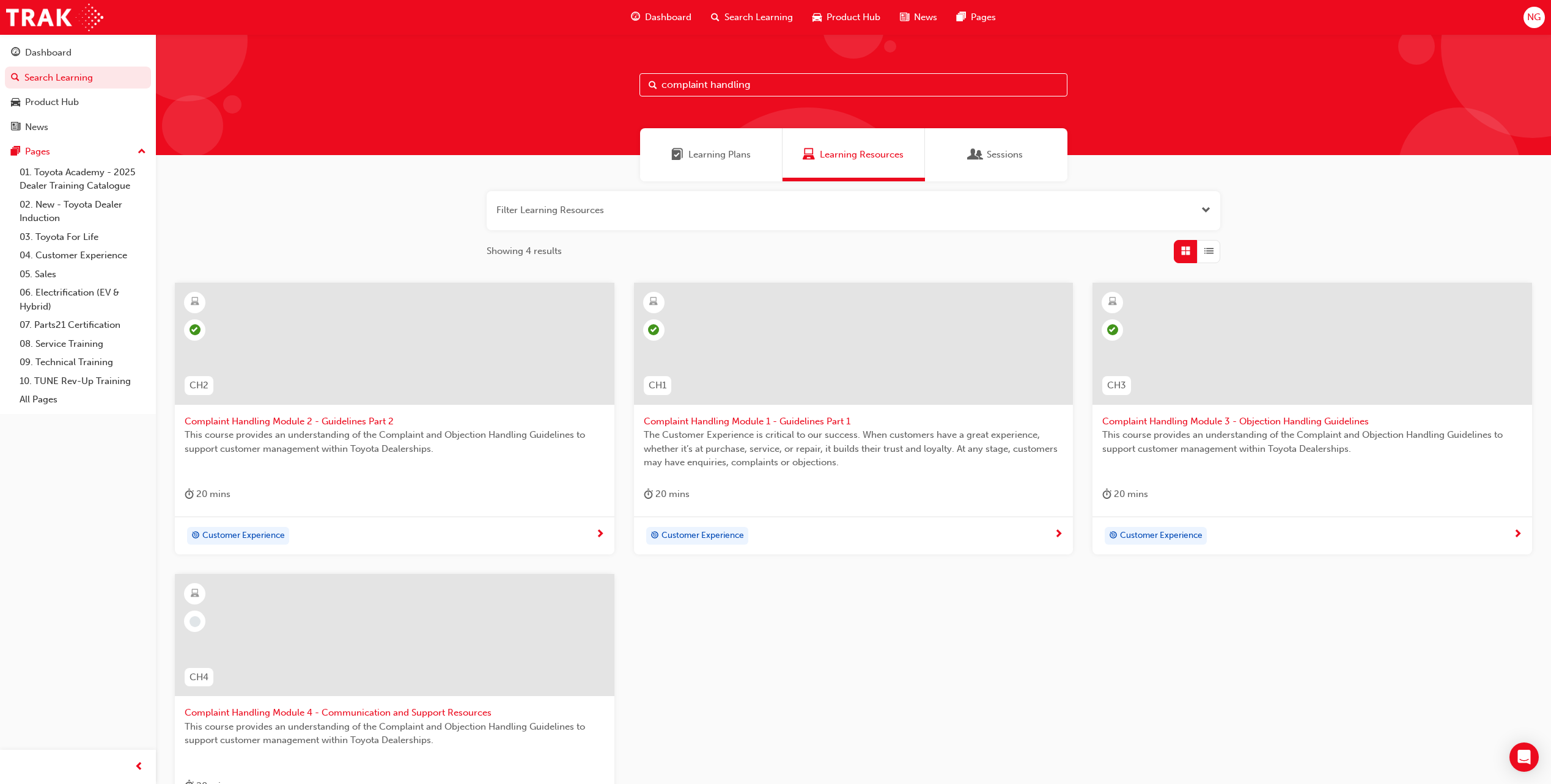
click at [345, 716] on span "Complaint Handling Module 4 - Communication and Support Resources" at bounding box center [394, 712] width 420 height 14
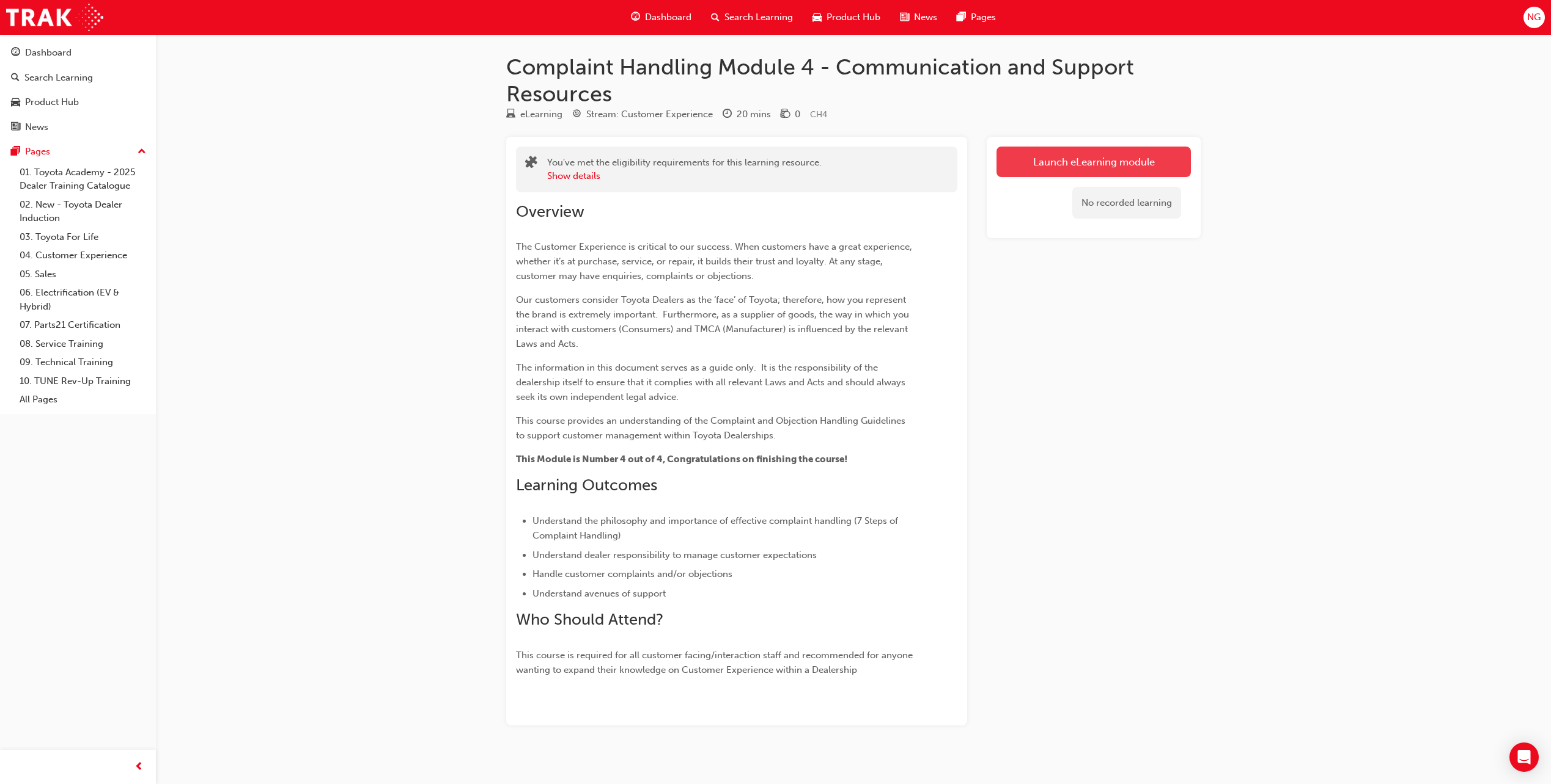
click at [1072, 167] on link "Launch eLearning module" at bounding box center [1094, 161] width 194 height 30
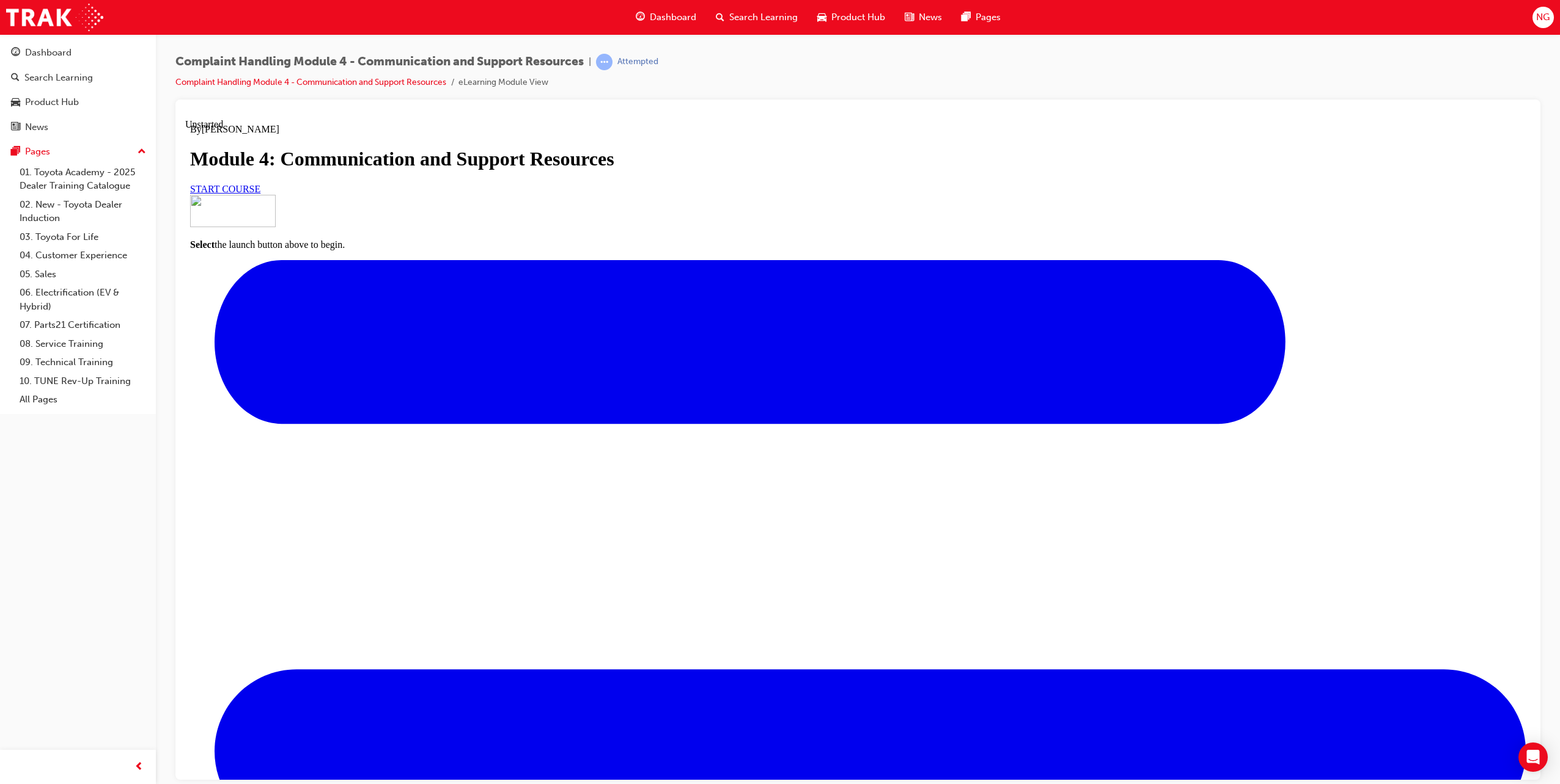
click at [260, 194] on link "START COURSE" at bounding box center [225, 188] width 70 height 11
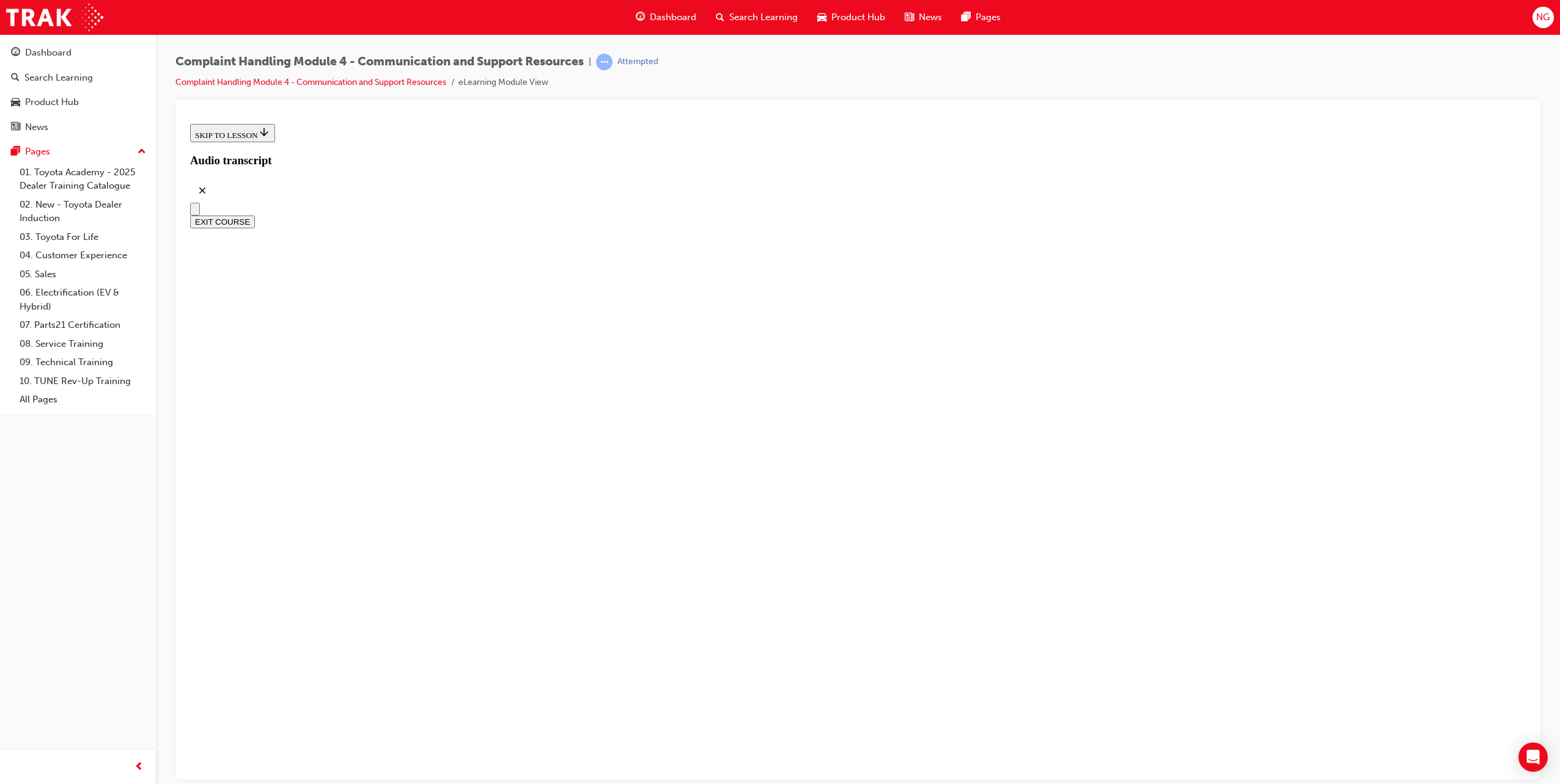
scroll to position [129, 0]
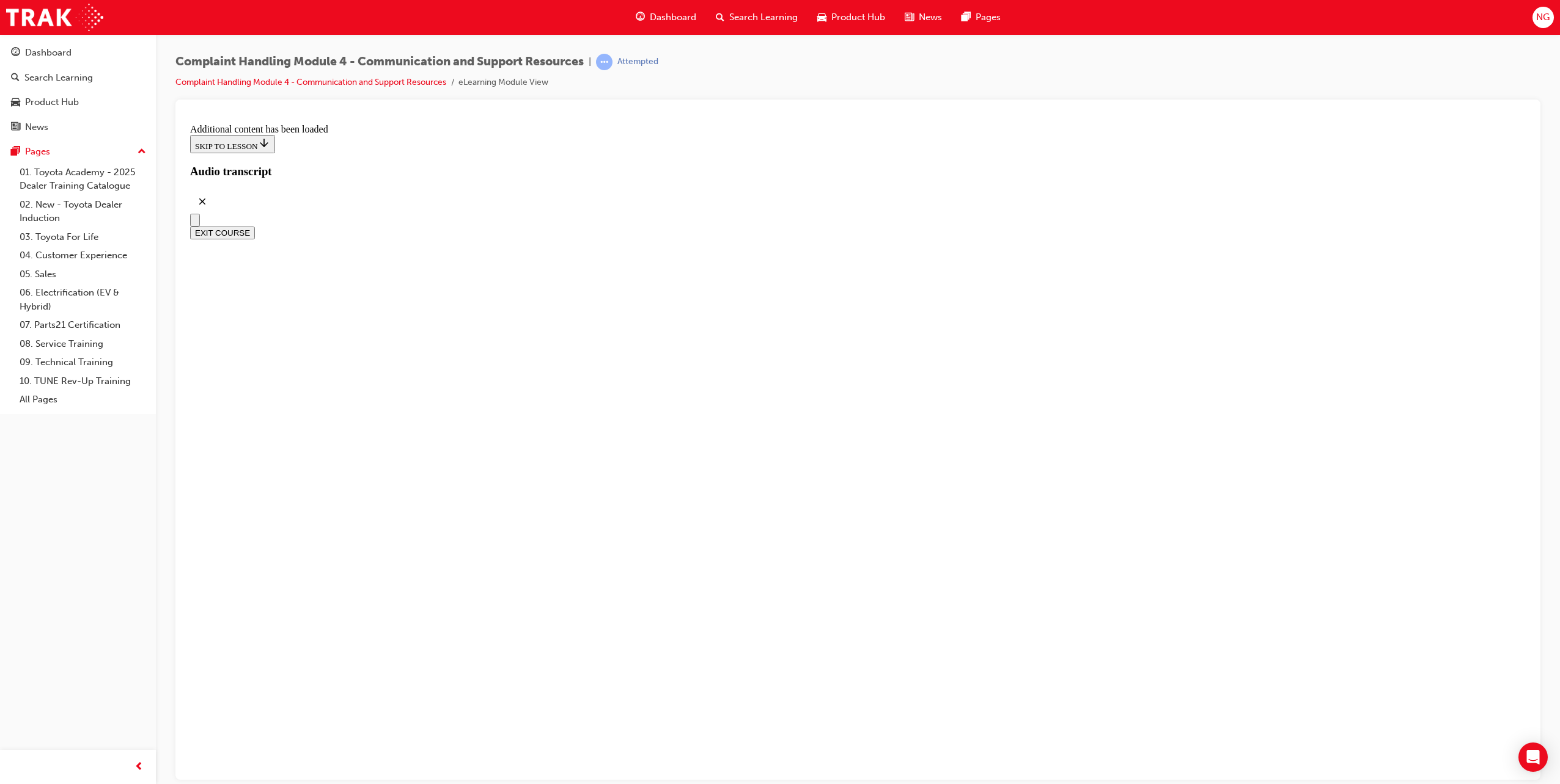
radio input "true"
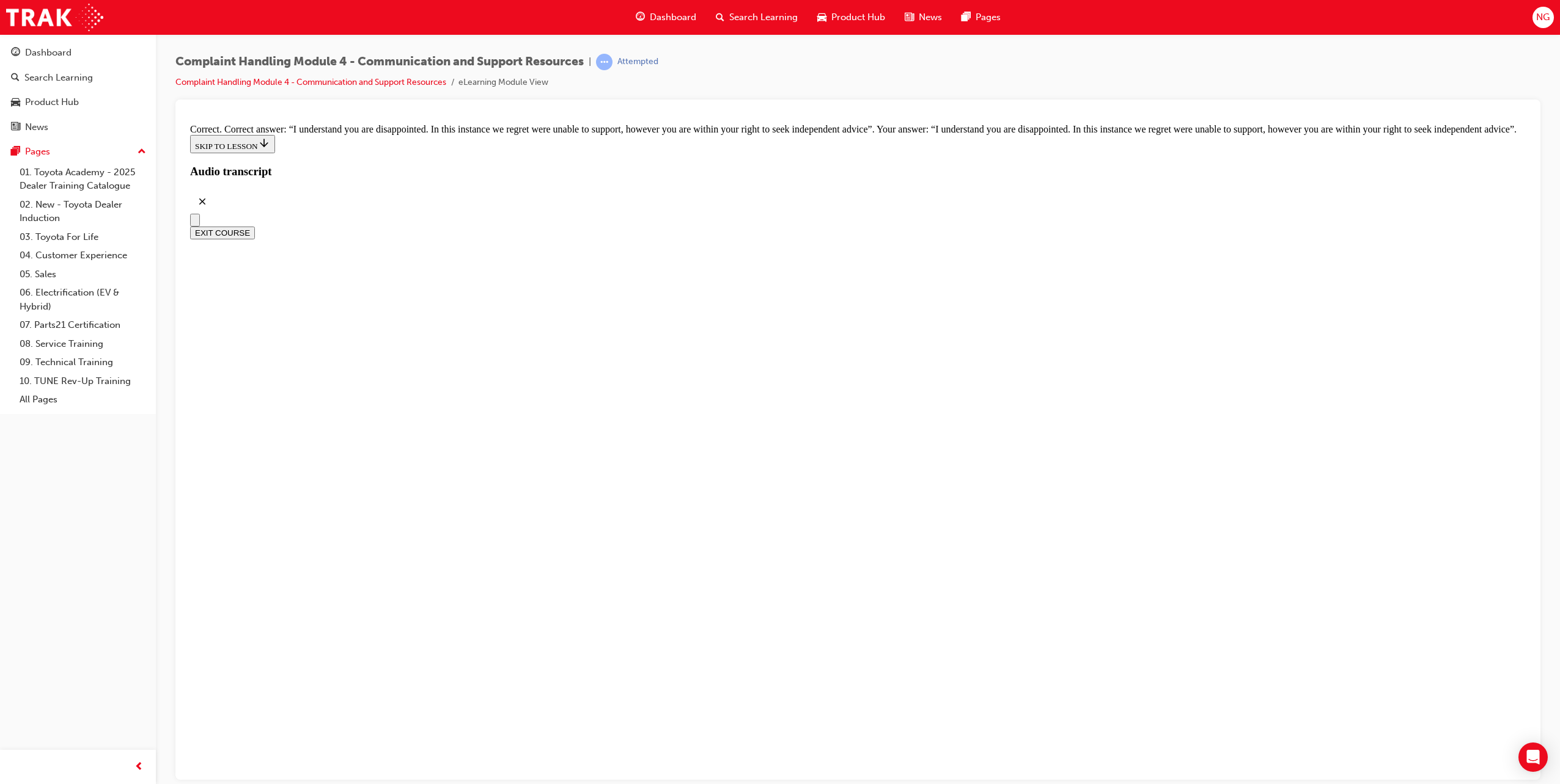
scroll to position [7880, 0]
checkbox input "true"
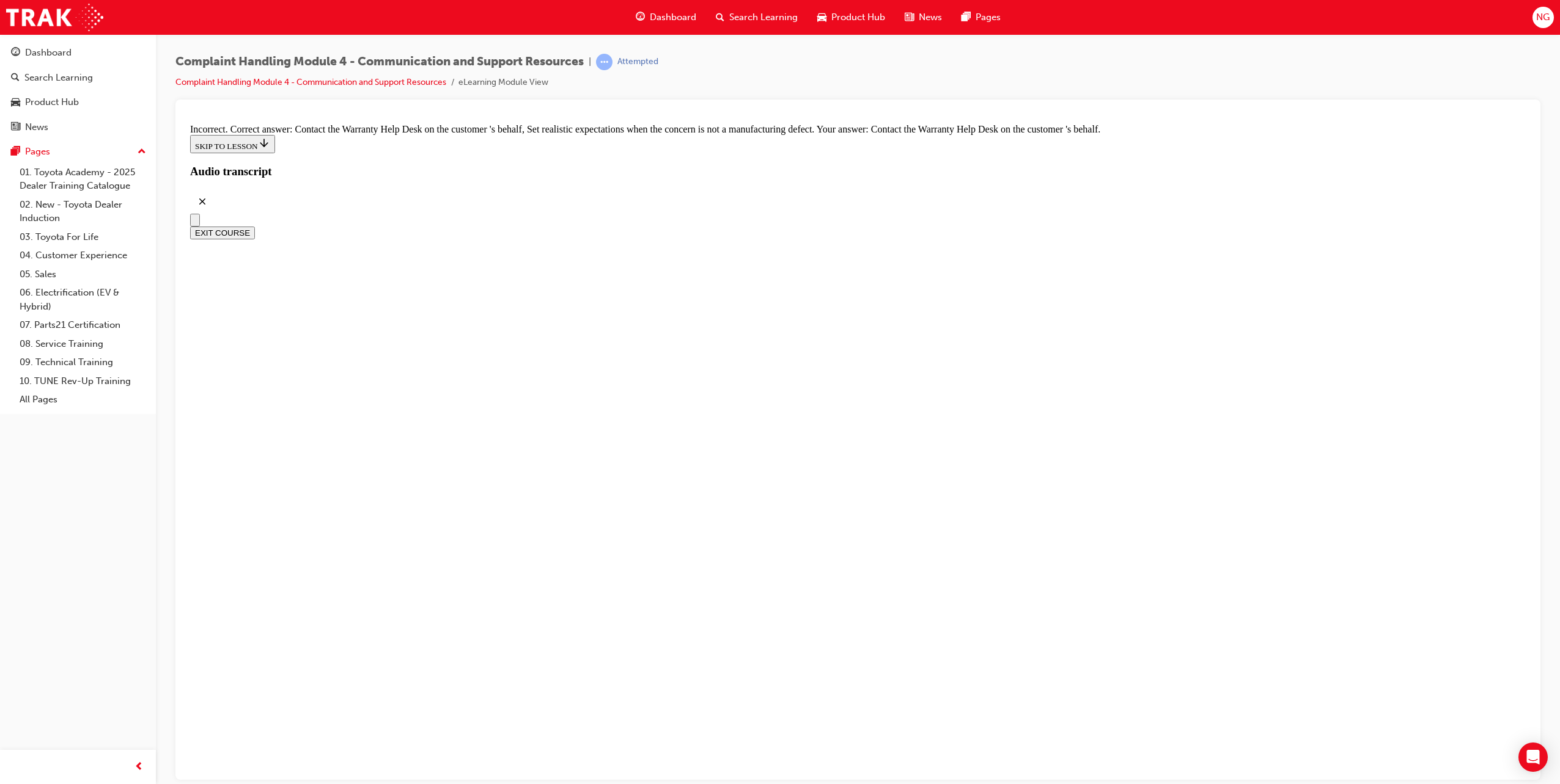
scroll to position [8369, 0]
checkbox input "true"
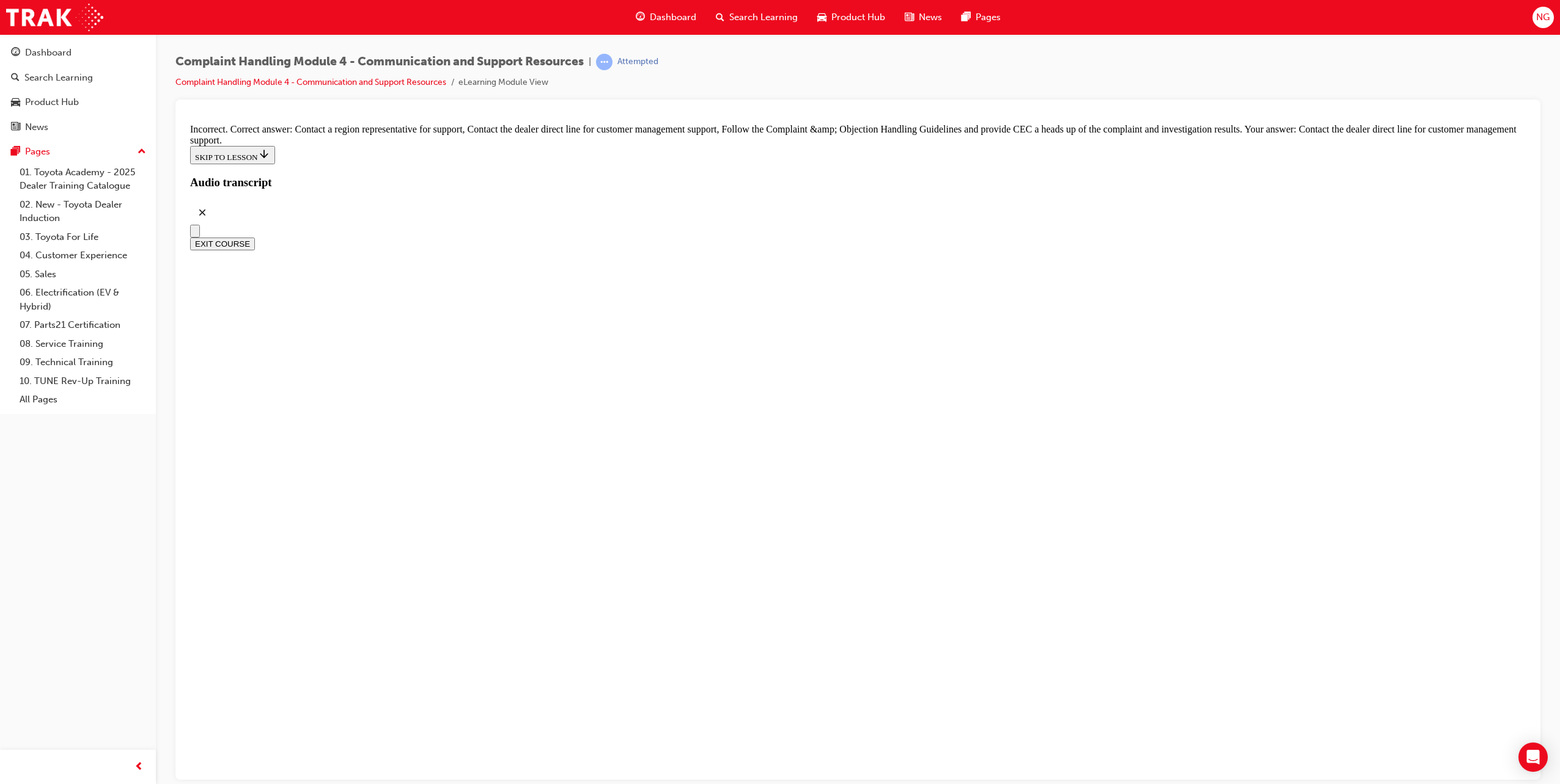
scroll to position [8858, 0]
radio input "true"
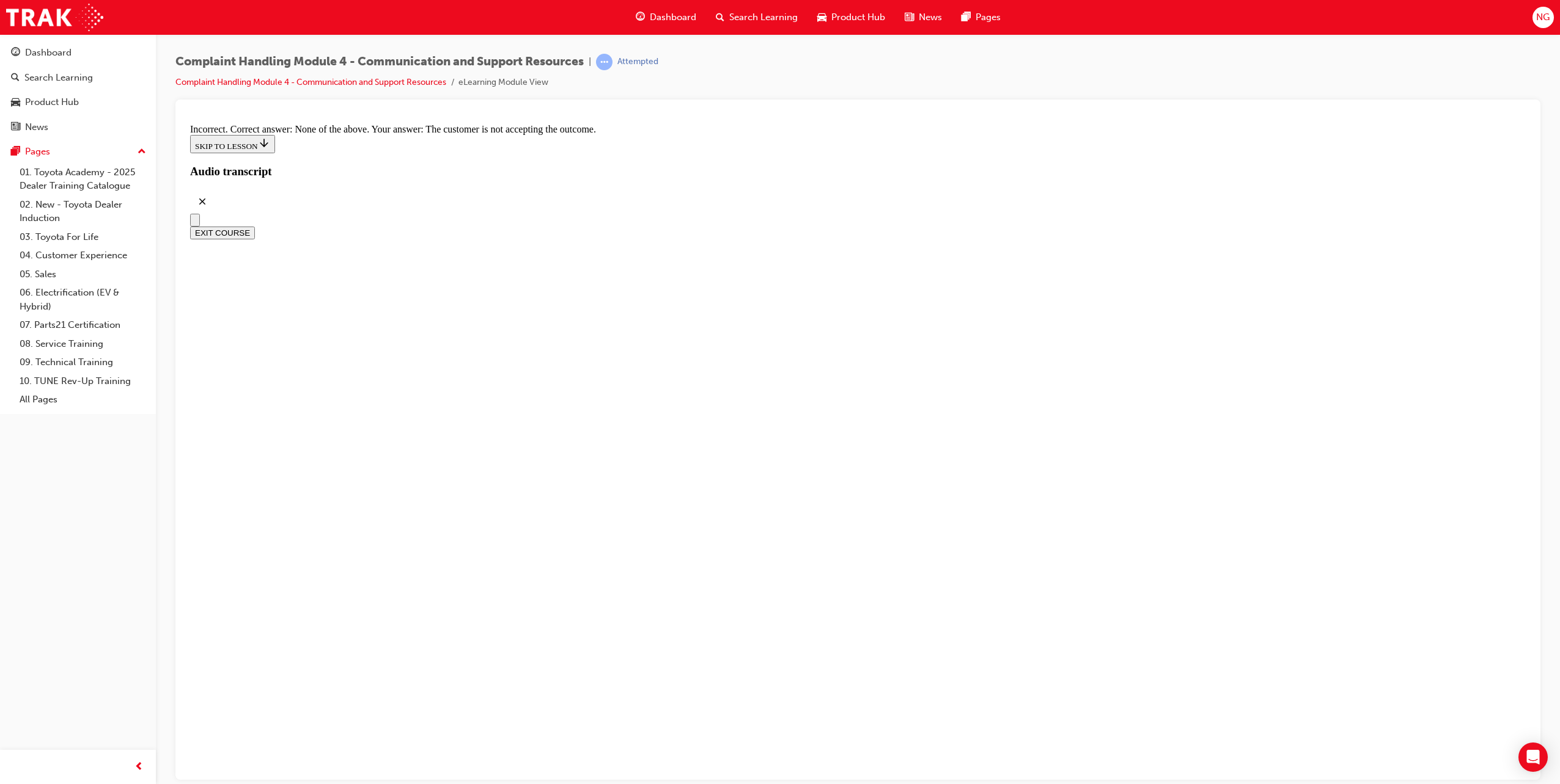
scroll to position [9072, 0]
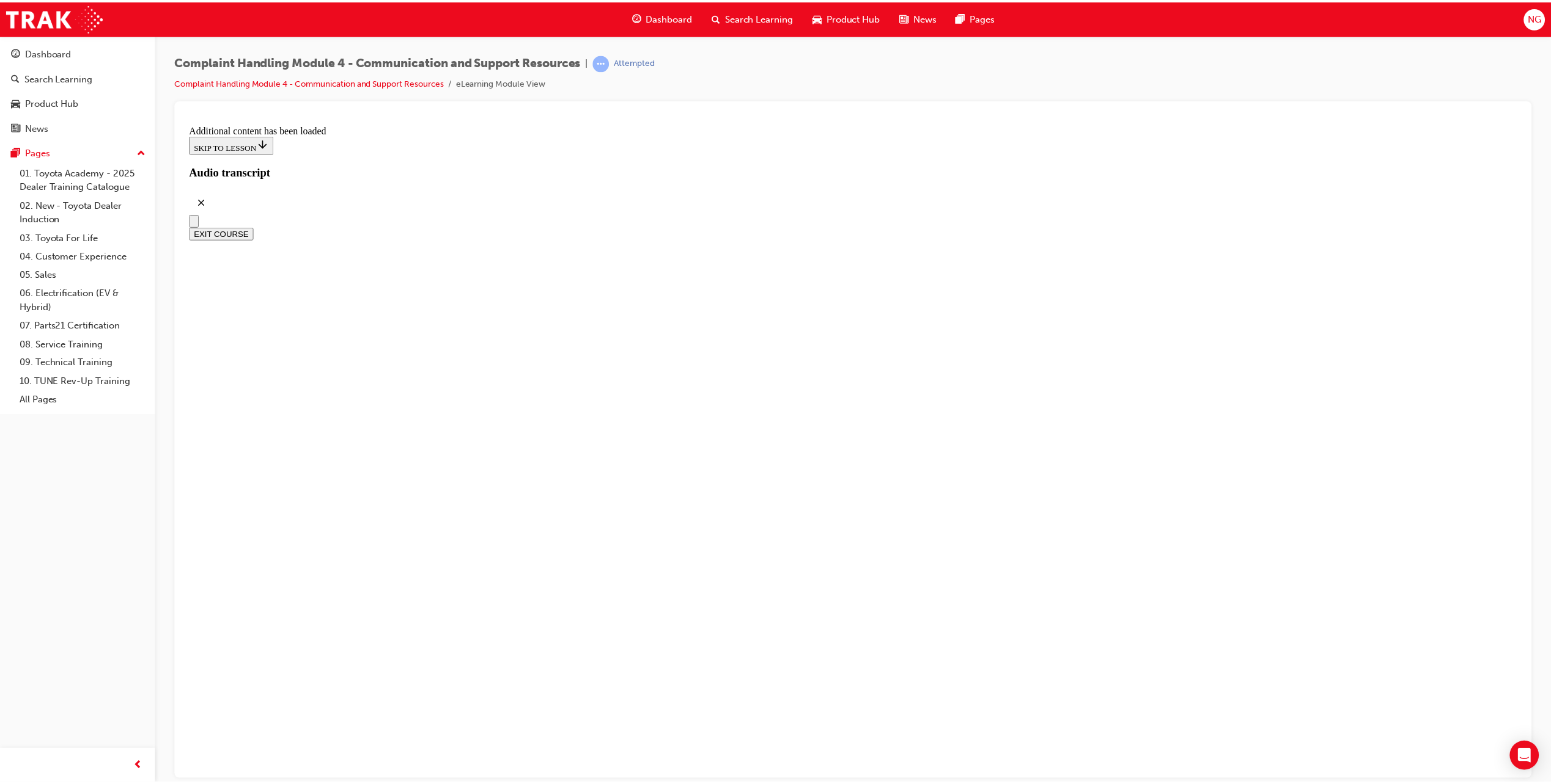
scroll to position [10411, 0]
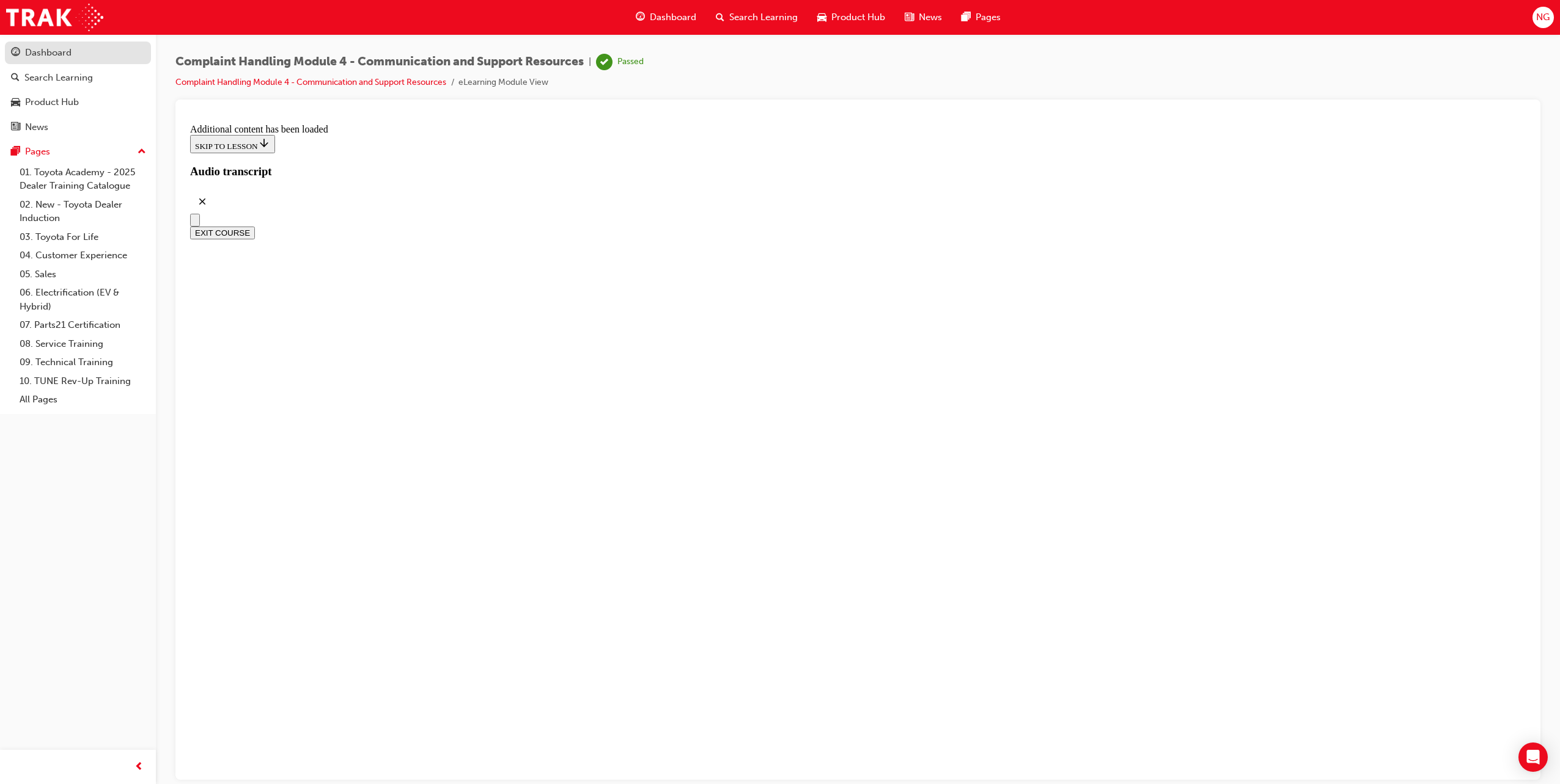
click at [64, 55] on div "Dashboard" at bounding box center [48, 52] width 46 height 14
